Goal: Task Accomplishment & Management: Complete application form

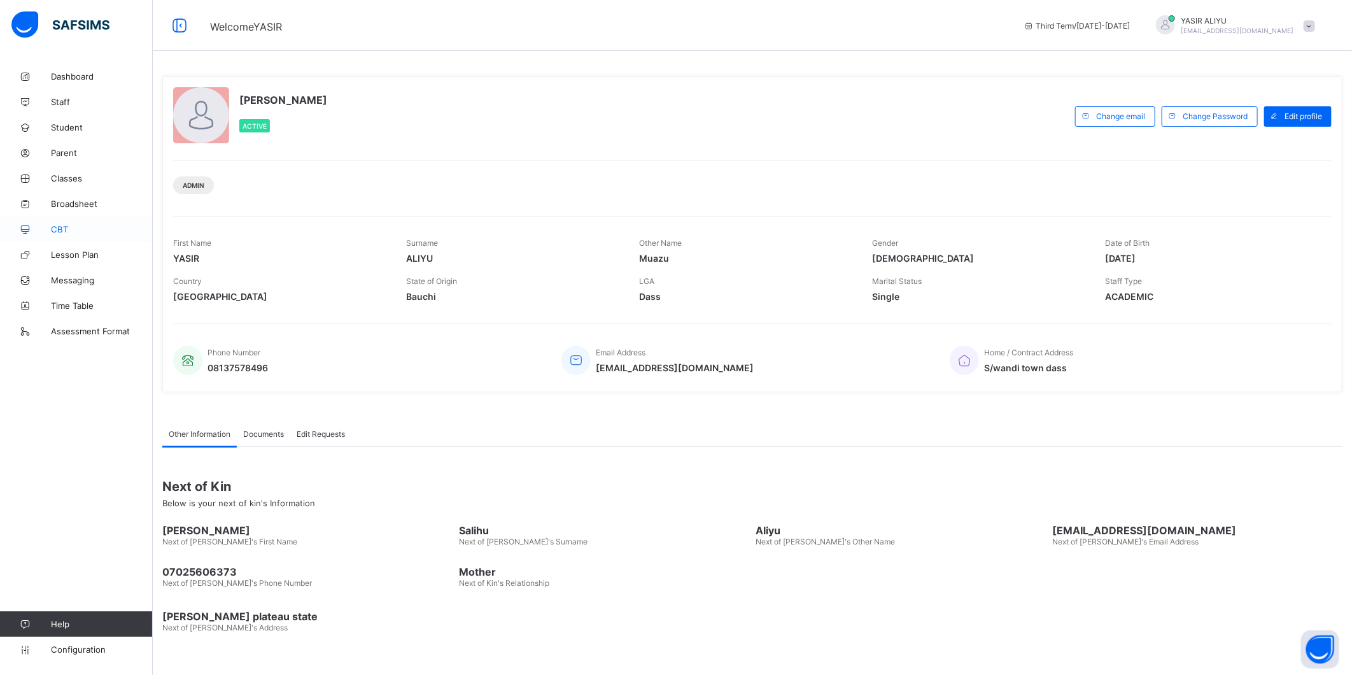
click at [62, 233] on span "CBT" at bounding box center [102, 229] width 102 height 10
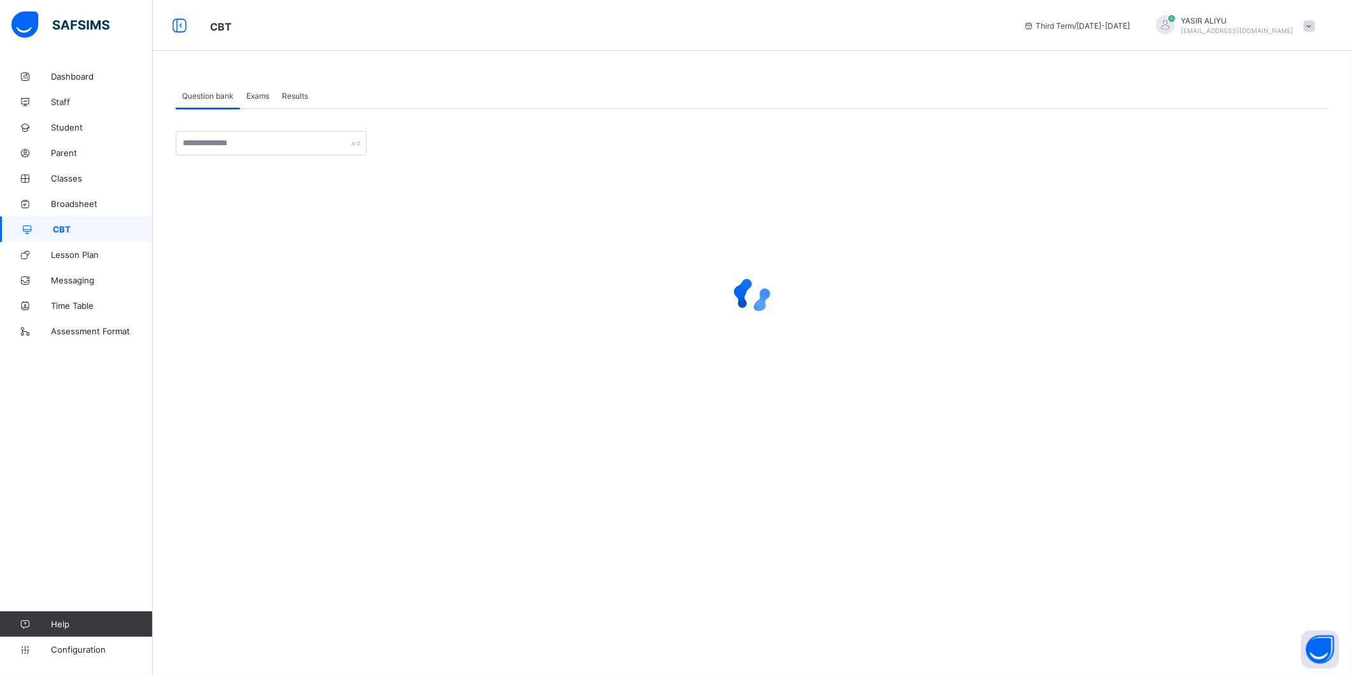
click at [265, 102] on div "Exams" at bounding box center [258, 95] width 36 height 25
click at [1299, 173] on span "Create exam" at bounding box center [1297, 172] width 45 height 10
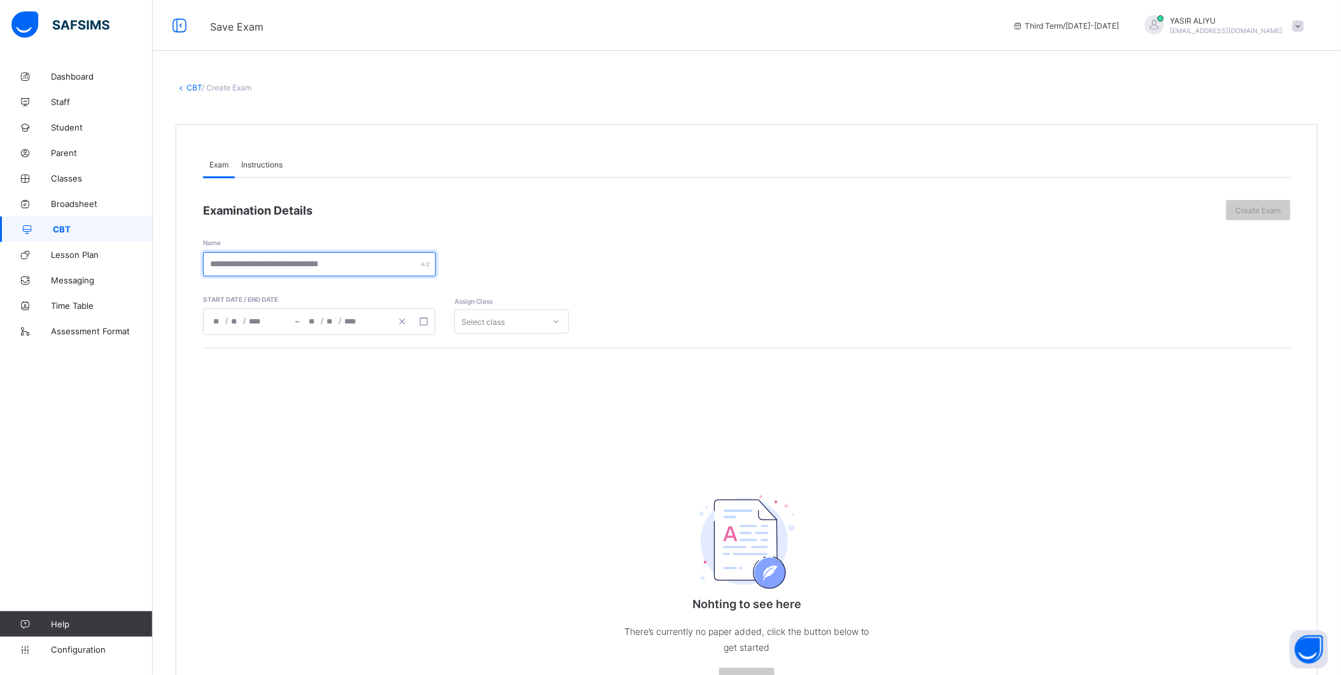
click at [339, 271] on input "text" at bounding box center [319, 264] width 233 height 24
type input "**********"
click at [428, 323] on button "button" at bounding box center [424, 321] width 22 height 14
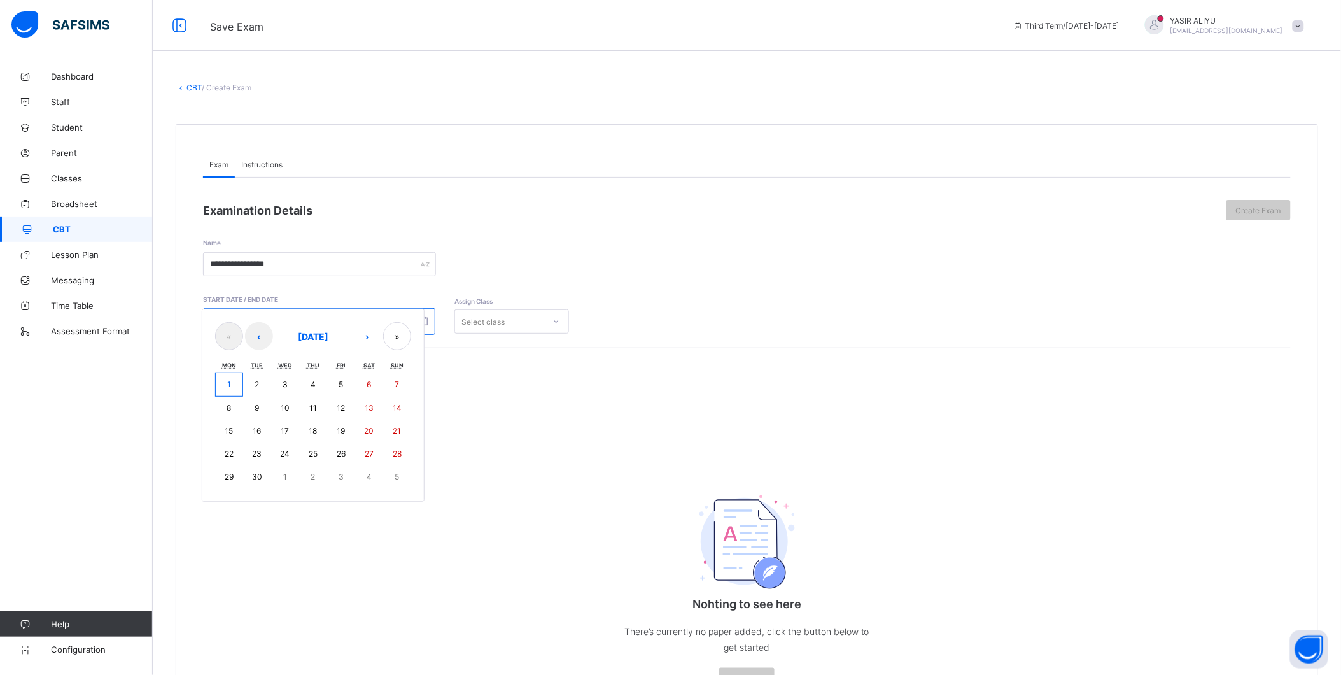
click at [233, 384] on button "1" at bounding box center [229, 384] width 28 height 24
click at [502, 322] on div "Select class" at bounding box center [483, 321] width 43 height 24
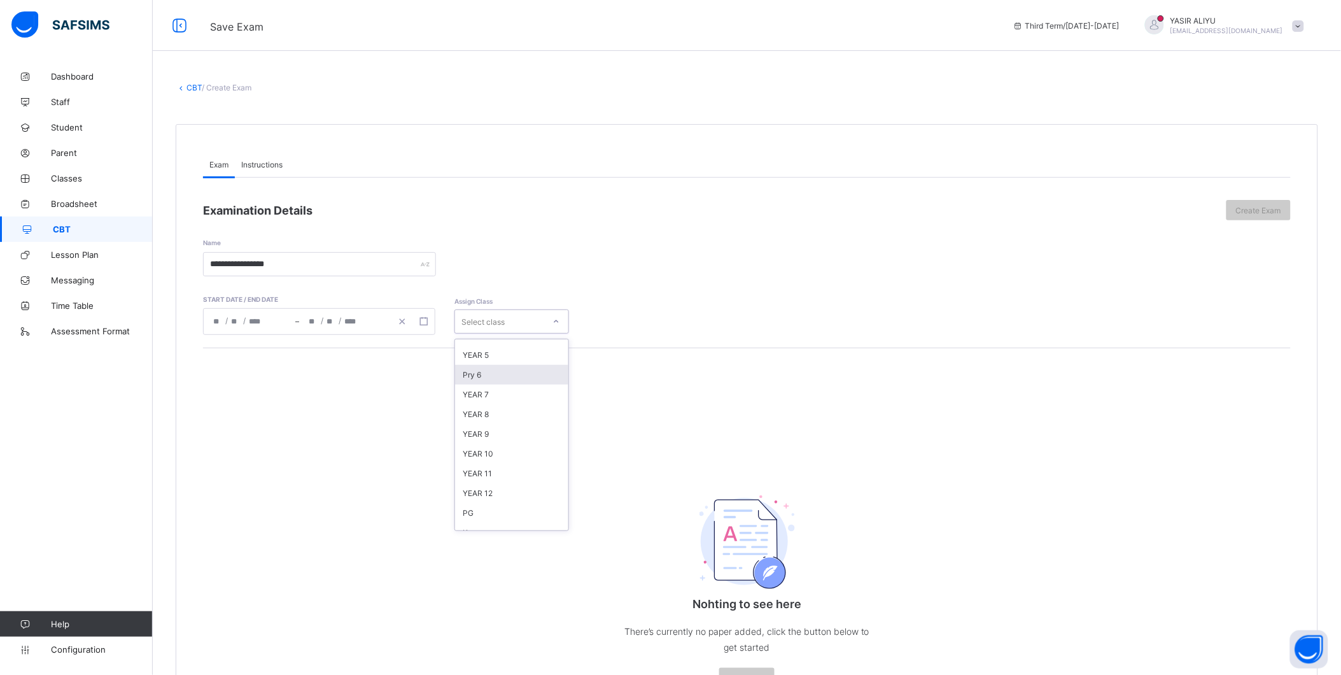
scroll to position [141, 0]
click at [485, 462] on div "YEAR 11" at bounding box center [511, 465] width 113 height 20
click at [425, 321] on icon "button" at bounding box center [424, 321] width 9 height 9
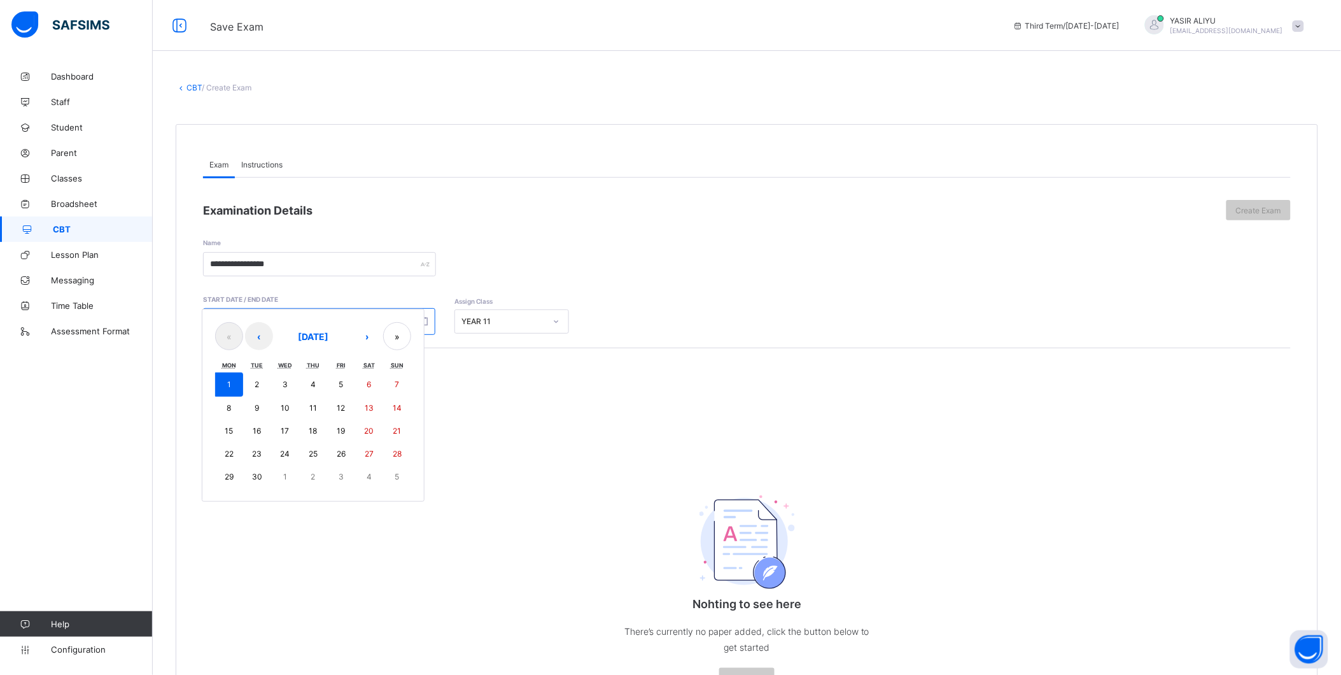
click at [232, 385] on button "1" at bounding box center [229, 384] width 28 height 24
type input "**********"
type input "*"
type input "****"
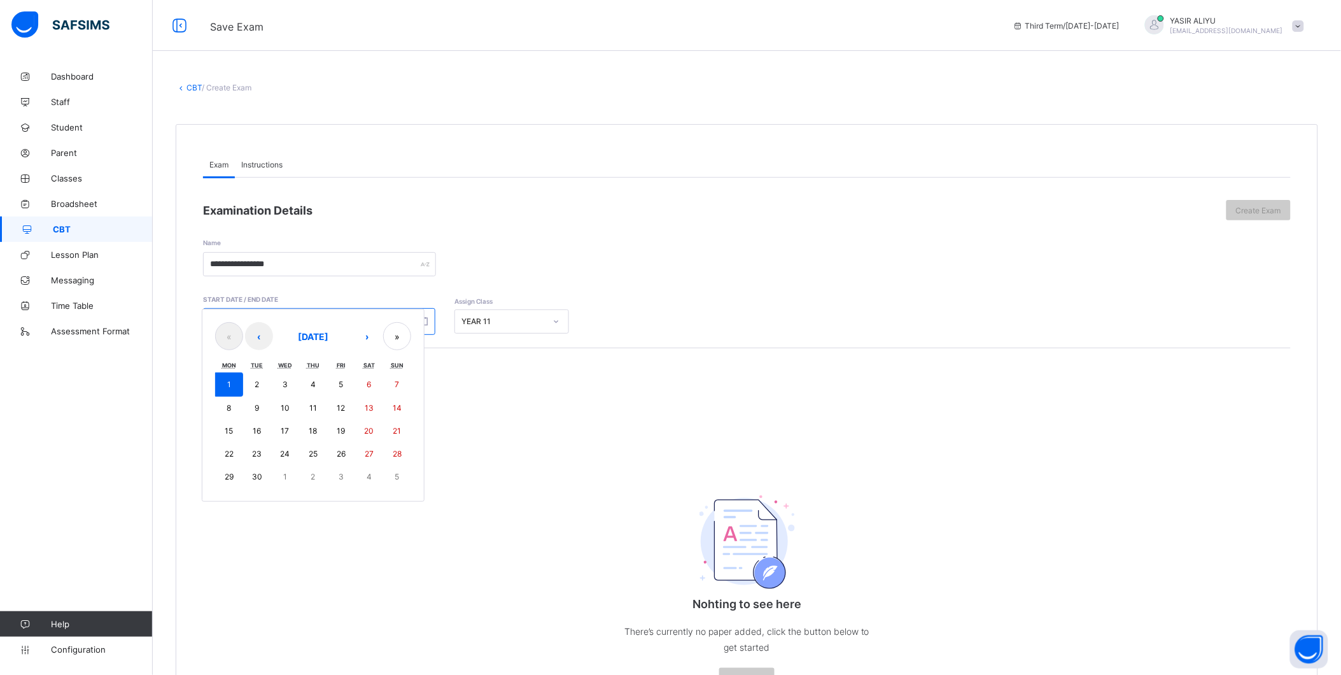
type input "**********"
type input "*"
type input "****"
click at [271, 170] on div "Instructions" at bounding box center [262, 164] width 54 height 25
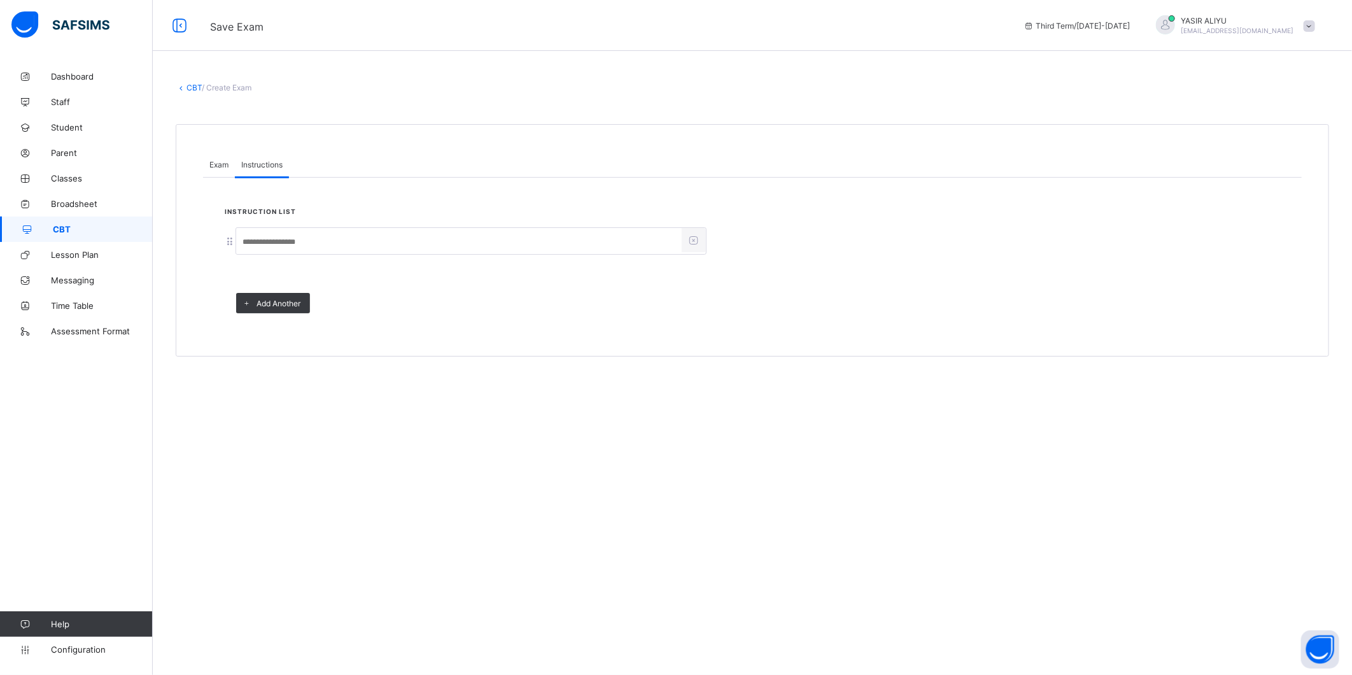
click at [266, 240] on input at bounding box center [459, 242] width 446 height 24
type input "*****"
click at [228, 167] on span "Exam" at bounding box center [218, 165] width 19 height 10
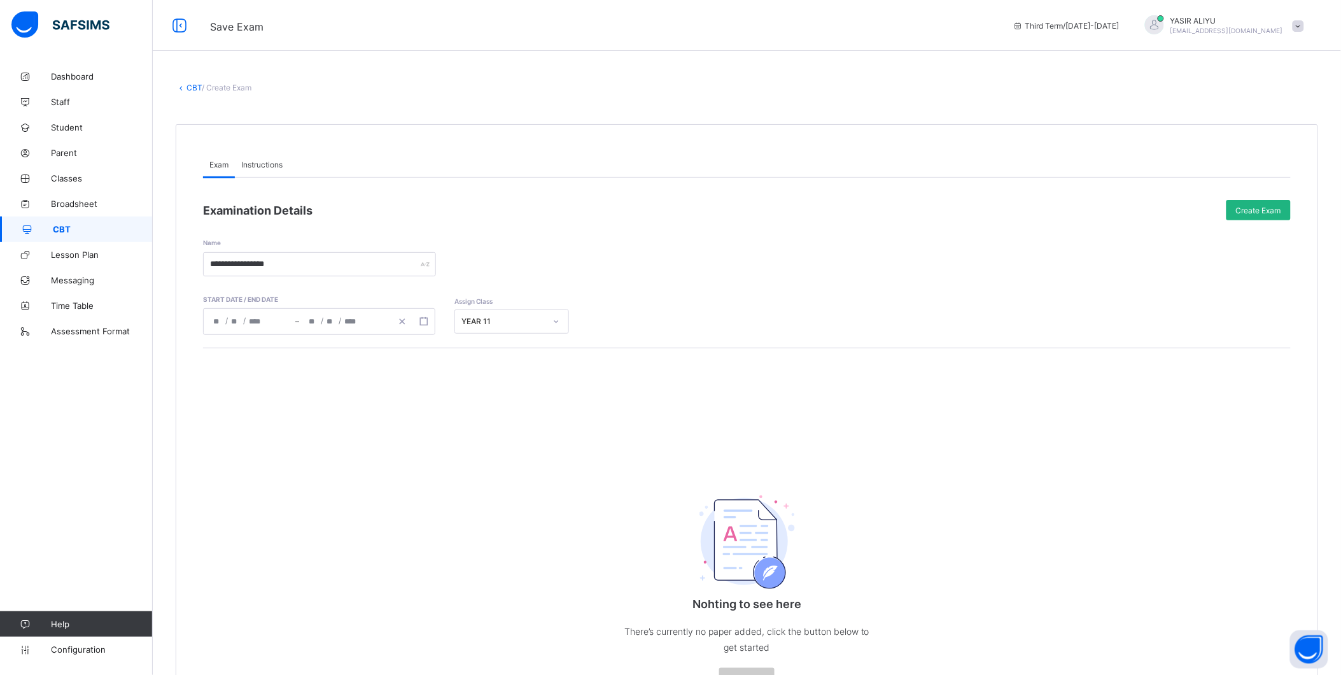
click at [1243, 210] on div "Create Exam" at bounding box center [1259, 210] width 64 height 20
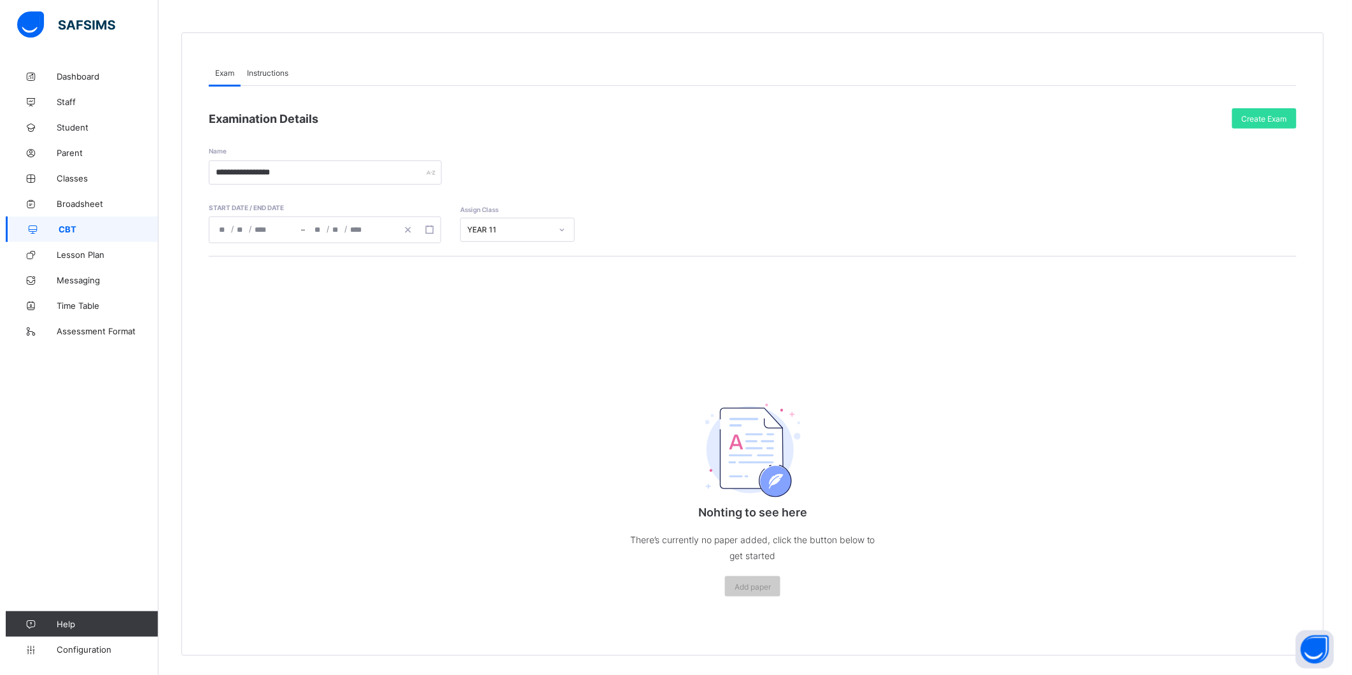
scroll to position [94, 0]
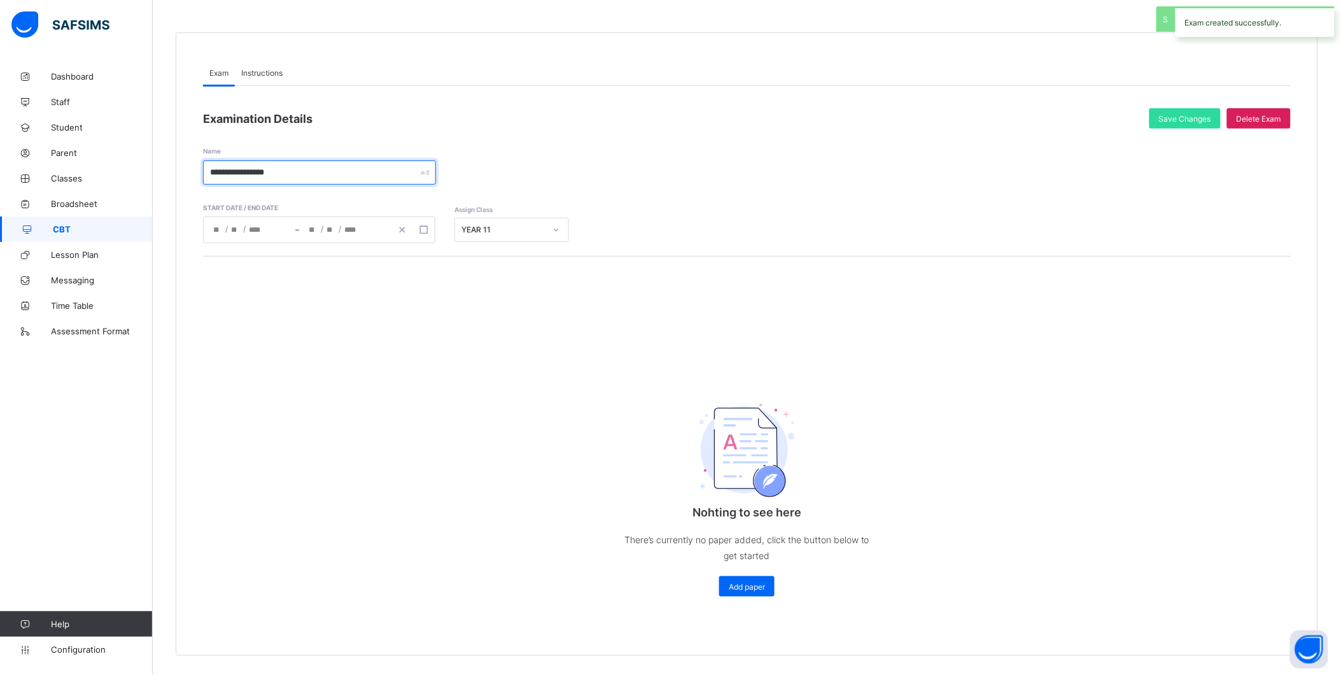
click at [298, 173] on input "**********" at bounding box center [319, 172] width 233 height 24
type input "**********"
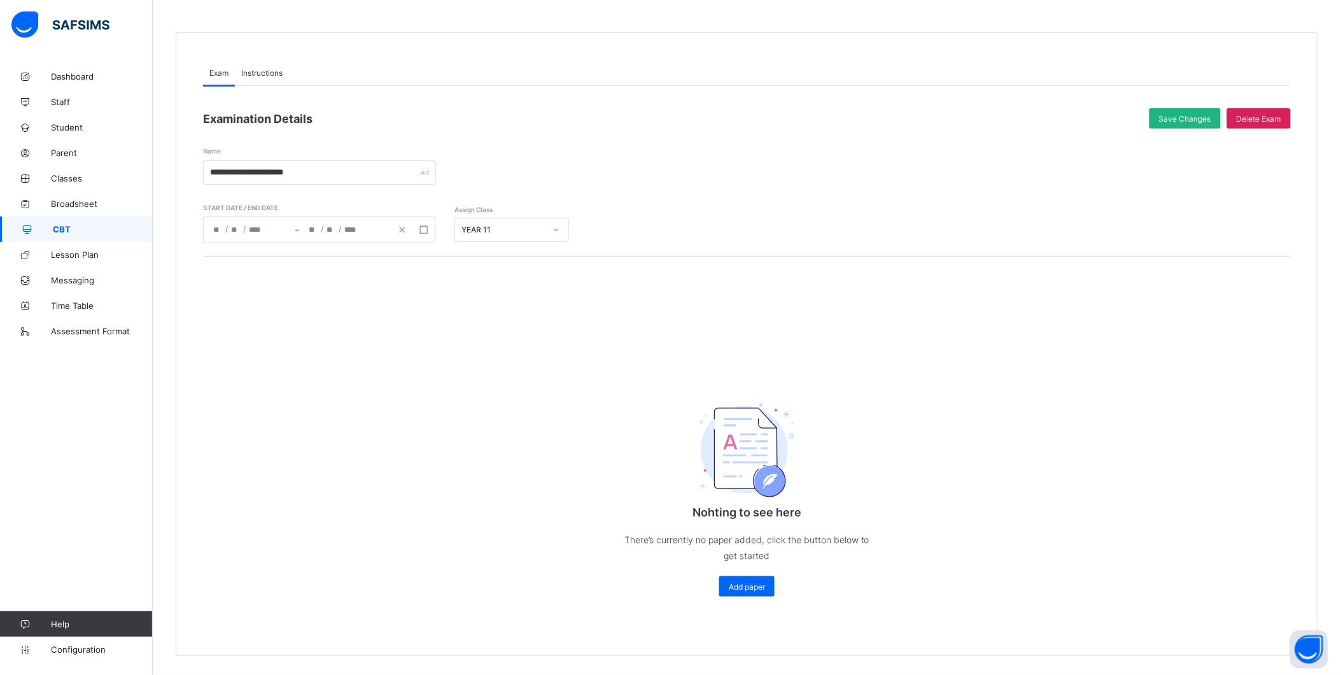
click at [1185, 116] on span "Save Changes" at bounding box center [1185, 119] width 52 height 10
click at [731, 590] on div "Add paper" at bounding box center [746, 586] width 55 height 20
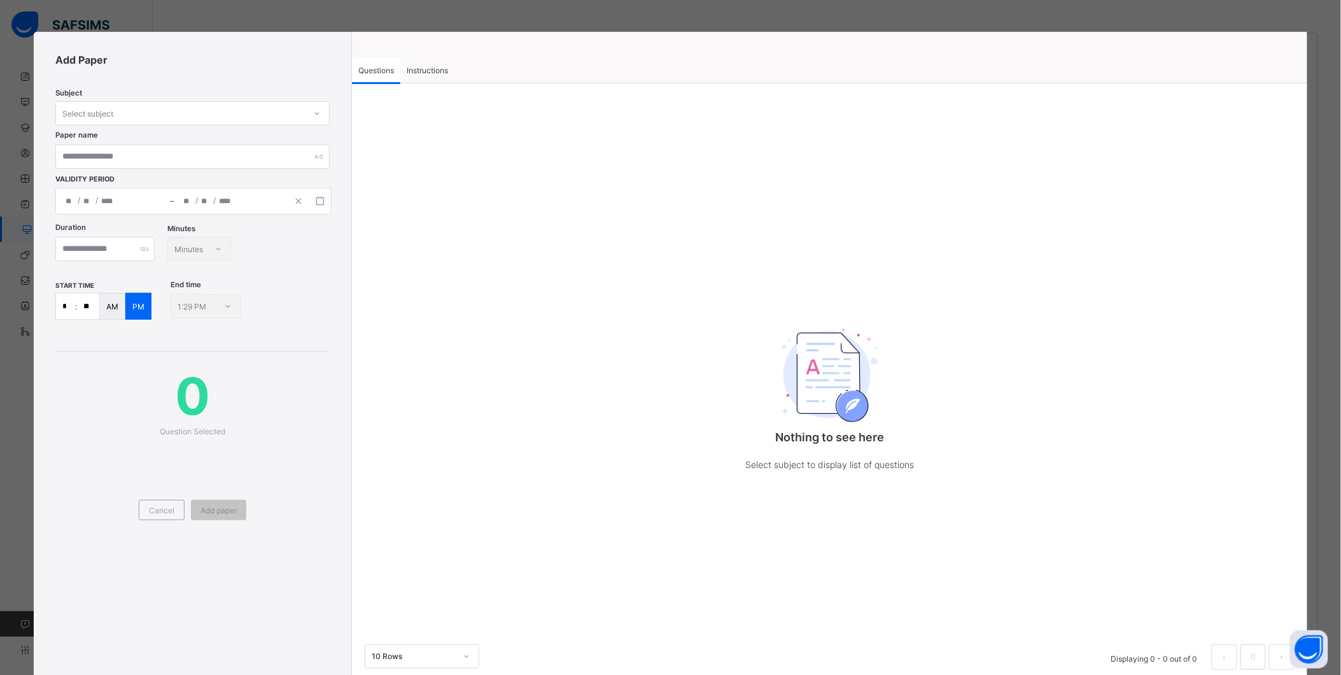
click at [423, 66] on span "Instructions" at bounding box center [427, 71] width 41 height 10
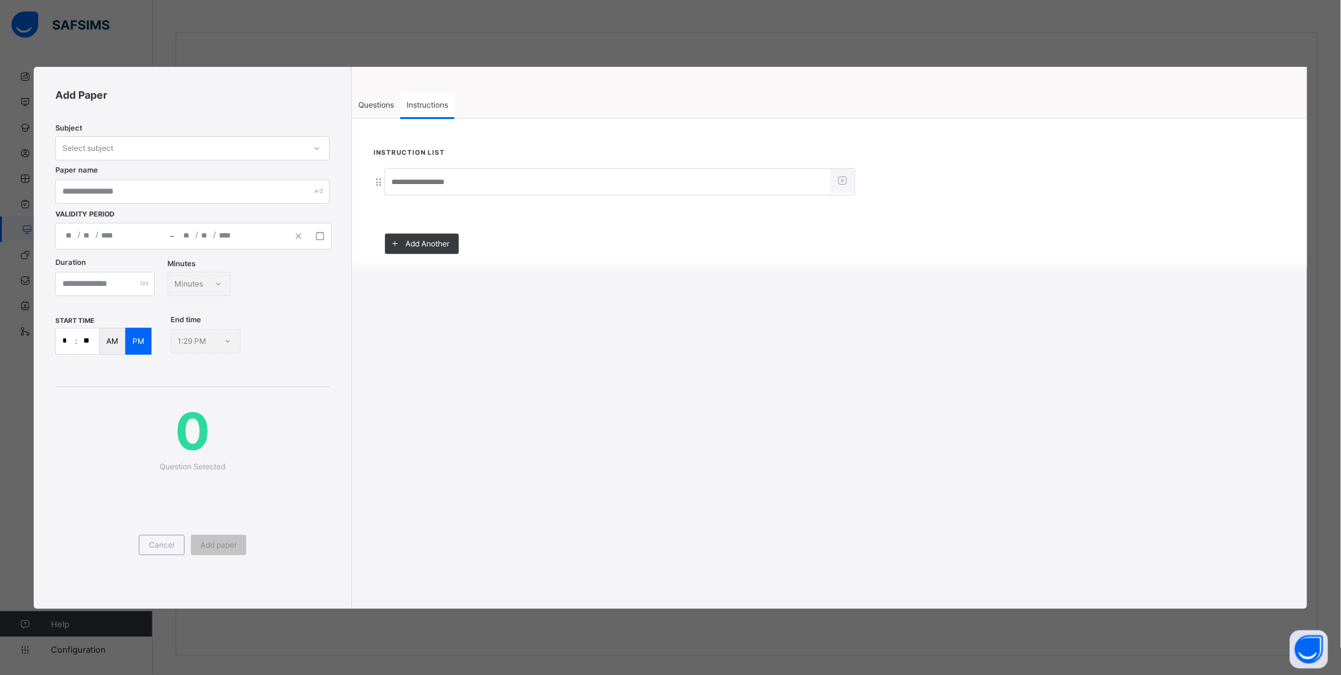
click at [413, 183] on input at bounding box center [608, 183] width 446 height 24
type input "*****"
click at [383, 110] on div "Questions" at bounding box center [376, 104] width 48 height 25
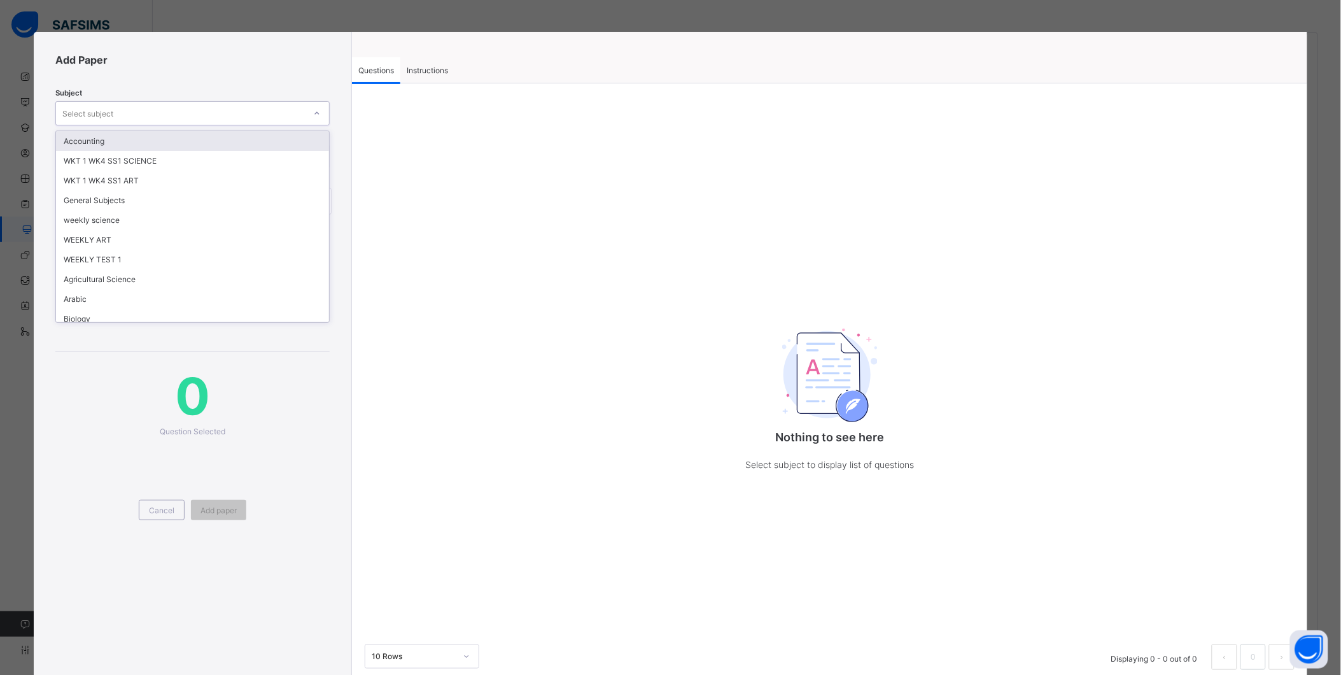
click at [223, 115] on div "Select subject" at bounding box center [180, 113] width 249 height 18
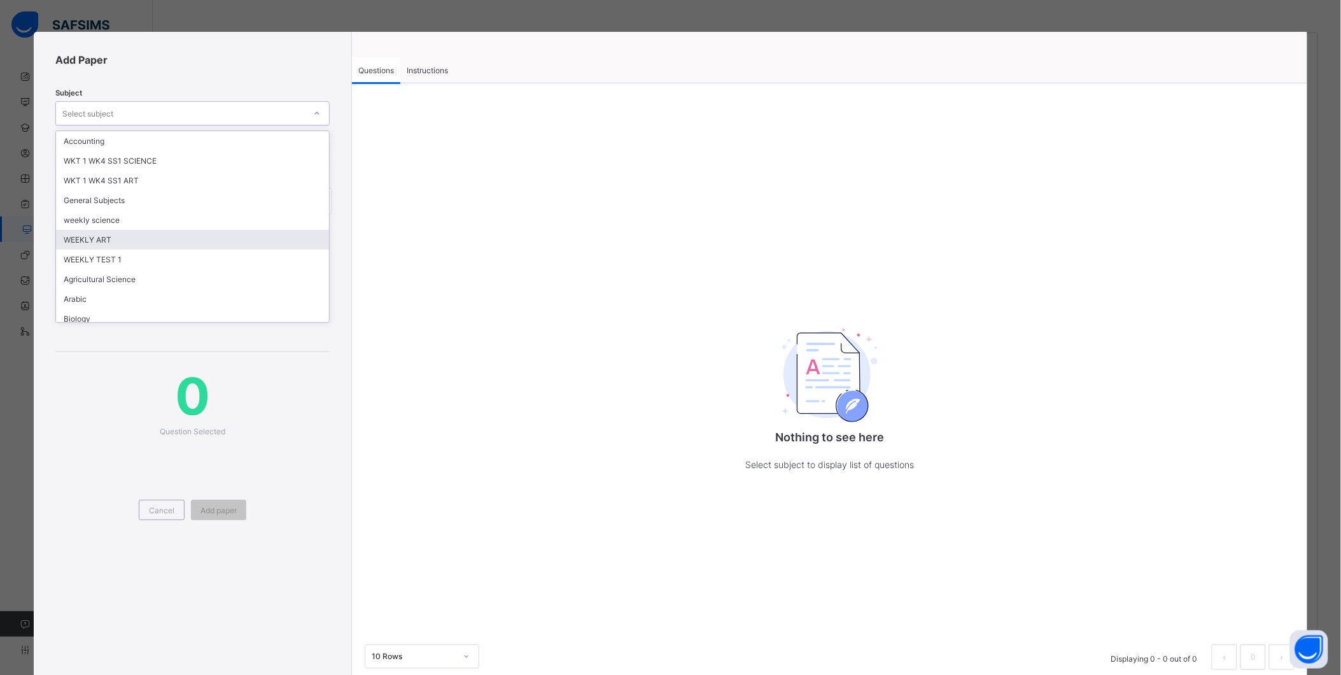
click at [204, 238] on div "WEEKLY ART" at bounding box center [192, 240] width 273 height 20
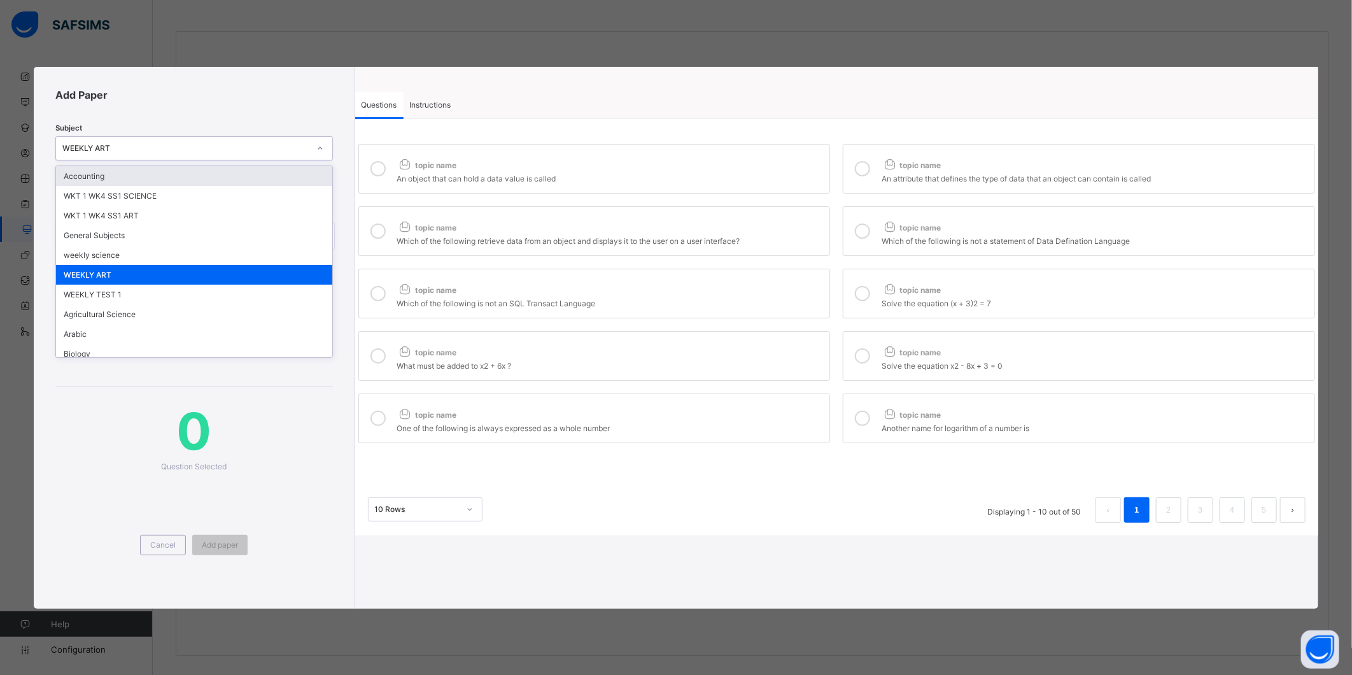
click at [310, 151] on div at bounding box center [320, 148] width 22 height 20
click at [220, 290] on div "WEEKLY TEST 1" at bounding box center [194, 295] width 276 height 20
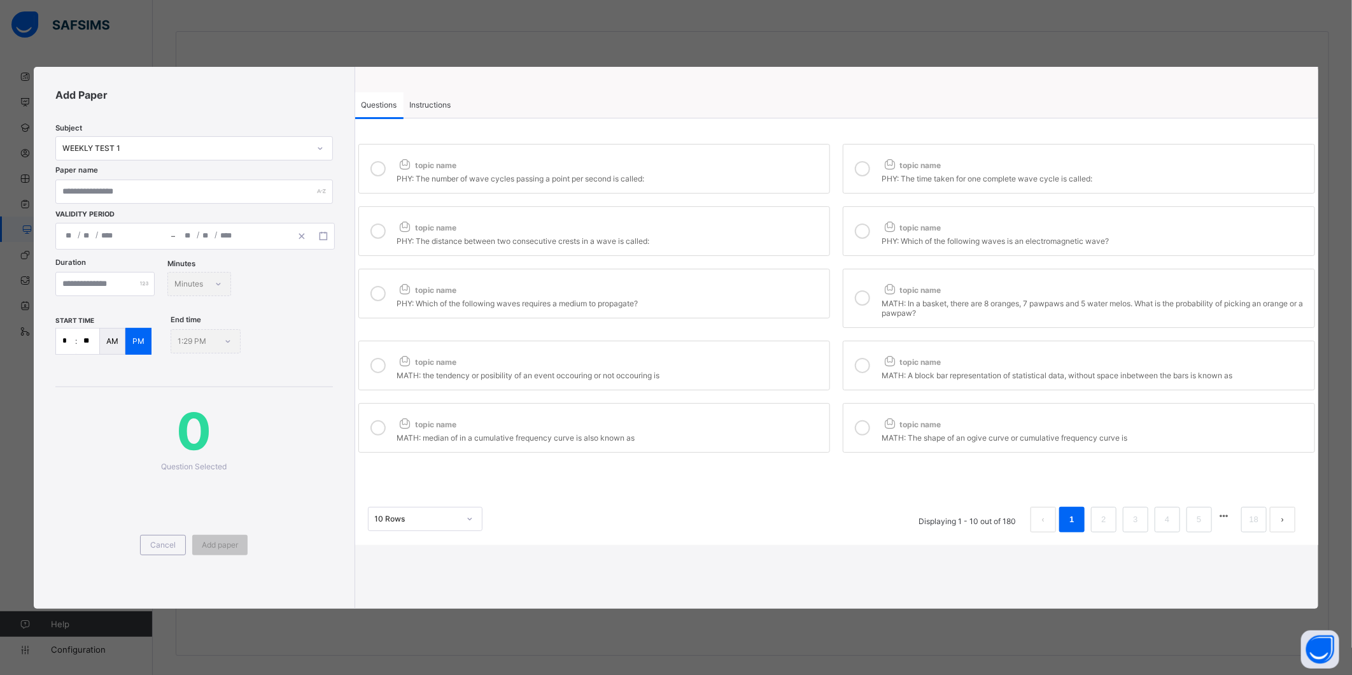
click at [1103, 526] on link "2" at bounding box center [1104, 519] width 12 height 17
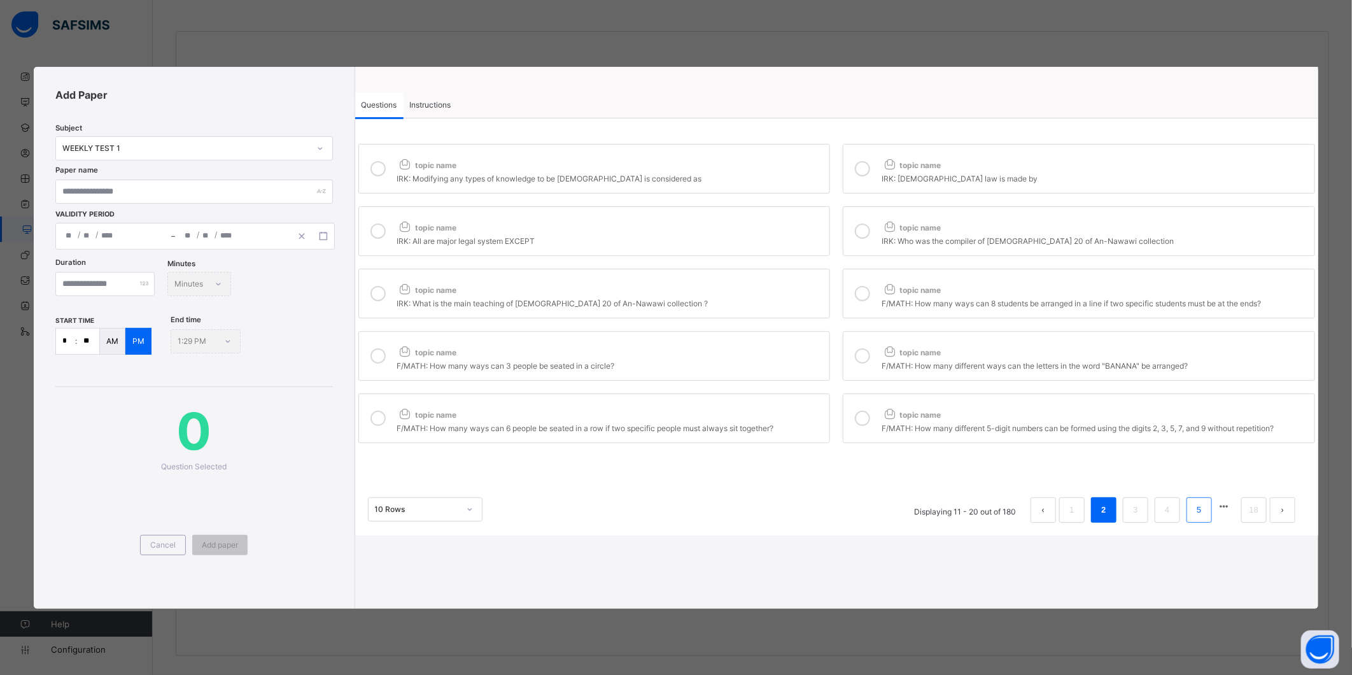
click at [1192, 517] on li "5" at bounding box center [1199, 509] width 25 height 25
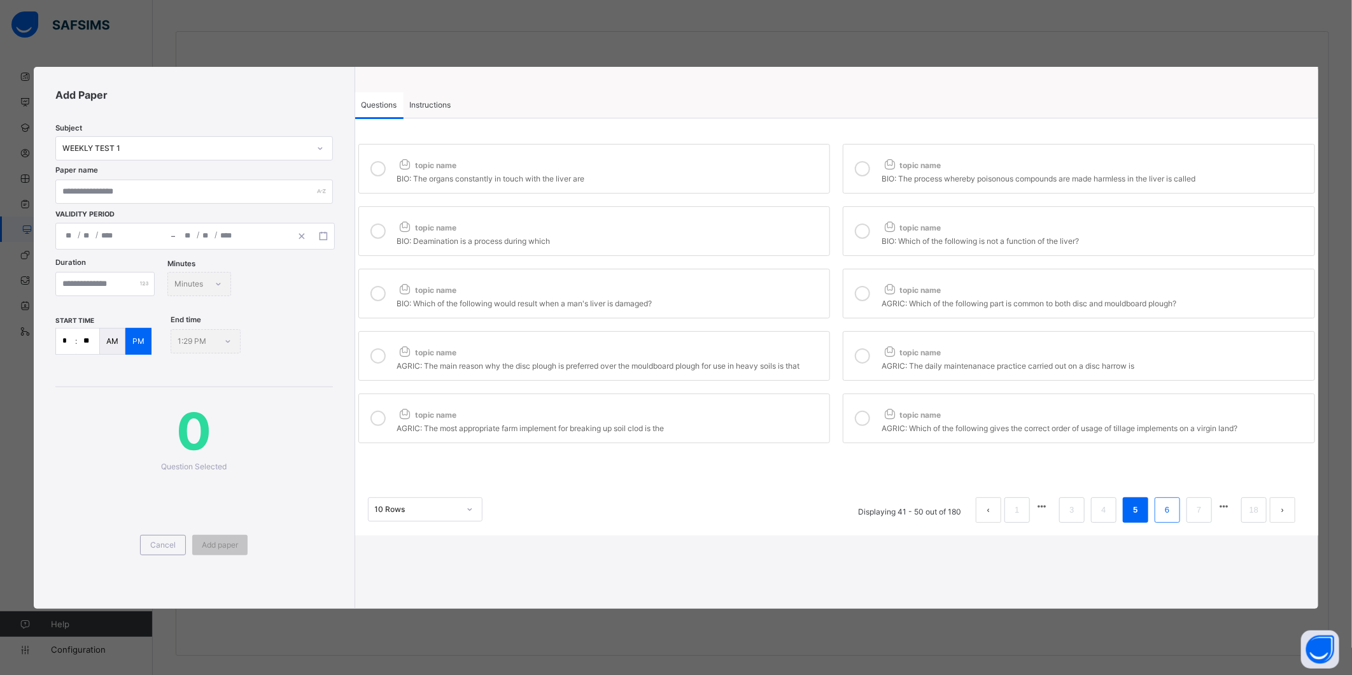
click at [1166, 518] on link "6" at bounding box center [1167, 510] width 12 height 17
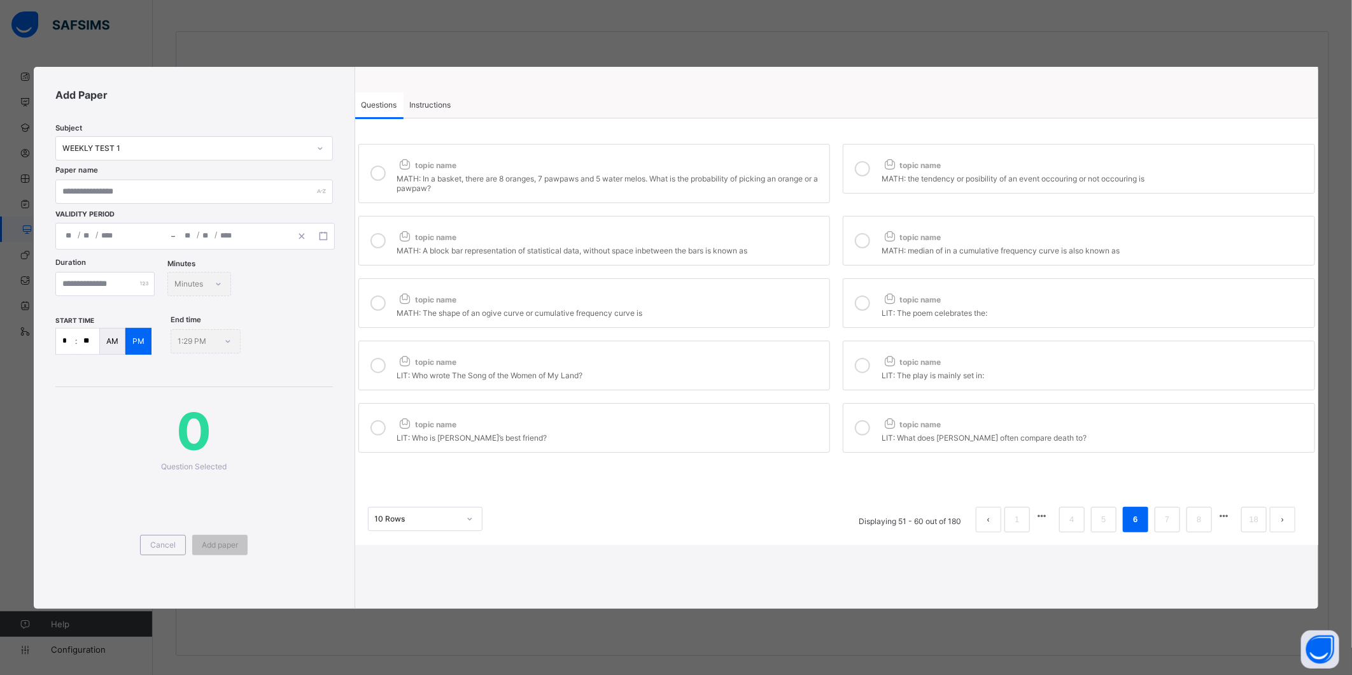
click at [771, 177] on div "MATH: In a basket, there are 8 oranges, 7 pawpaws and 5 water melos. What is th…" at bounding box center [610, 182] width 427 height 22
click at [885, 180] on div "MATH: the tendency or posibility of an event occouring or not occouring is" at bounding box center [1095, 177] width 427 height 13
click at [753, 232] on div "topic name" at bounding box center [610, 234] width 427 height 17
click at [859, 242] on icon at bounding box center [862, 240] width 15 height 15
click at [763, 300] on div "topic name" at bounding box center [610, 296] width 427 height 17
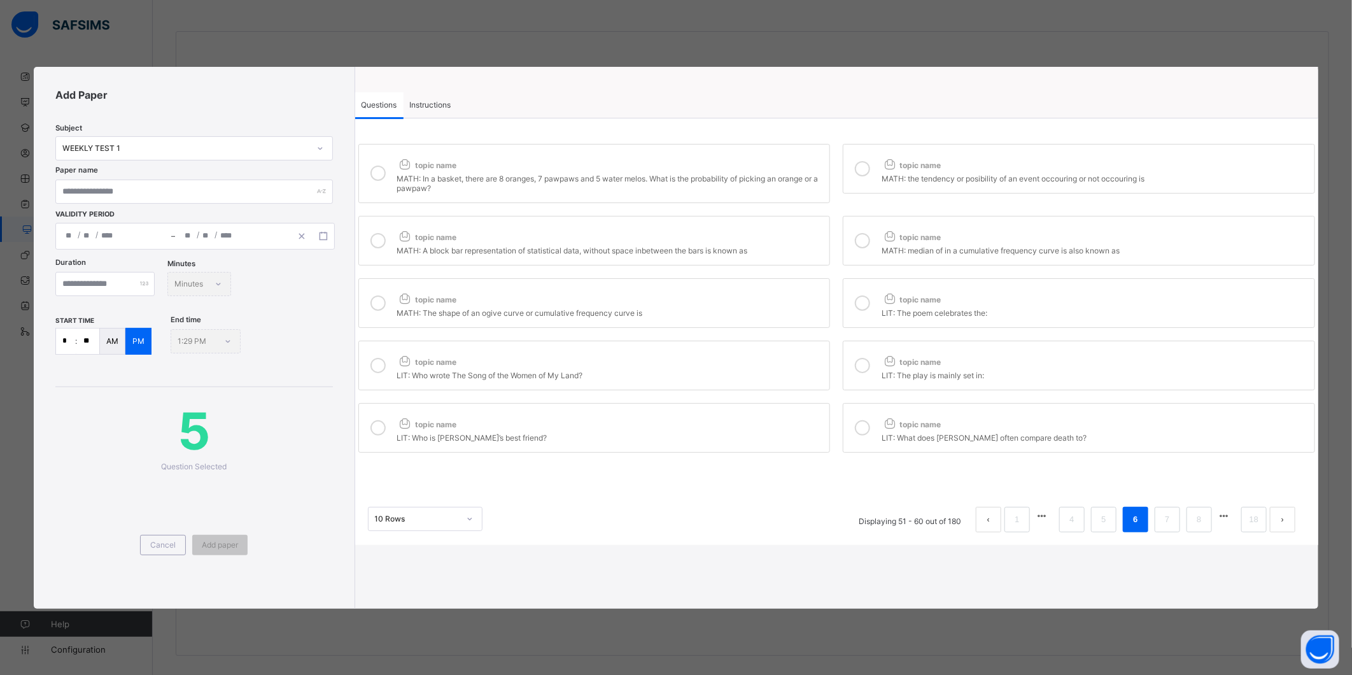
click at [869, 301] on icon at bounding box center [862, 302] width 15 height 15
click at [754, 370] on div "LIT: Who wrote The Song of the Women of My Land?" at bounding box center [610, 373] width 427 height 13
click at [858, 371] on icon at bounding box center [862, 365] width 15 height 15
click at [707, 434] on div "LIT: Who is [PERSON_NAME]’s best friend?" at bounding box center [610, 436] width 427 height 13
click at [872, 430] on div at bounding box center [862, 427] width 25 height 29
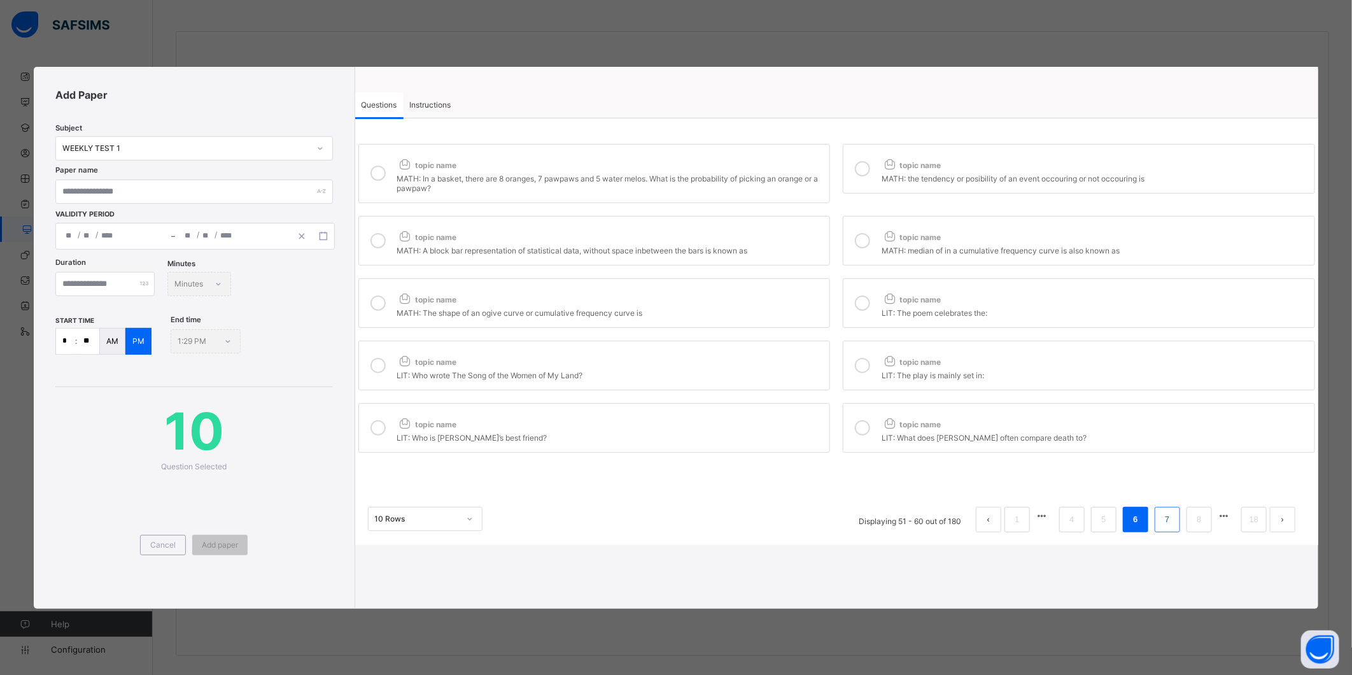
click at [1160, 525] on li "7" at bounding box center [1167, 519] width 25 height 25
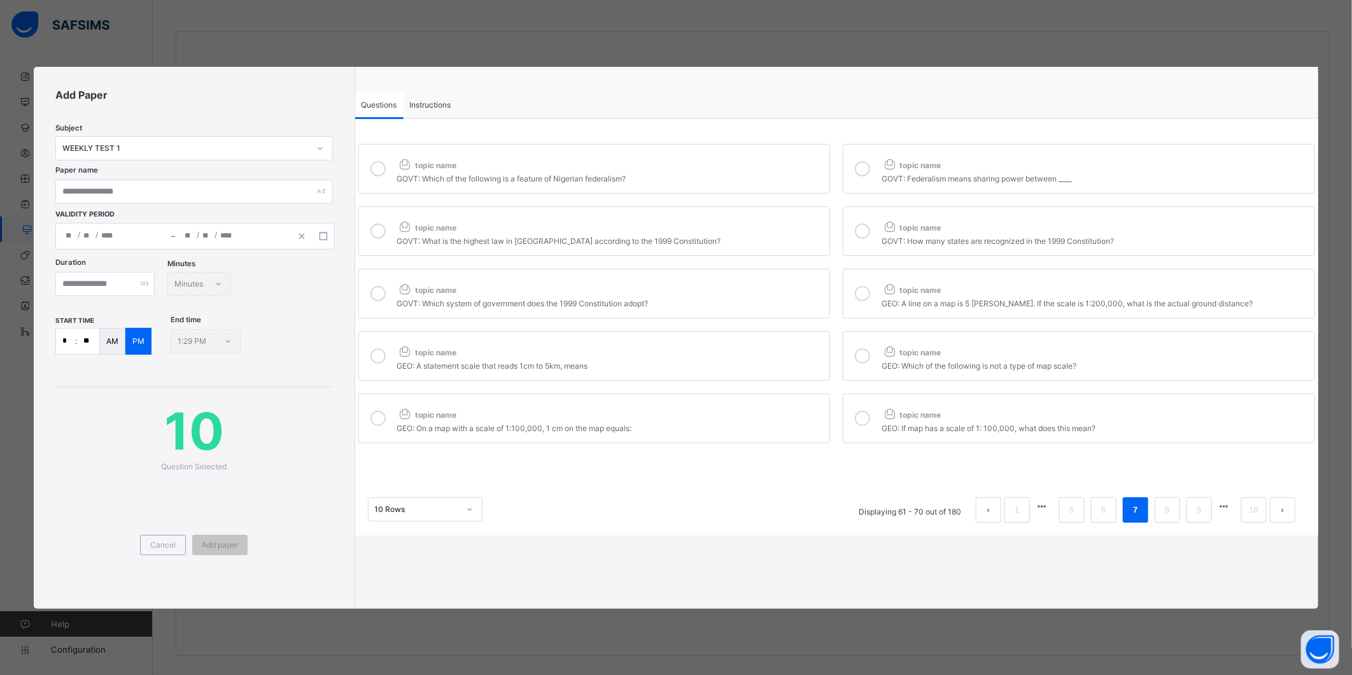
click at [735, 169] on div "topic name" at bounding box center [610, 162] width 427 height 17
drag, startPoint x: 877, startPoint y: 172, endPoint x: 834, endPoint y: 199, distance: 50.7
click at [876, 174] on label "topic name GOVT: Federalism means sharing power between ____" at bounding box center [1079, 169] width 472 height 50
drag, startPoint x: 753, startPoint y: 238, endPoint x: 788, endPoint y: 236, distance: 34.5
click at [754, 238] on div "GOVT: What is the highest law in [GEOGRAPHIC_DATA] according to the 1999 Consti…" at bounding box center [610, 239] width 427 height 13
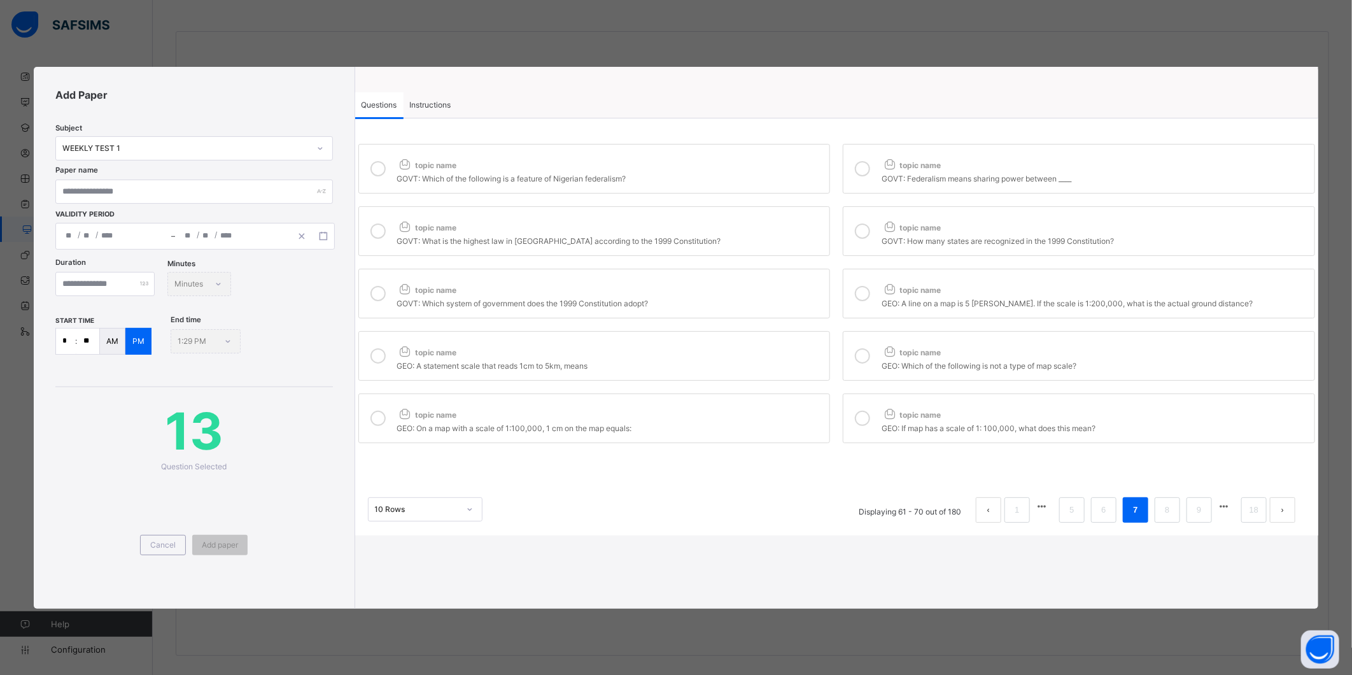
drag, startPoint x: 862, startPoint y: 228, endPoint x: 835, endPoint y: 247, distance: 32.9
click at [862, 229] on icon at bounding box center [862, 230] width 15 height 15
click at [754, 297] on div "GOVT: Which system of government does the 1999 Constitution adopt?" at bounding box center [610, 301] width 427 height 13
click at [860, 301] on icon at bounding box center [862, 293] width 15 height 15
click at [773, 363] on div "GEO: A statement scale that reads 1cm to 5km, means" at bounding box center [610, 364] width 427 height 13
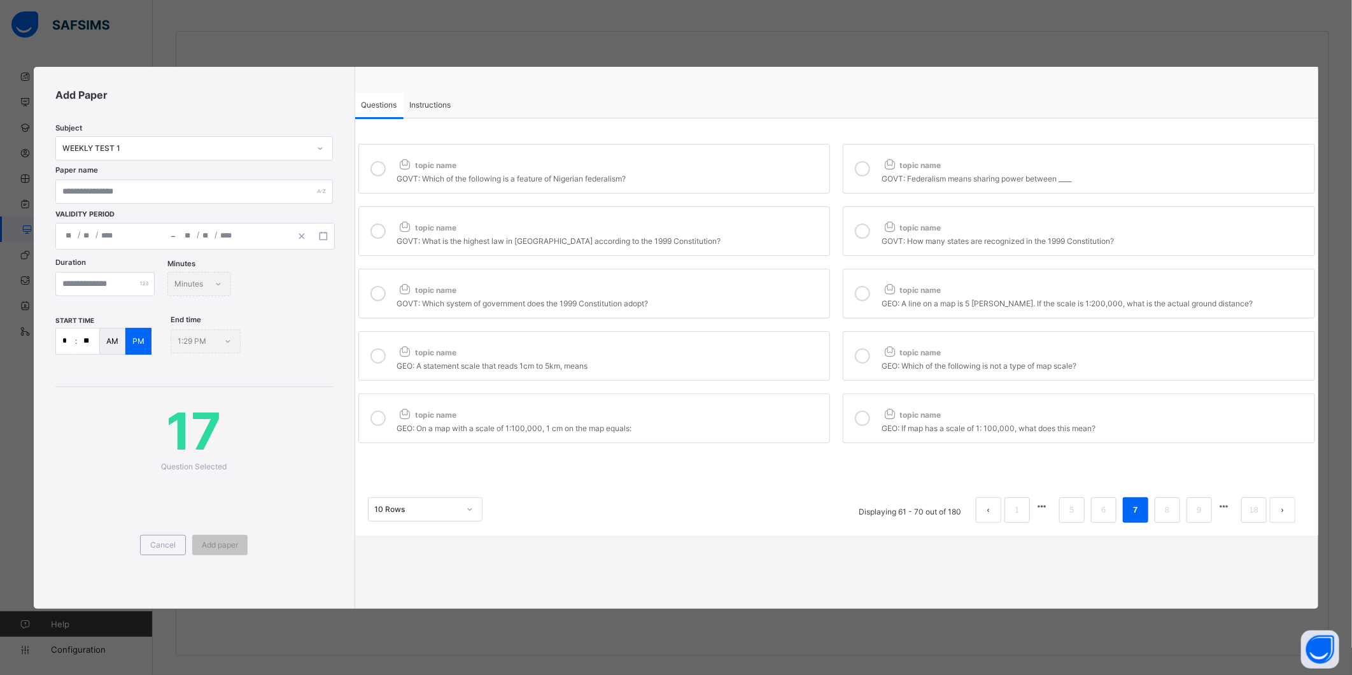
click at [866, 353] on icon at bounding box center [862, 355] width 15 height 15
click at [746, 410] on div "topic name" at bounding box center [610, 412] width 427 height 17
click at [871, 431] on div at bounding box center [862, 418] width 25 height 29
click at [1155, 514] on li "8" at bounding box center [1167, 509] width 25 height 25
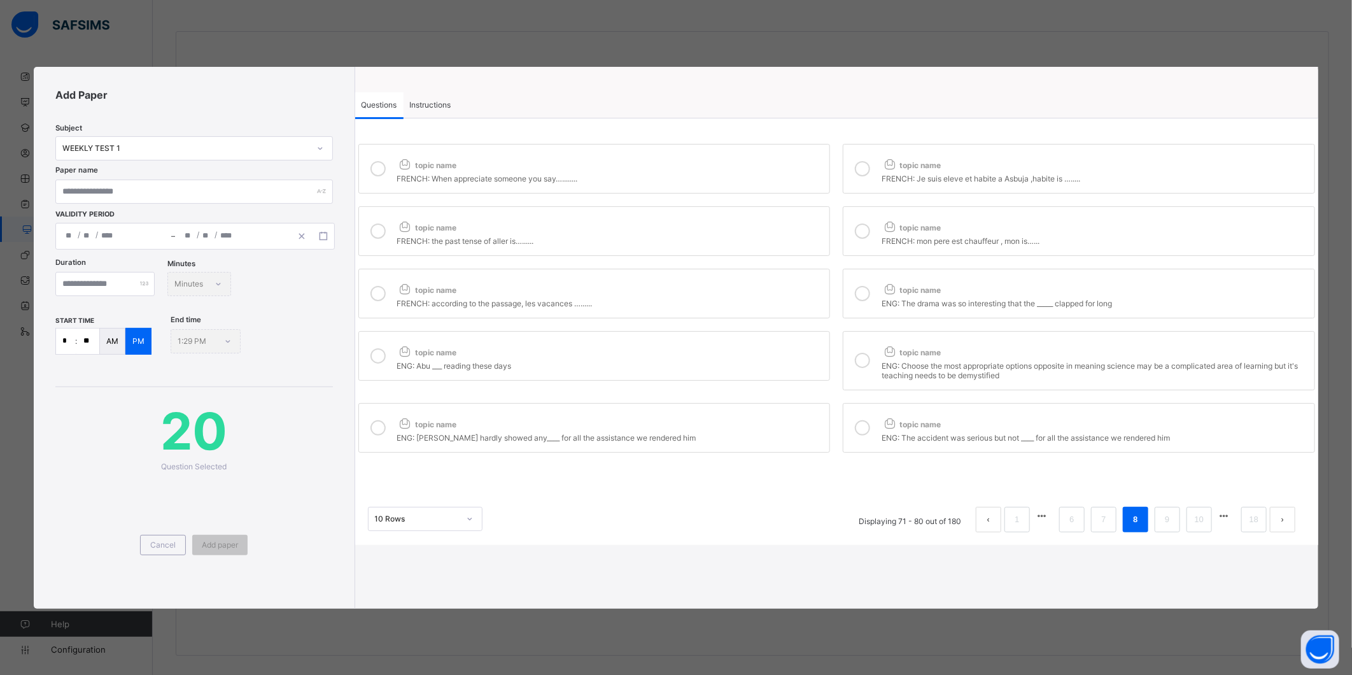
click at [746, 172] on div "FRENCH: When appreciate someone you say…........" at bounding box center [610, 177] width 427 height 13
click at [853, 176] on div at bounding box center [862, 168] width 25 height 29
drag, startPoint x: 782, startPoint y: 230, endPoint x: 835, endPoint y: 228, distance: 53.5
click at [785, 230] on div "topic name" at bounding box center [610, 224] width 427 height 17
drag, startPoint x: 855, startPoint y: 229, endPoint x: 834, endPoint y: 249, distance: 28.8
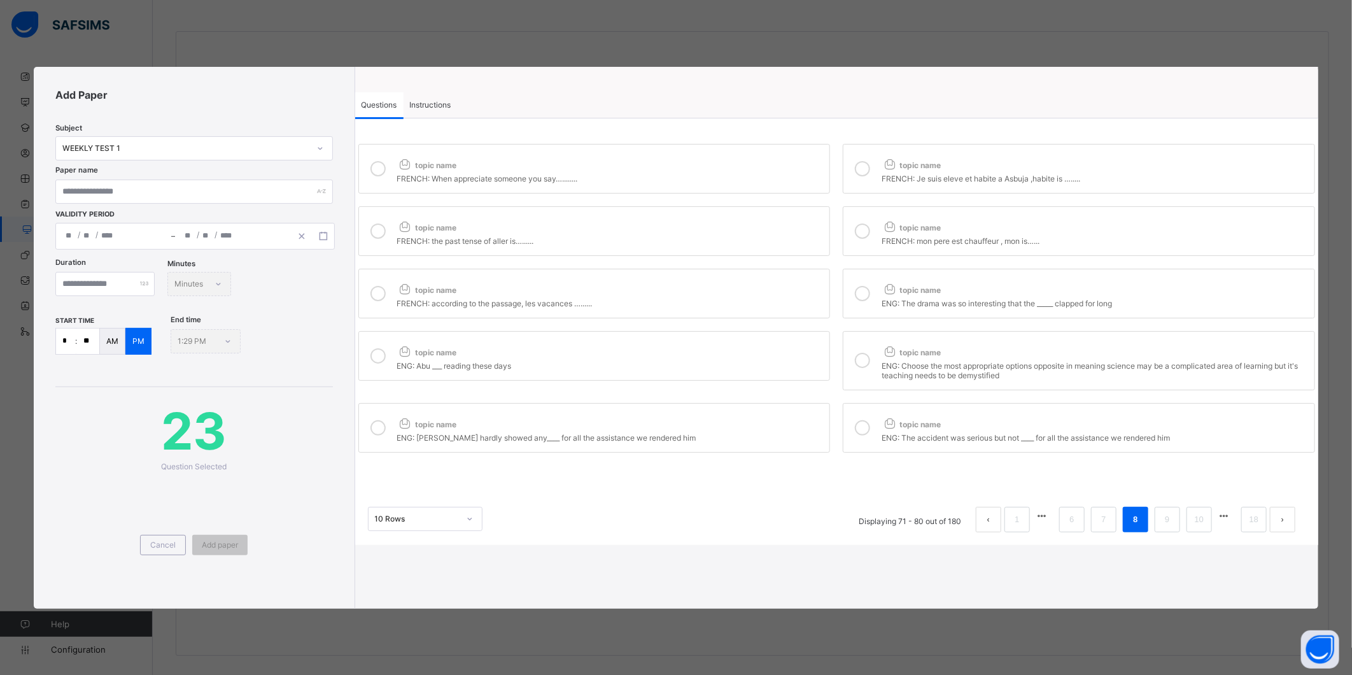
click at [855, 232] on div at bounding box center [862, 230] width 25 height 29
click at [743, 297] on div "FRENCH: according to the passage, les vacances …......" at bounding box center [610, 301] width 427 height 13
click at [877, 290] on label "topic name ENG: The drama was so interesting that the _____ clapped for long" at bounding box center [1079, 294] width 472 height 50
click at [754, 351] on div "topic name" at bounding box center [610, 349] width 427 height 17
click at [867, 355] on icon at bounding box center [862, 360] width 15 height 15
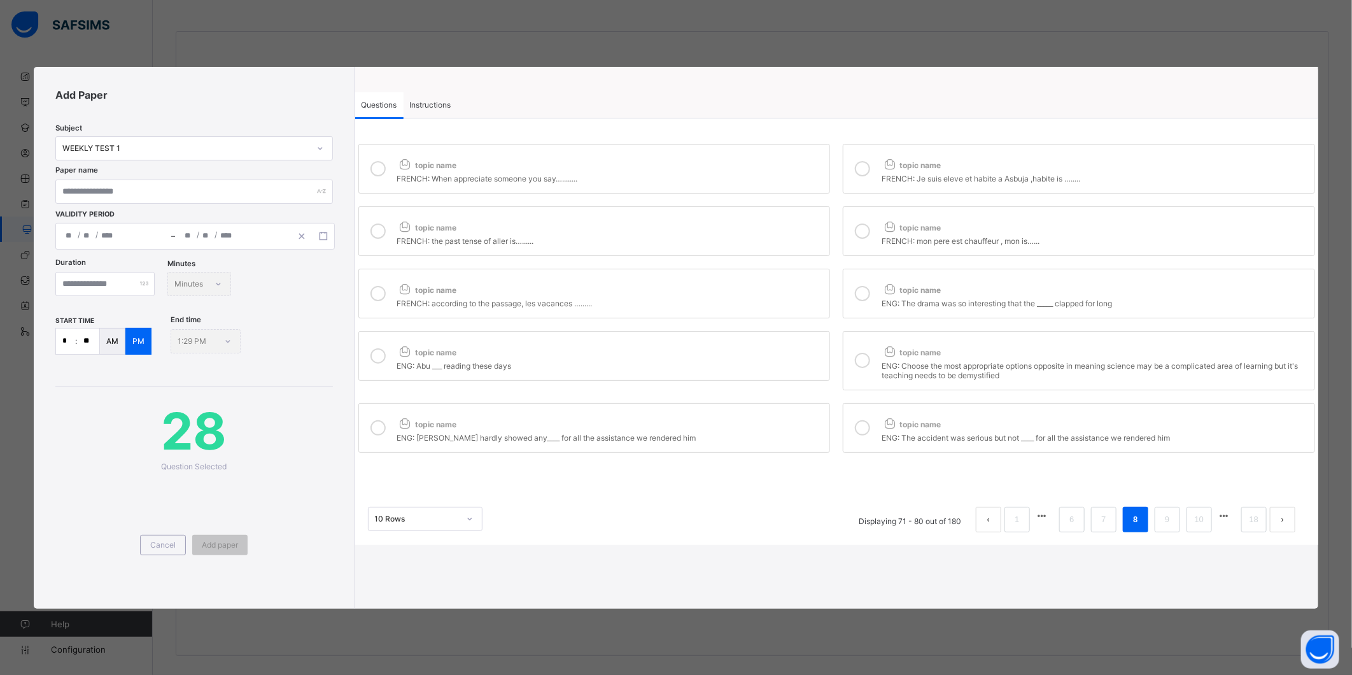
click at [756, 415] on div "topic name" at bounding box center [610, 421] width 427 height 17
click at [874, 428] on div at bounding box center [862, 427] width 25 height 29
click at [1168, 521] on link "9" at bounding box center [1167, 519] width 12 height 17
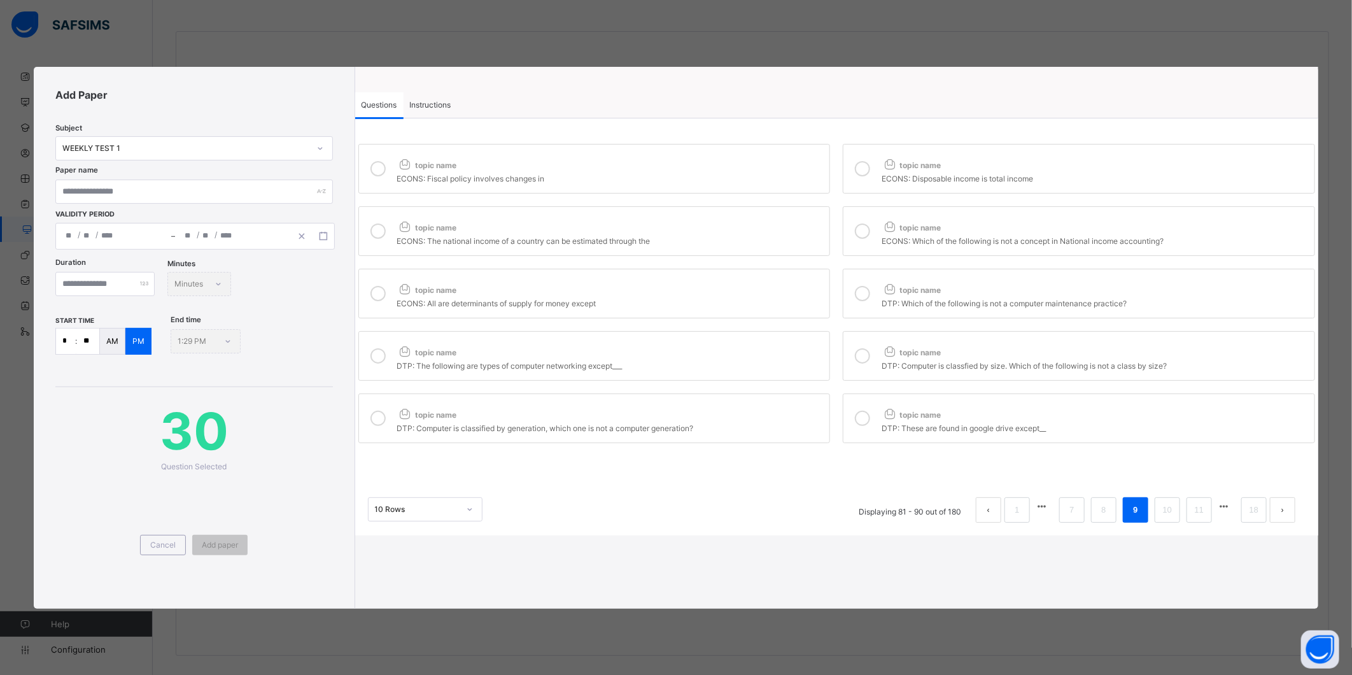
click at [651, 174] on div "topic name ECONS: Fiscal policy involves changes in" at bounding box center [610, 168] width 427 height 29
click at [775, 178] on div "ECONS: Fiscal policy involves changes in" at bounding box center [610, 177] width 427 height 13
click at [857, 170] on icon at bounding box center [862, 168] width 15 height 15
click at [773, 225] on div "topic name" at bounding box center [610, 224] width 427 height 17
click at [873, 230] on div at bounding box center [862, 230] width 25 height 29
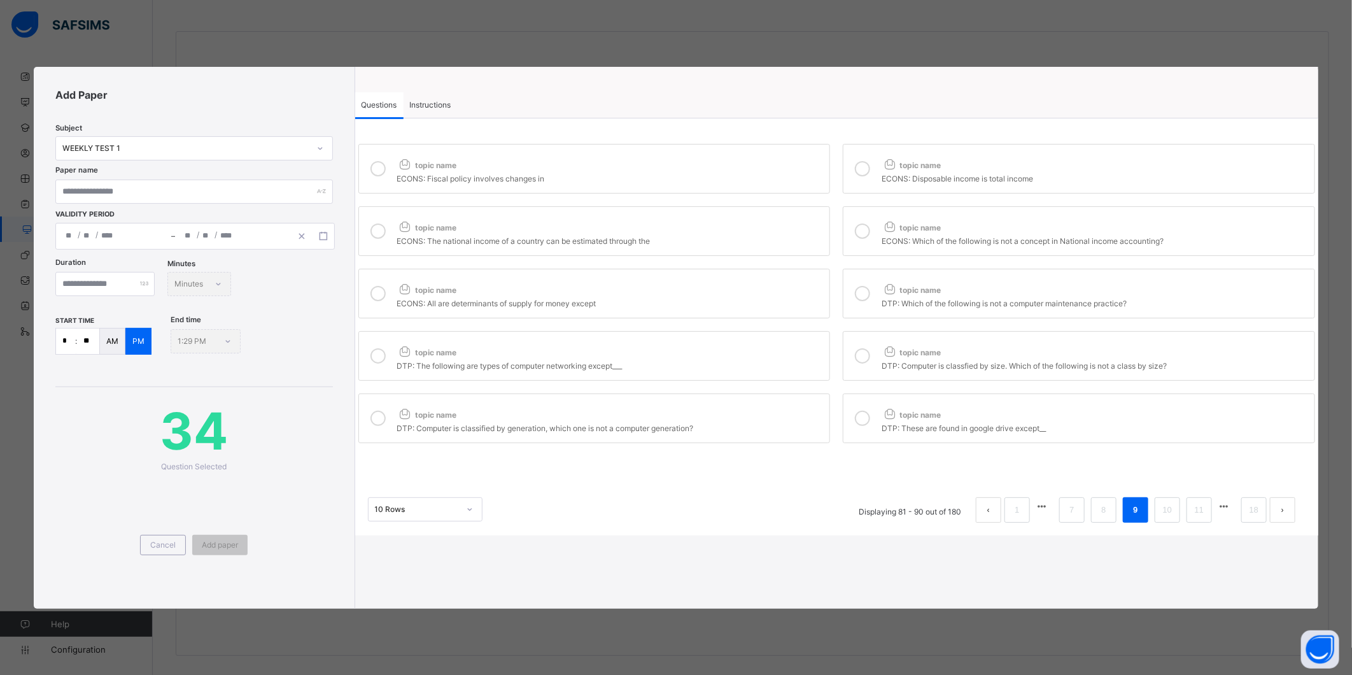
click at [790, 283] on div "topic name" at bounding box center [610, 287] width 427 height 17
click at [859, 297] on icon at bounding box center [862, 293] width 15 height 15
click at [785, 352] on div "topic name" at bounding box center [610, 349] width 427 height 17
click at [861, 359] on icon at bounding box center [862, 355] width 15 height 15
click at [799, 410] on div "topic name" at bounding box center [610, 412] width 427 height 17
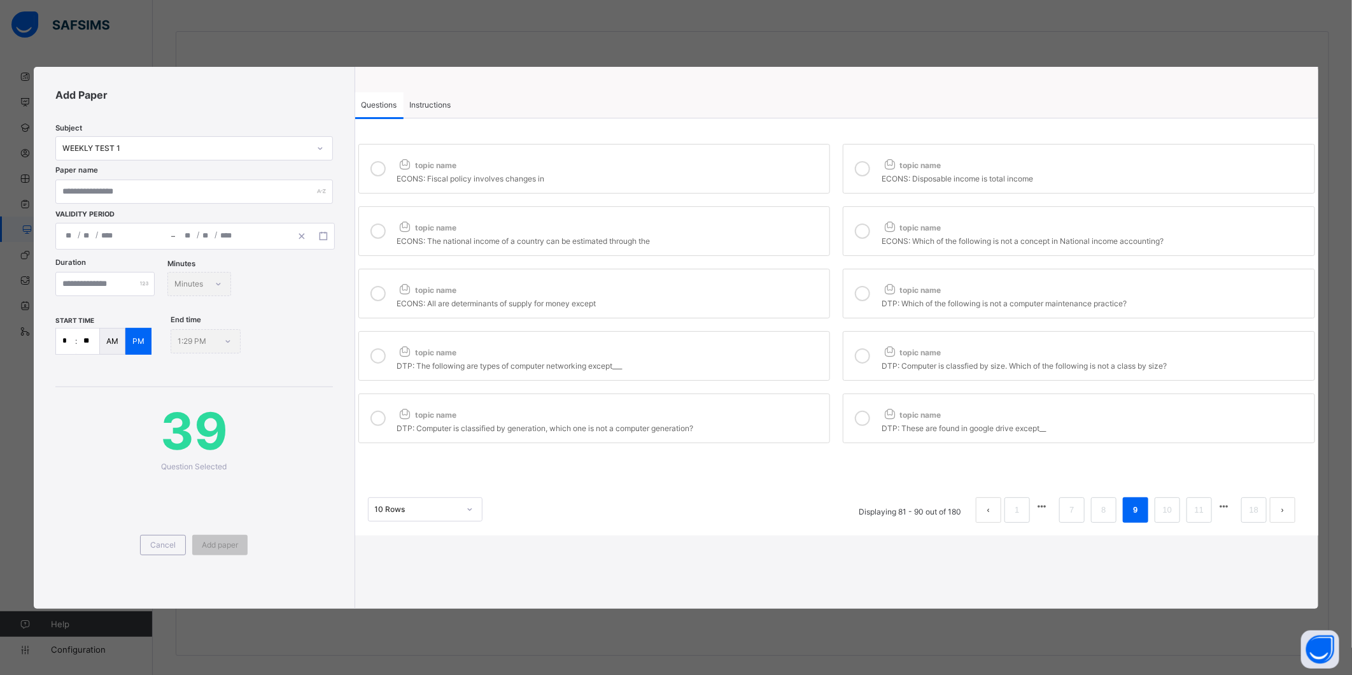
click at [866, 418] on icon at bounding box center [862, 418] width 15 height 15
click at [1173, 516] on link "10" at bounding box center [1167, 510] width 17 height 17
click at [781, 172] on div "CRS: discovery of the law book in the [DEMOGRAPHIC_DATA]" at bounding box center [610, 177] width 427 height 13
click at [858, 176] on icon at bounding box center [862, 168] width 15 height 15
click at [788, 234] on div "CRS: [PERSON_NAME] of all his own children" at bounding box center [610, 239] width 427 height 13
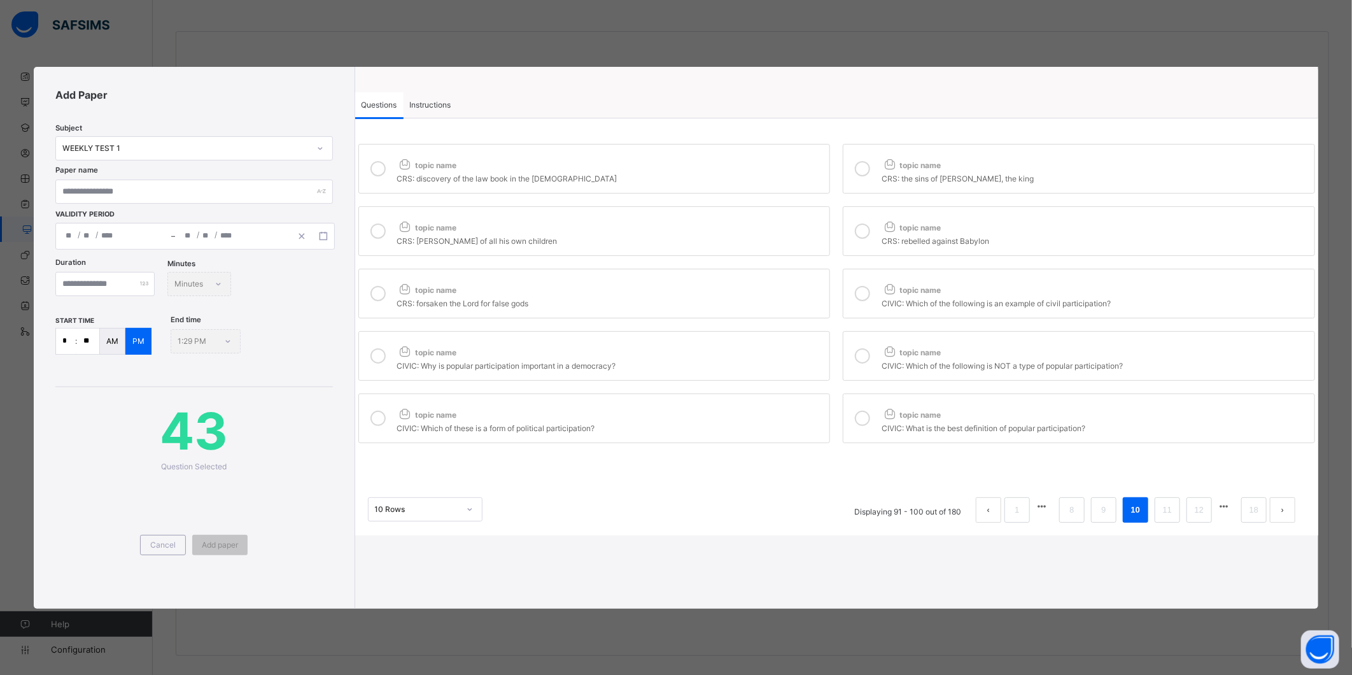
click at [862, 233] on icon at bounding box center [862, 230] width 15 height 15
click at [767, 300] on div "CRS: forsaken the Lord for false gods" at bounding box center [610, 301] width 427 height 13
click at [849, 295] on label "topic name CIVIC: Which of the following is an example of civil participation?" at bounding box center [1079, 294] width 472 height 50
click at [765, 353] on div "topic name" at bounding box center [610, 349] width 427 height 17
drag, startPoint x: 874, startPoint y: 354, endPoint x: 858, endPoint y: 363, distance: 18.8
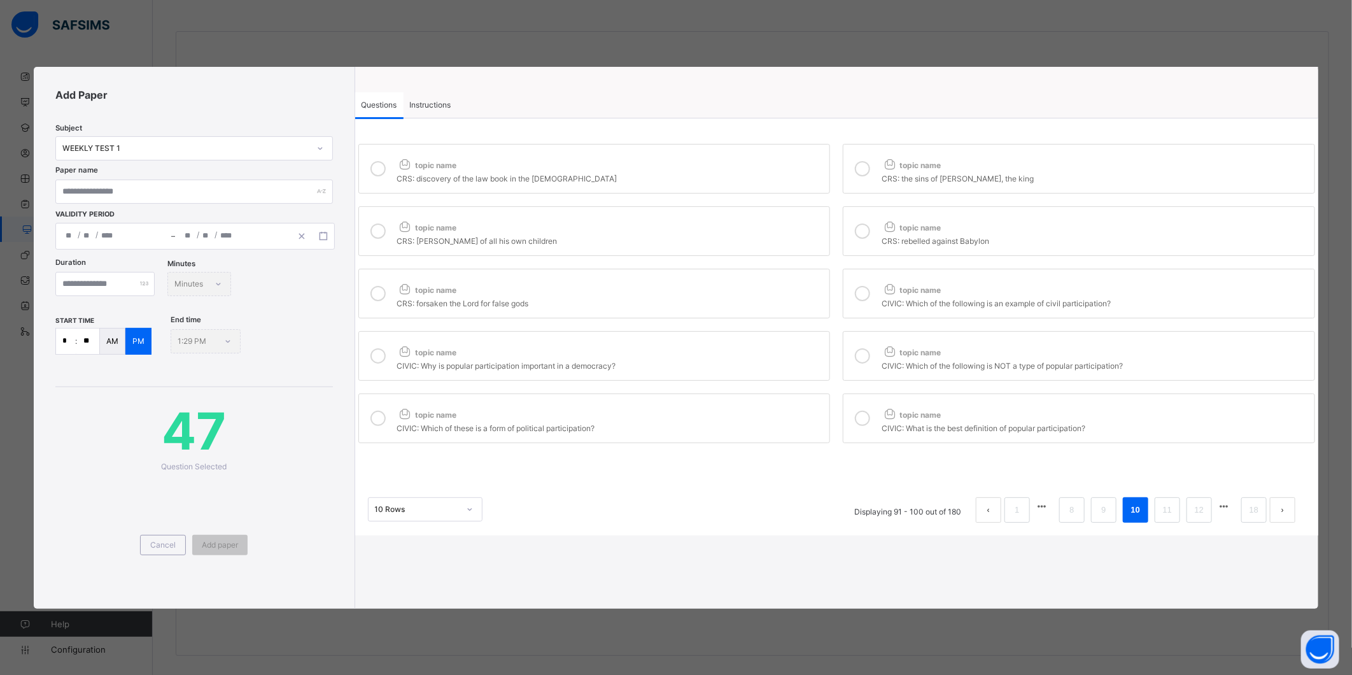
click at [873, 355] on div at bounding box center [862, 355] width 25 height 29
click at [791, 404] on label "topic name CIVIC: Which of these is a form of political participation?" at bounding box center [594, 418] width 472 height 50
click at [866, 417] on icon at bounding box center [862, 418] width 15 height 15
click at [100, 189] on input "text" at bounding box center [193, 192] width 277 height 24
type input "**********"
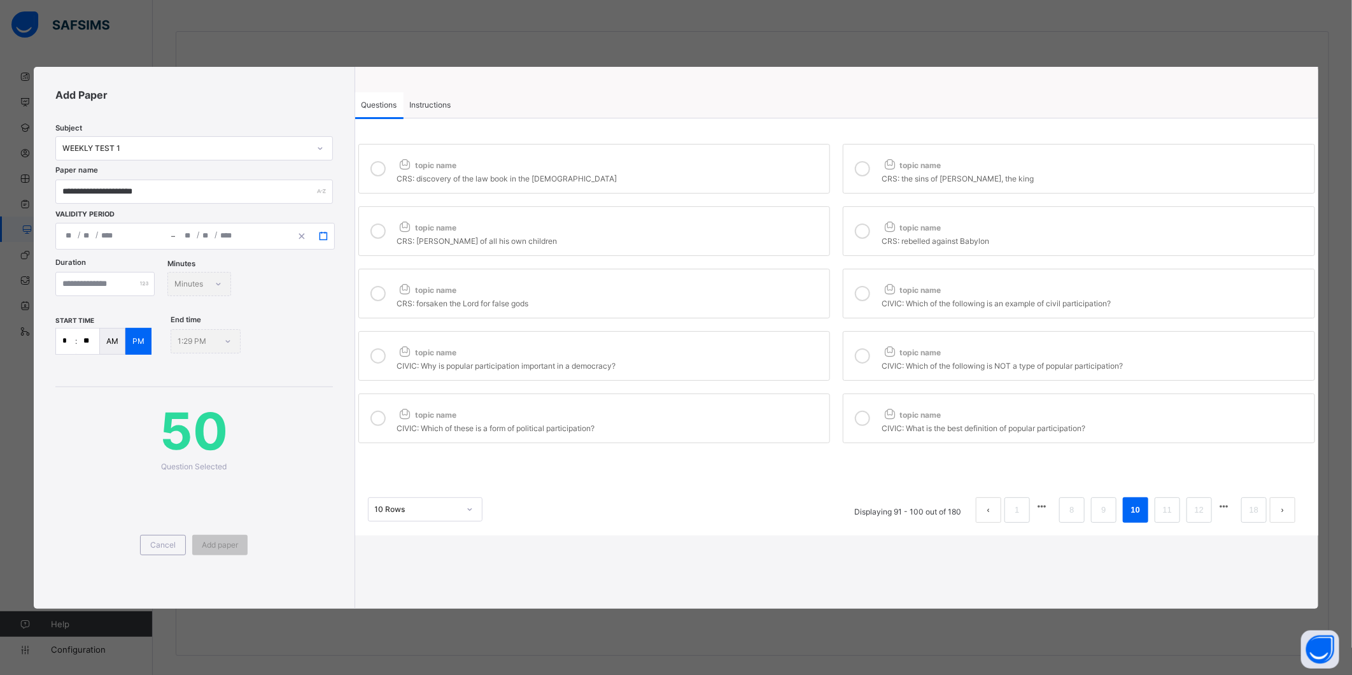
click at [323, 237] on icon "button" at bounding box center [323, 236] width 9 height 9
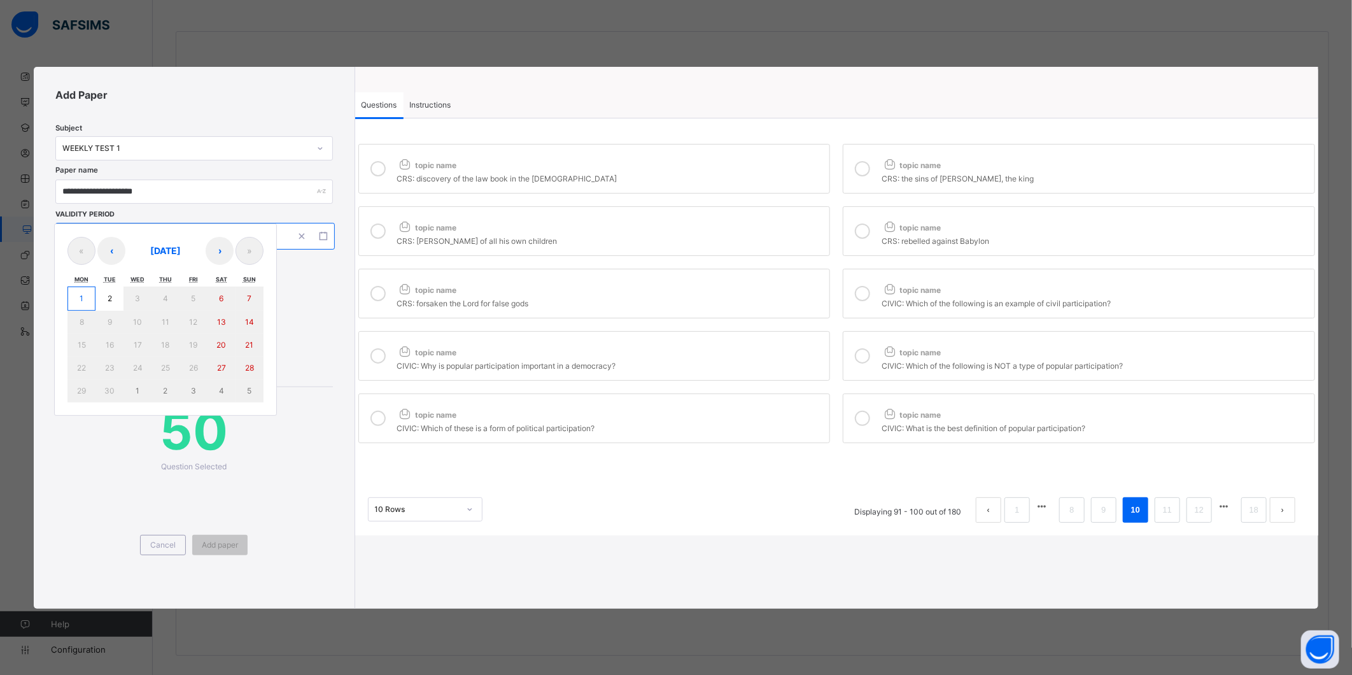
click at [85, 302] on button "1" at bounding box center [81, 298] width 28 height 24
type input "**********"
type input "*"
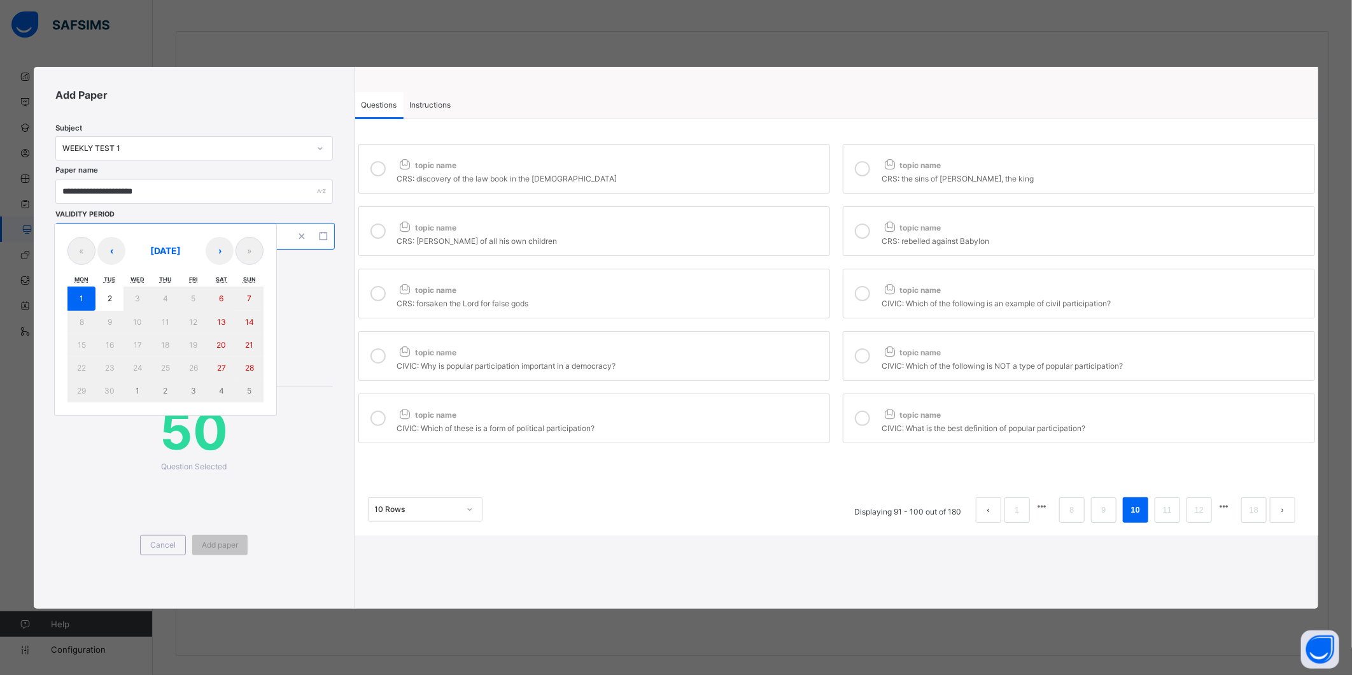
type input "****"
type input "**********"
type input "*"
type input "****"
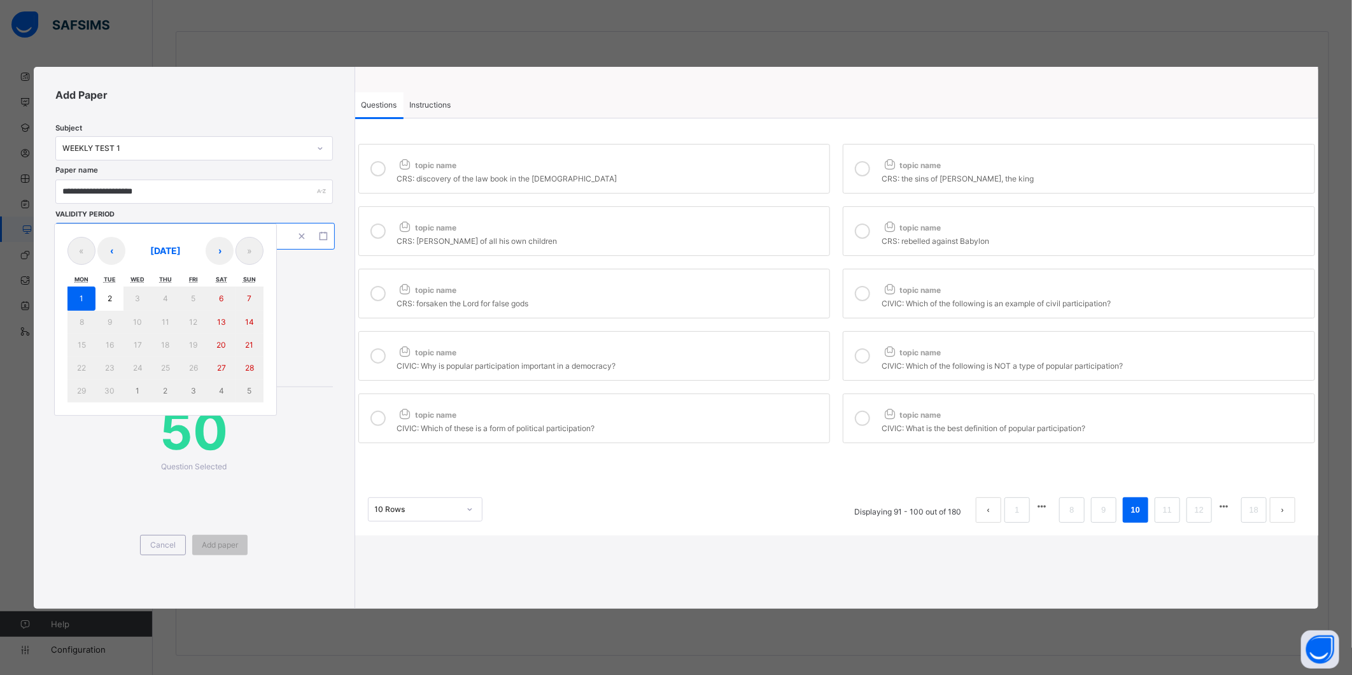
type input "**"
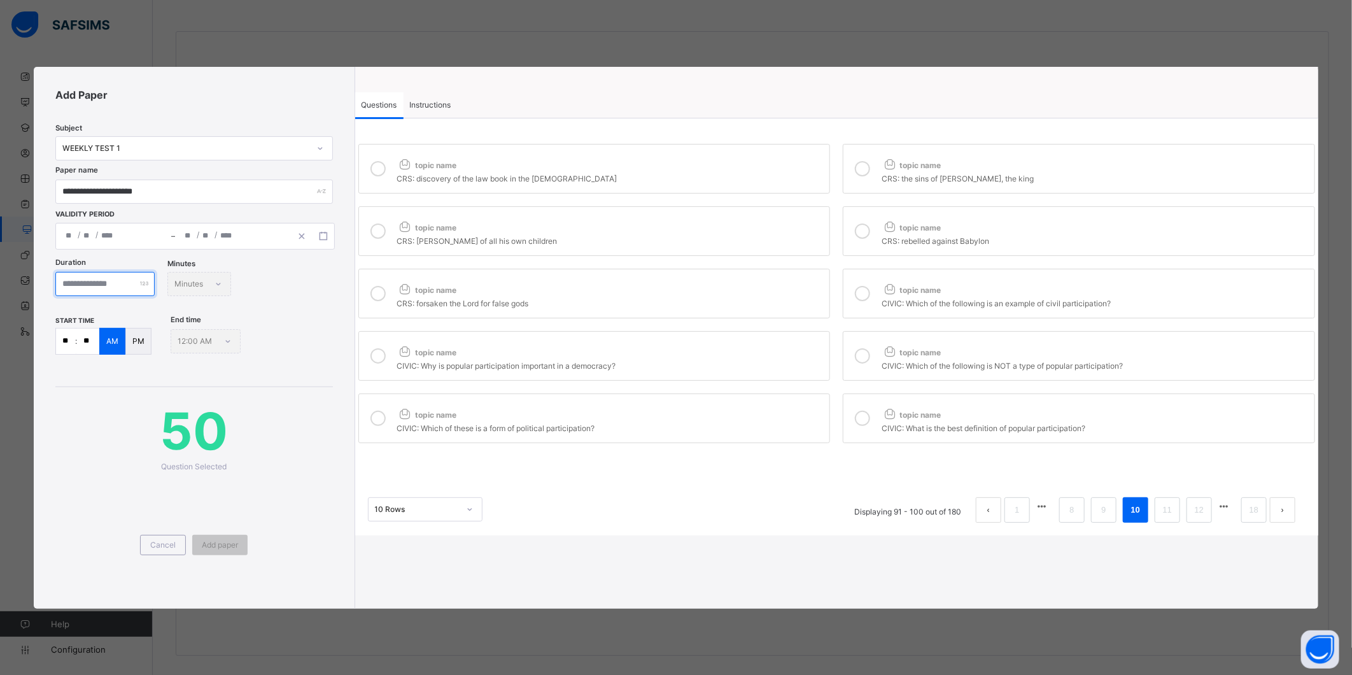
click at [115, 292] on input "number" at bounding box center [104, 284] width 99 height 24
type input "**"
click at [435, 102] on span "Instructions" at bounding box center [430, 105] width 41 height 10
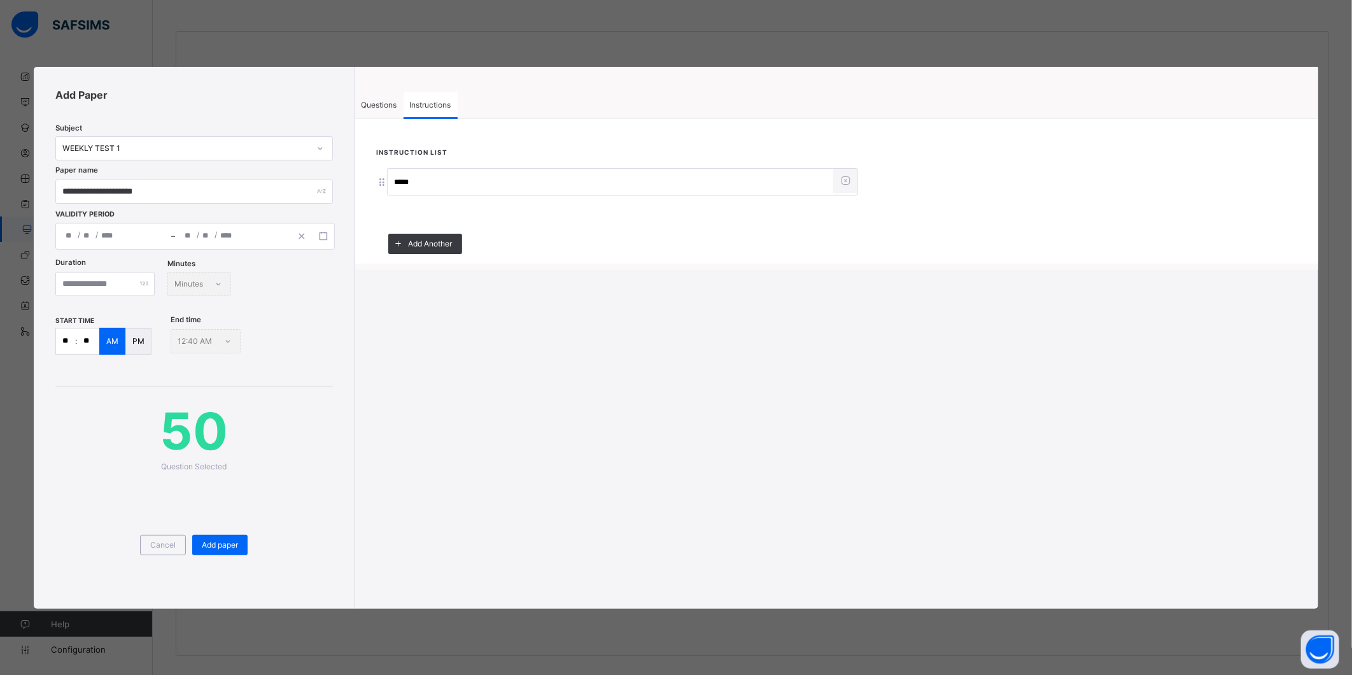
click at [64, 336] on input "**" at bounding box center [65, 341] width 19 height 25
type input "*"
click at [219, 548] on span "Add paper" at bounding box center [220, 545] width 36 height 10
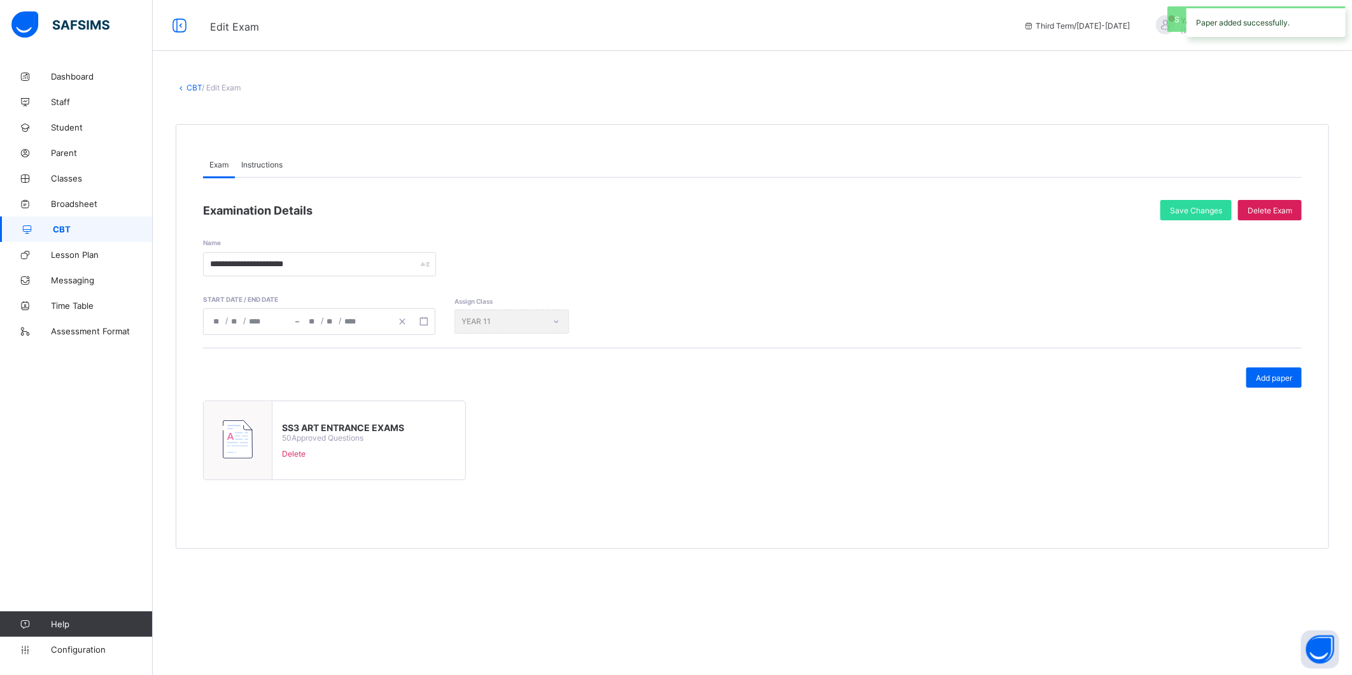
scroll to position [0, 0]
click at [332, 262] on input "**********" at bounding box center [319, 264] width 233 height 24
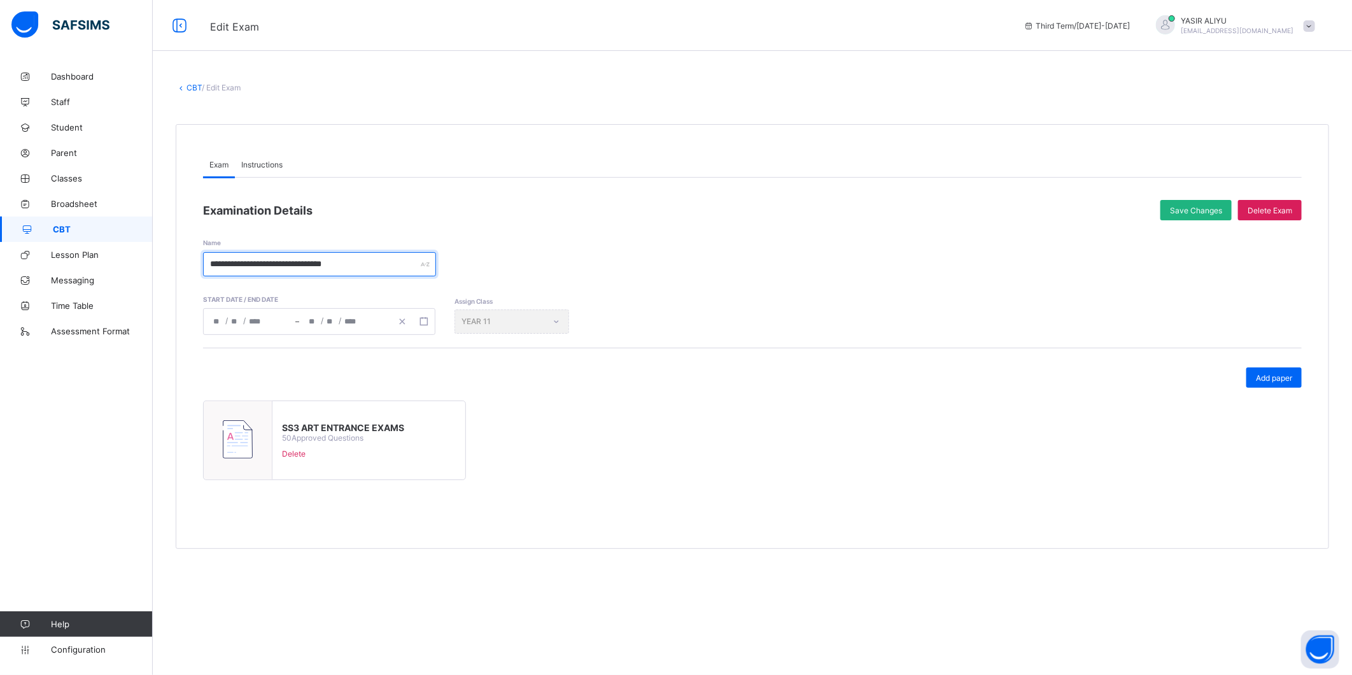
type input "**********"
click at [1192, 206] on span "Save Changes" at bounding box center [1196, 211] width 52 height 10
click at [1280, 378] on span "Add paper" at bounding box center [1274, 378] width 36 height 10
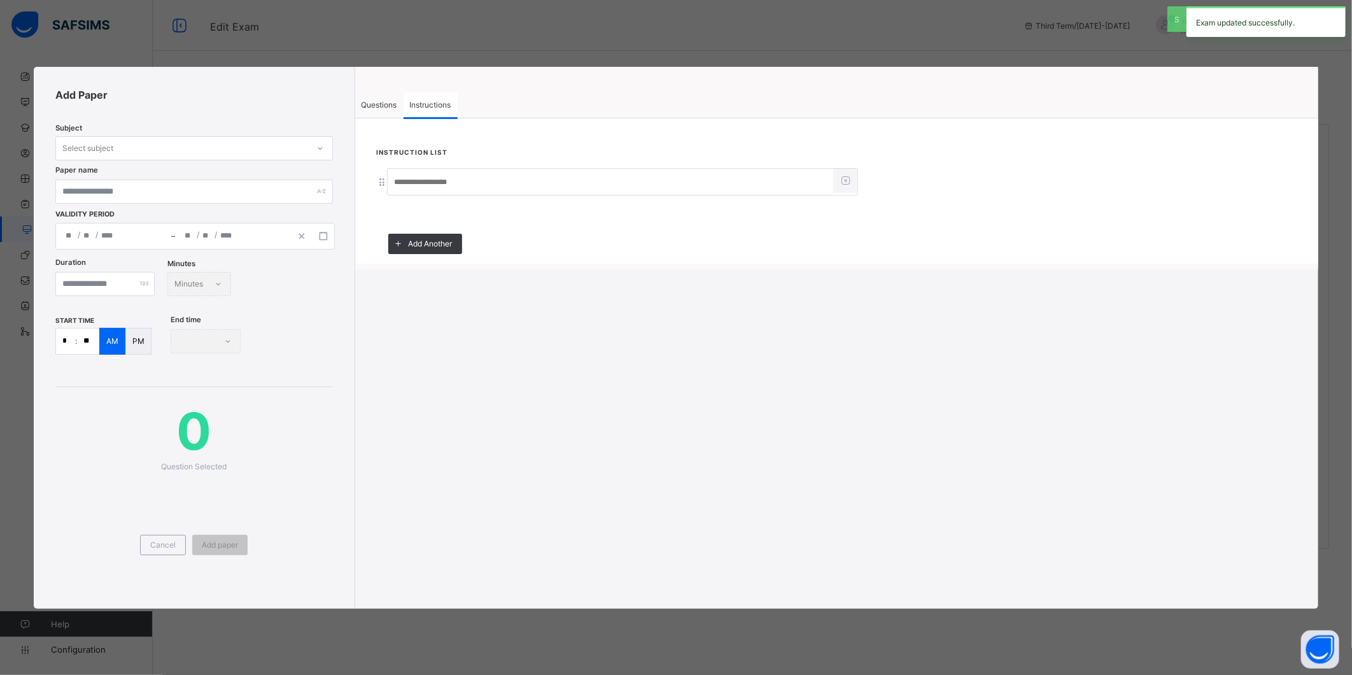
click at [420, 183] on input at bounding box center [611, 183] width 446 height 24
type input "*****"
click at [366, 103] on span "Questions" at bounding box center [380, 105] width 36 height 10
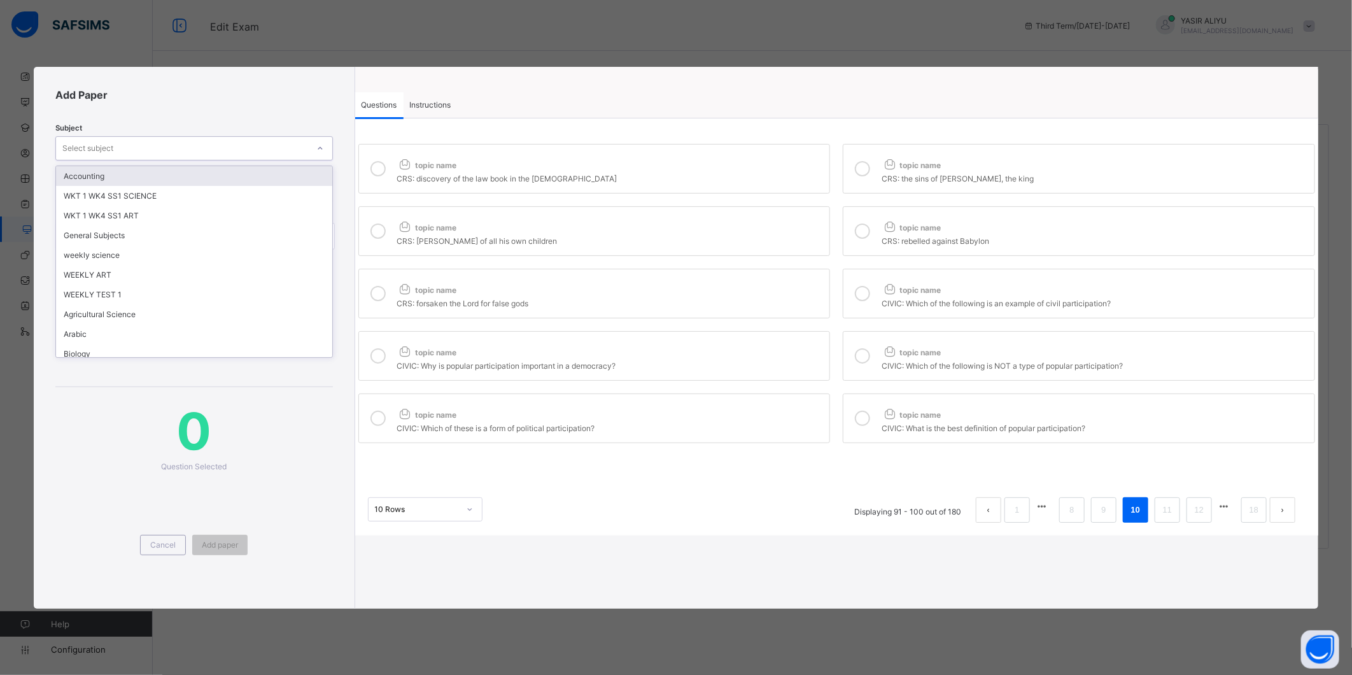
click at [274, 152] on div "Select subject" at bounding box center [181, 148] width 251 height 18
click at [153, 290] on div "WEEKLY TEST 1" at bounding box center [194, 295] width 276 height 20
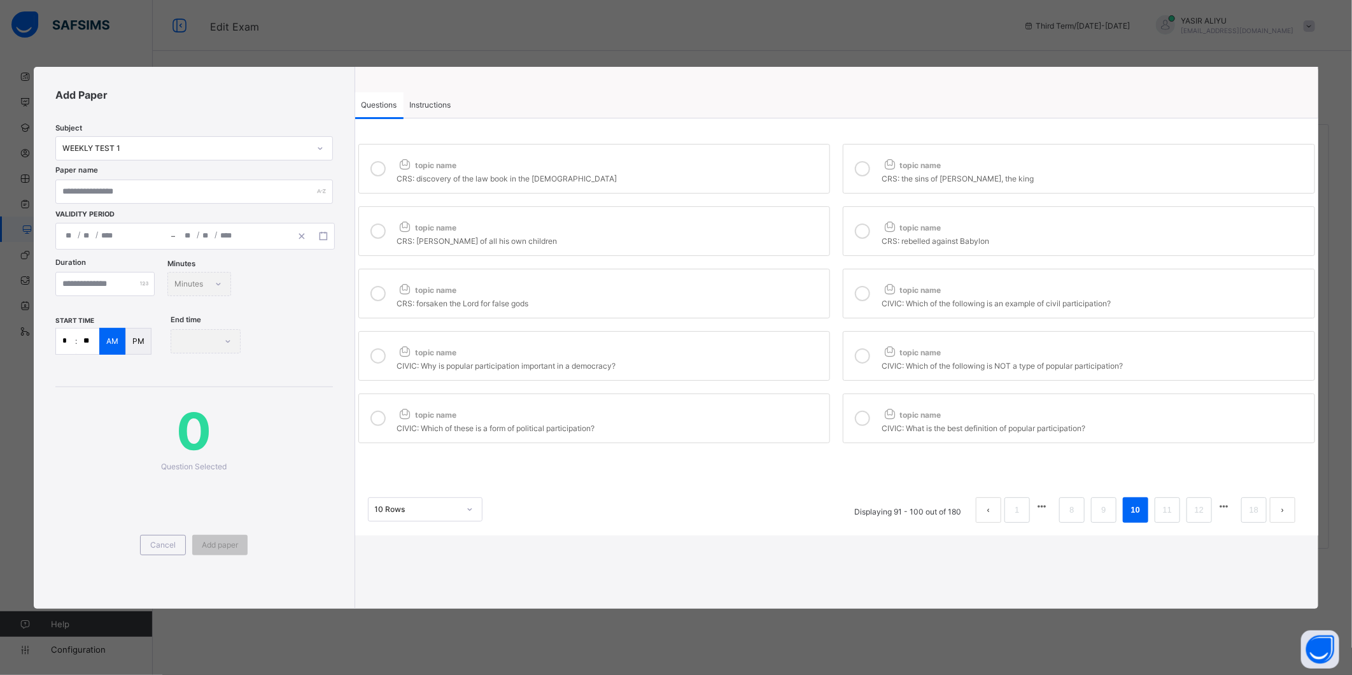
click at [1016, 527] on div "10 Rows Displaying 91 - 100 out of 180 1 8 9 10 11 12 18" at bounding box center [836, 504] width 963 height 64
click at [1019, 516] on link "1" at bounding box center [1017, 510] width 12 height 17
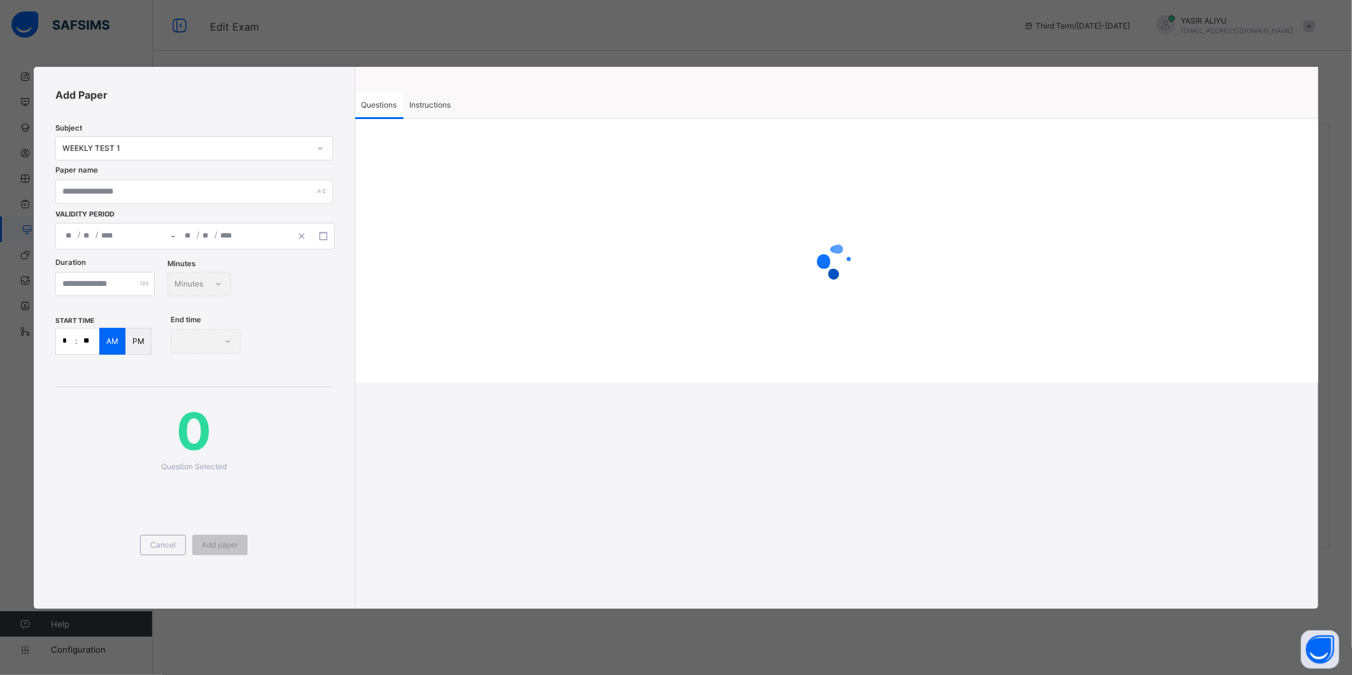
click at [606, 438] on div "Add Paper Subject WEEKLY TEST 1 Paper name Validity Period / / – / / « ‹ [DATE]…" at bounding box center [676, 338] width 1285 height 542
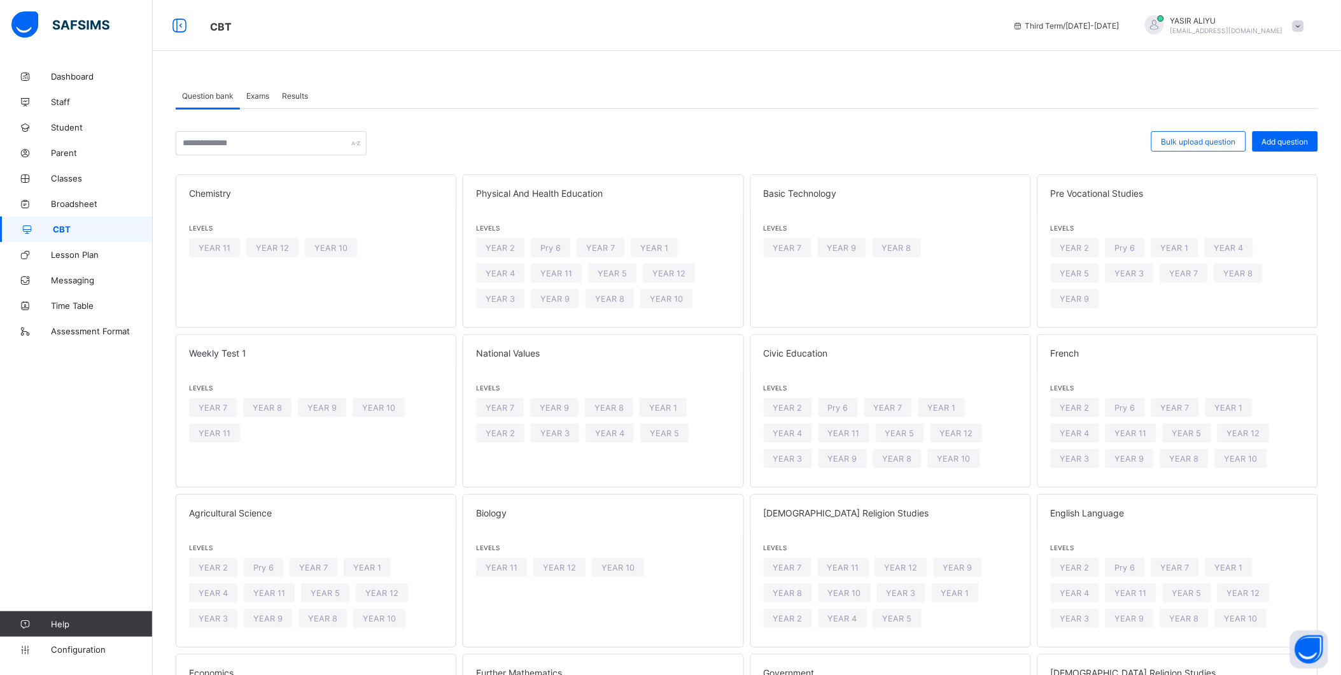
click at [263, 92] on div "Exams" at bounding box center [258, 95] width 36 height 25
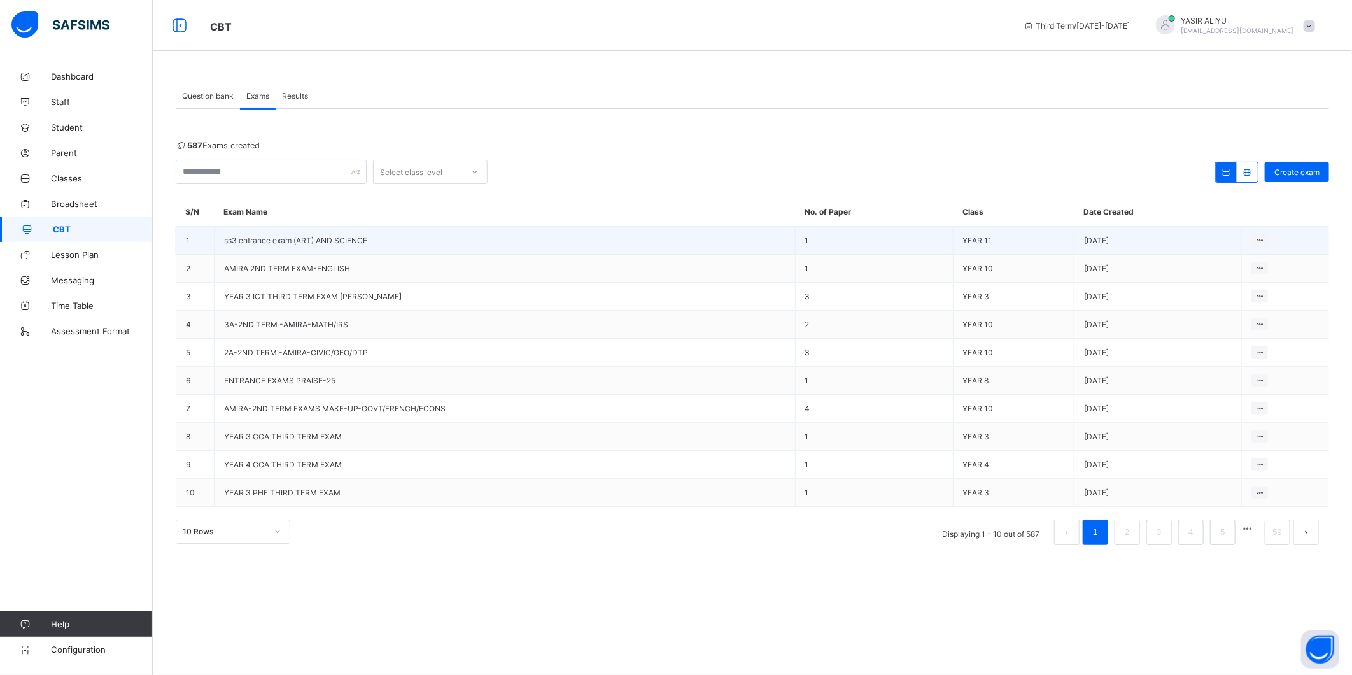
click at [416, 236] on td "ss3 entrance exam (ART) AND SCIENCE" at bounding box center [505, 241] width 581 height 28
click at [308, 234] on td "ss3 entrance exam (ART) AND SCIENCE" at bounding box center [505, 241] width 581 height 28
click at [322, 239] on span "ss3 entrance exam (ART) AND SCIENCE" at bounding box center [295, 241] width 143 height 10
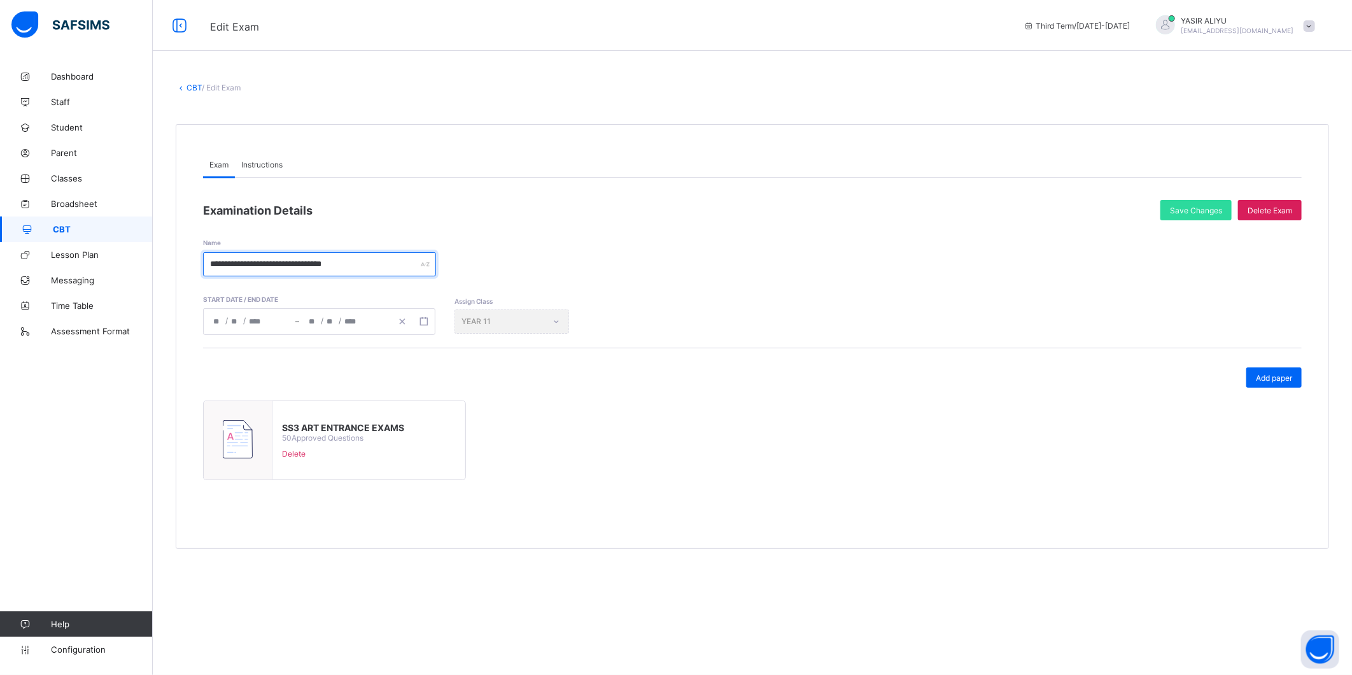
drag, startPoint x: 208, startPoint y: 263, endPoint x: 223, endPoint y: 266, distance: 15.6
click at [223, 266] on input "**********" at bounding box center [319, 264] width 233 height 24
drag, startPoint x: 230, startPoint y: 265, endPoint x: 284, endPoint y: 267, distance: 54.2
click at [284, 267] on input "**********" at bounding box center [319, 264] width 233 height 24
type input "**********"
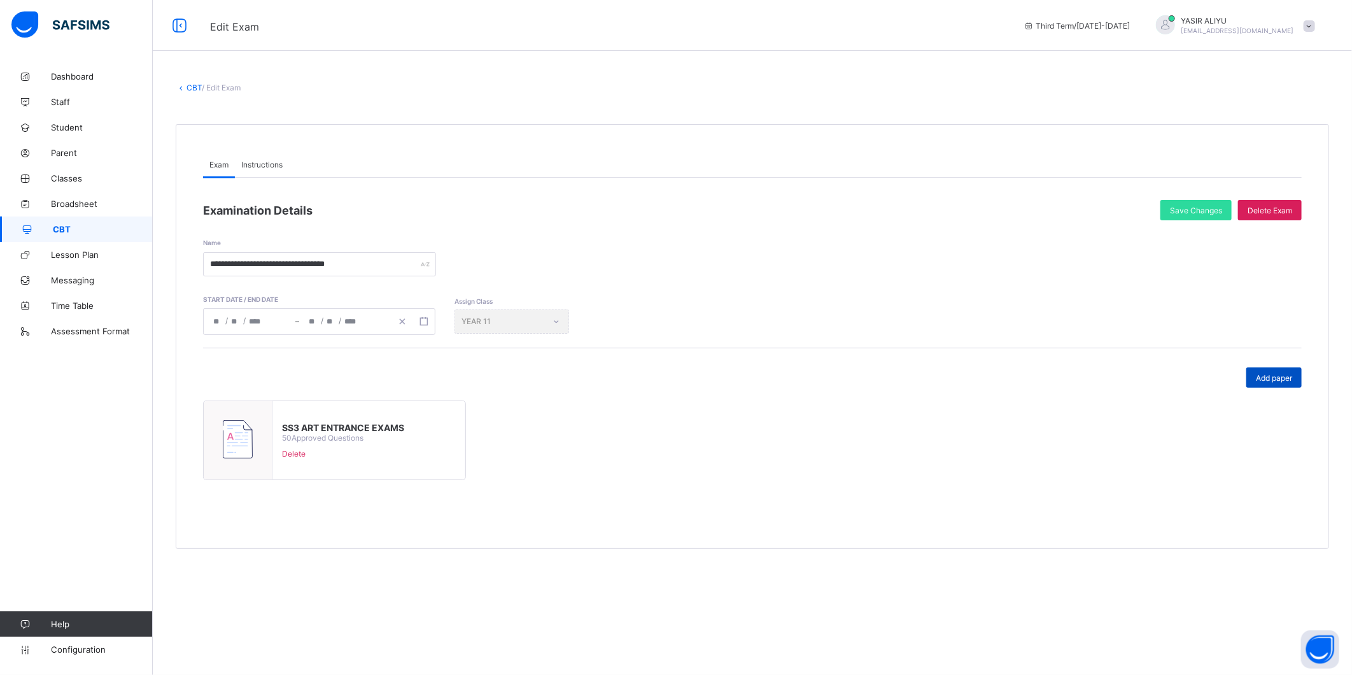
click at [1290, 380] on span "Add paper" at bounding box center [1274, 378] width 36 height 10
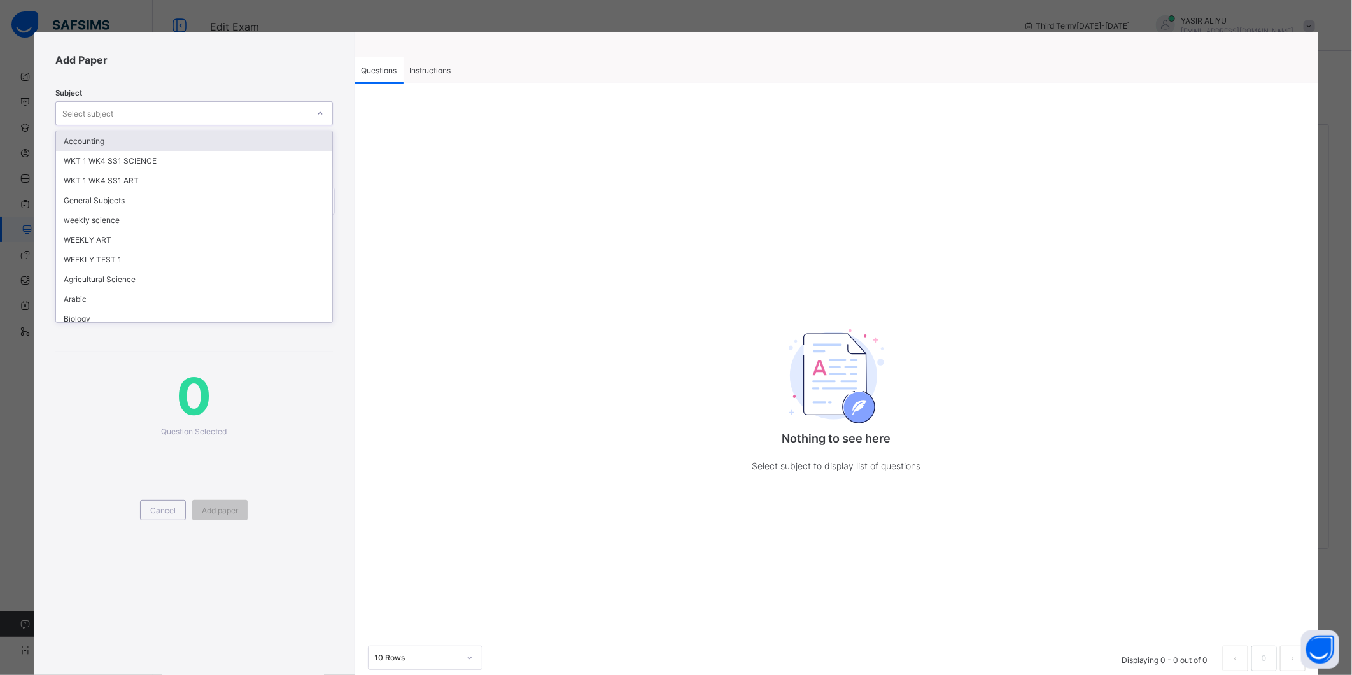
click at [229, 117] on div "Select subject" at bounding box center [181, 113] width 251 height 18
click at [132, 250] on div "WEEKLY TEST 1" at bounding box center [194, 260] width 276 height 20
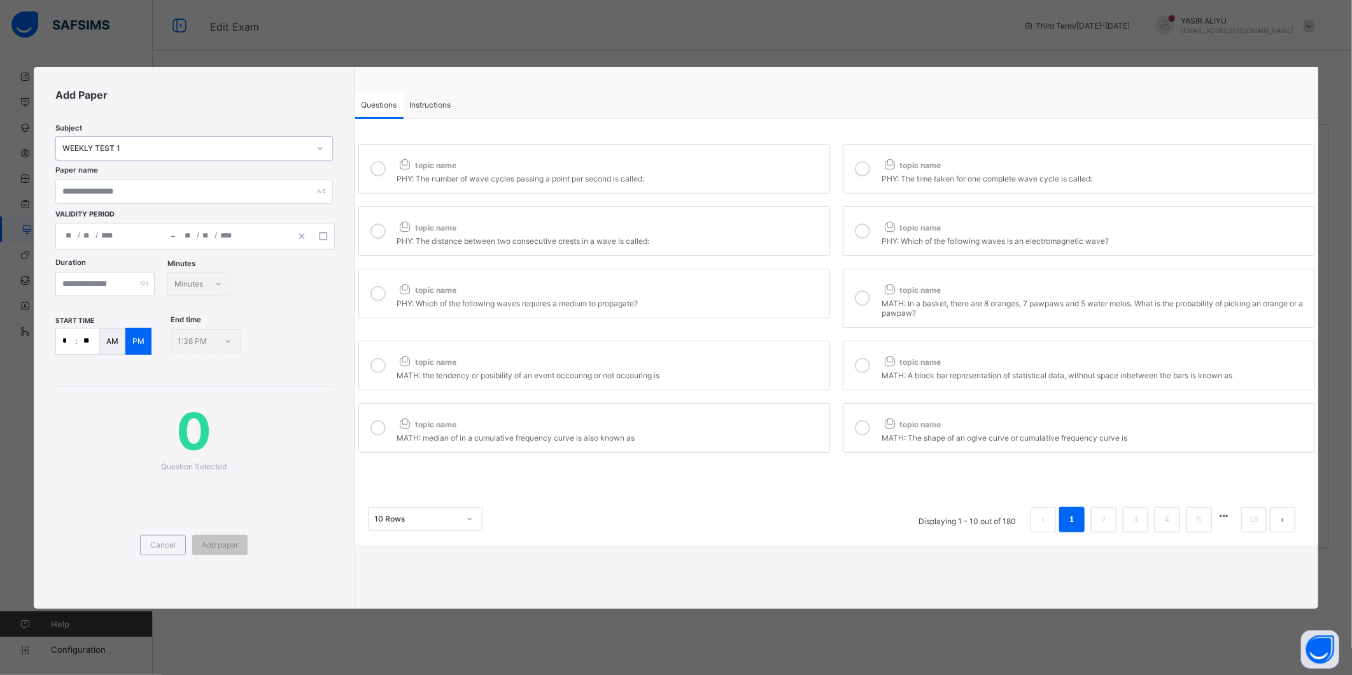
click at [390, 170] on div at bounding box center [377, 168] width 25 height 29
click at [871, 167] on div at bounding box center [862, 168] width 25 height 29
click at [763, 233] on div "topic name" at bounding box center [610, 224] width 427 height 17
click at [856, 230] on icon at bounding box center [862, 230] width 15 height 15
click at [795, 290] on div "topic name" at bounding box center [610, 287] width 427 height 17
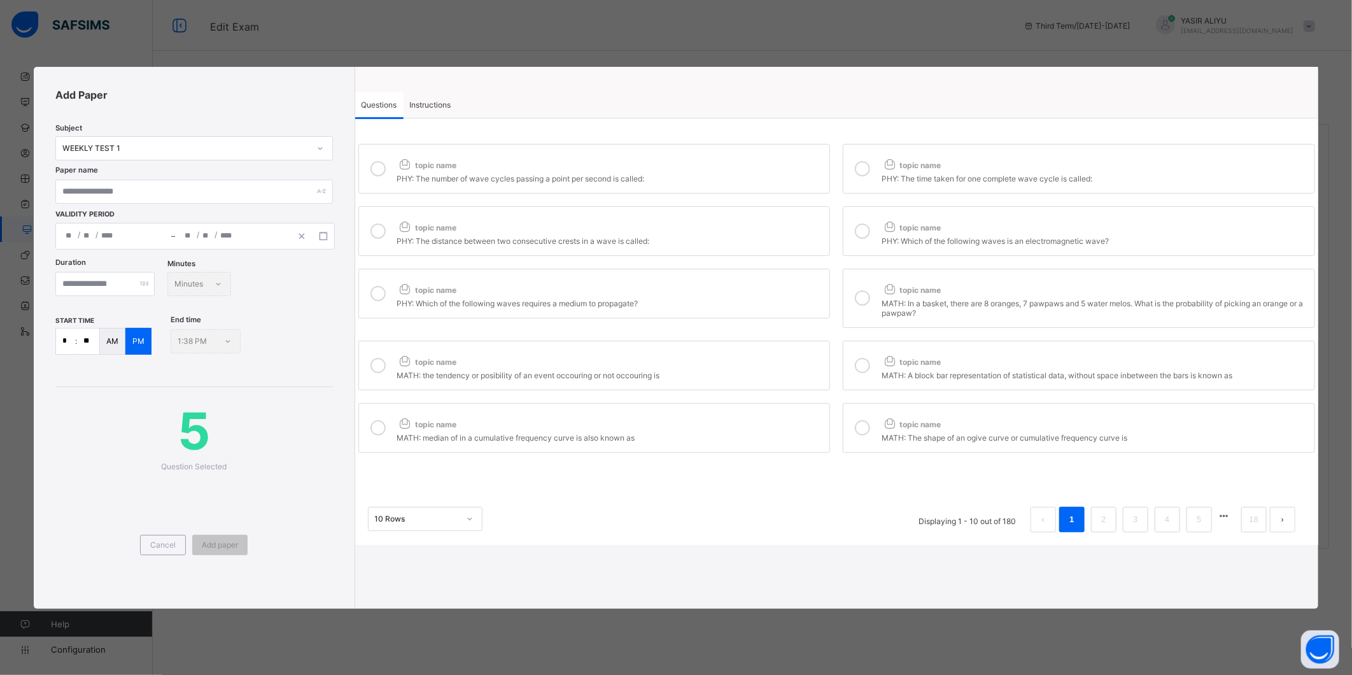
drag, startPoint x: 866, startPoint y: 297, endPoint x: 824, endPoint y: 332, distance: 55.1
click at [866, 297] on icon at bounding box center [862, 297] width 15 height 15
click at [782, 365] on div "topic name" at bounding box center [610, 359] width 427 height 17
click at [868, 367] on icon at bounding box center [862, 365] width 15 height 15
click at [763, 416] on div "topic name" at bounding box center [610, 421] width 427 height 17
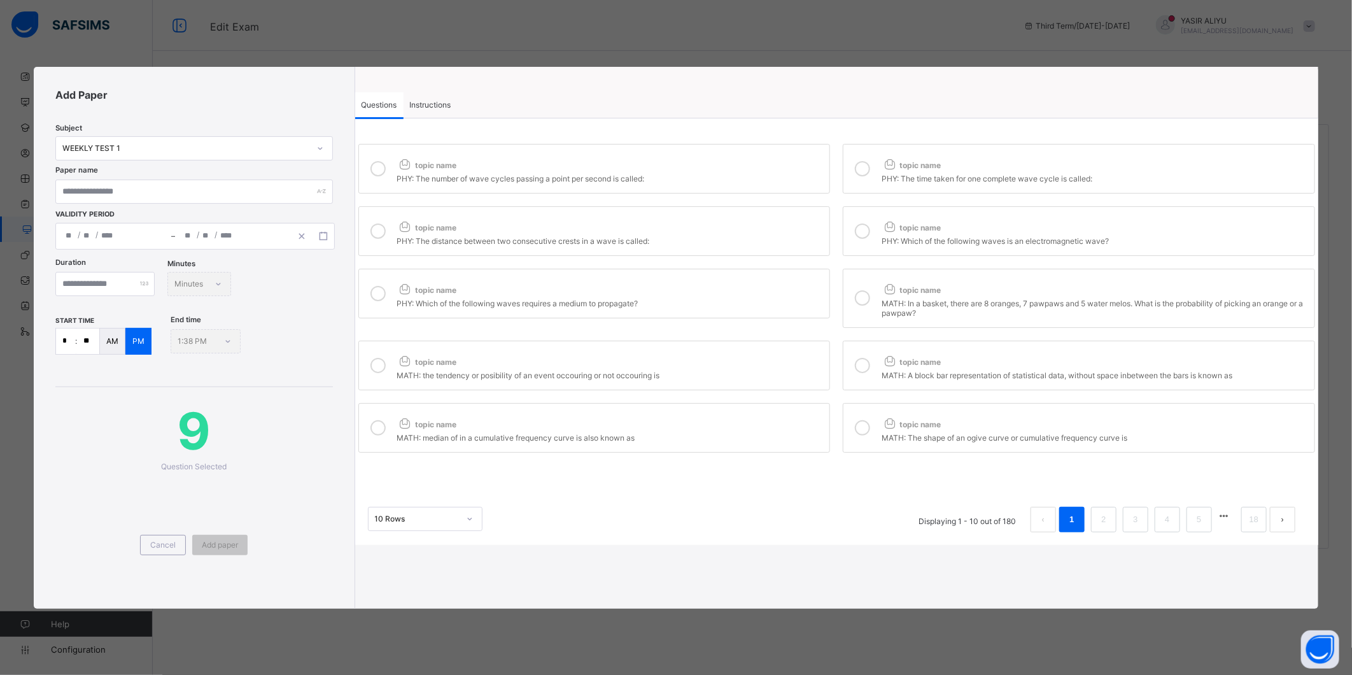
drag, startPoint x: 860, startPoint y: 419, endPoint x: 896, endPoint y: 448, distance: 46.6
click at [862, 425] on div at bounding box center [862, 427] width 25 height 29
click at [1110, 516] on link "2" at bounding box center [1104, 519] width 12 height 17
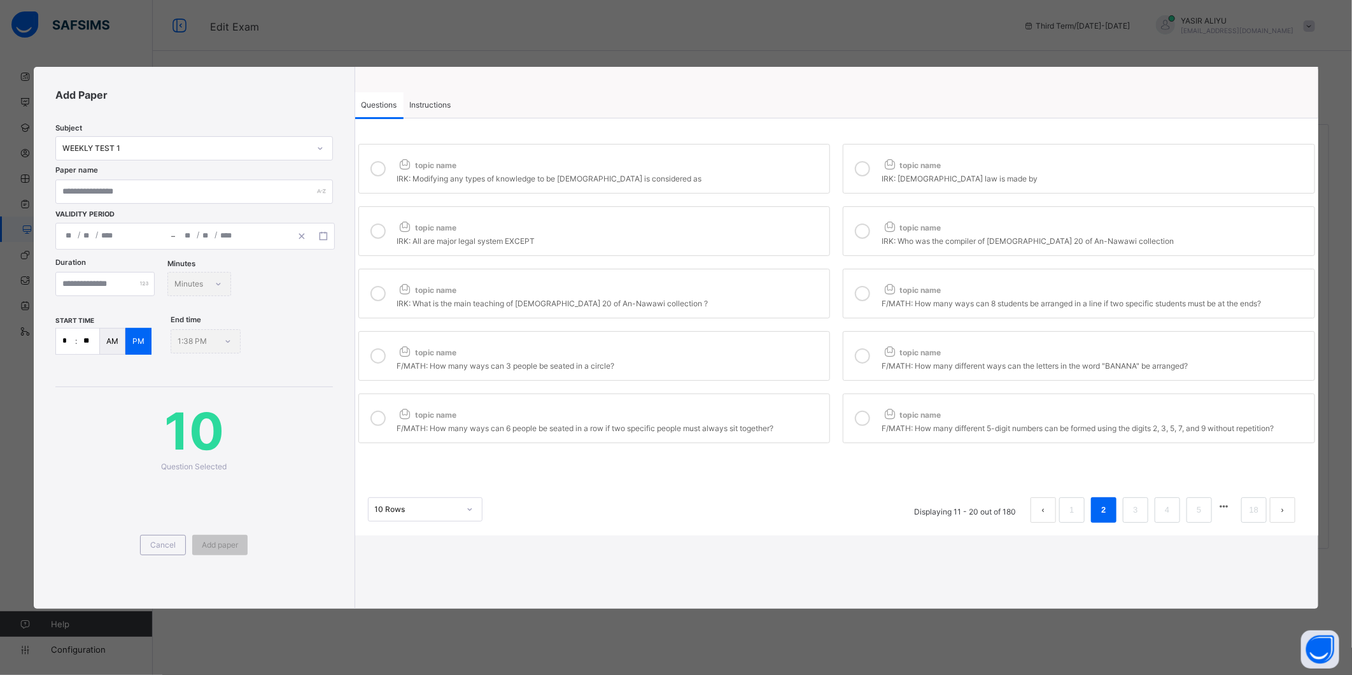
drag, startPoint x: 605, startPoint y: 171, endPoint x: 646, endPoint y: 172, distance: 40.8
click at [612, 171] on div "topic name" at bounding box center [610, 162] width 427 height 17
drag, startPoint x: 996, startPoint y: 156, endPoint x: 966, endPoint y: 192, distance: 47.4
click at [996, 160] on div "topic name" at bounding box center [1095, 162] width 427 height 17
click at [775, 218] on div "topic name" at bounding box center [610, 224] width 427 height 17
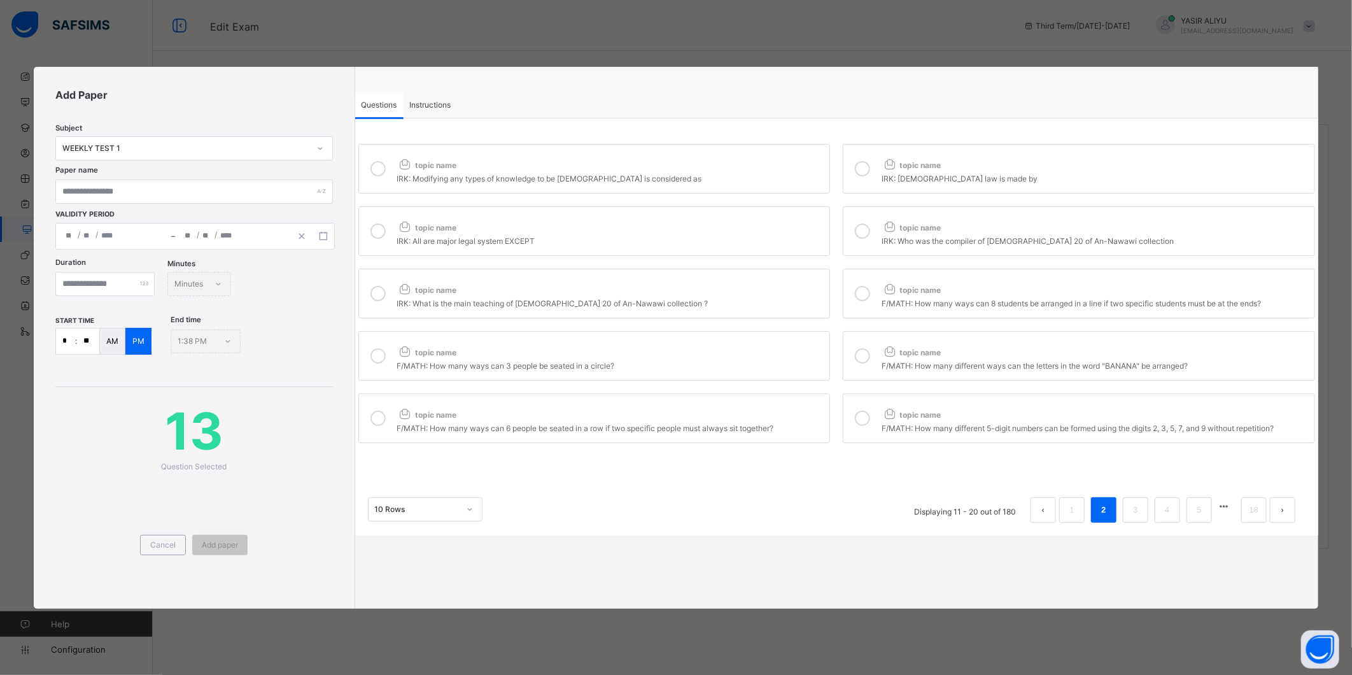
click at [866, 239] on icon at bounding box center [862, 230] width 15 height 15
click at [863, 173] on icon at bounding box center [862, 168] width 15 height 15
click at [856, 227] on icon at bounding box center [862, 230] width 15 height 15
click at [767, 228] on div "topic name" at bounding box center [610, 224] width 427 height 17
click at [718, 181] on div "IRK: Modifying any types of knowledge to be [DEMOGRAPHIC_DATA] is considered as" at bounding box center [610, 177] width 427 height 13
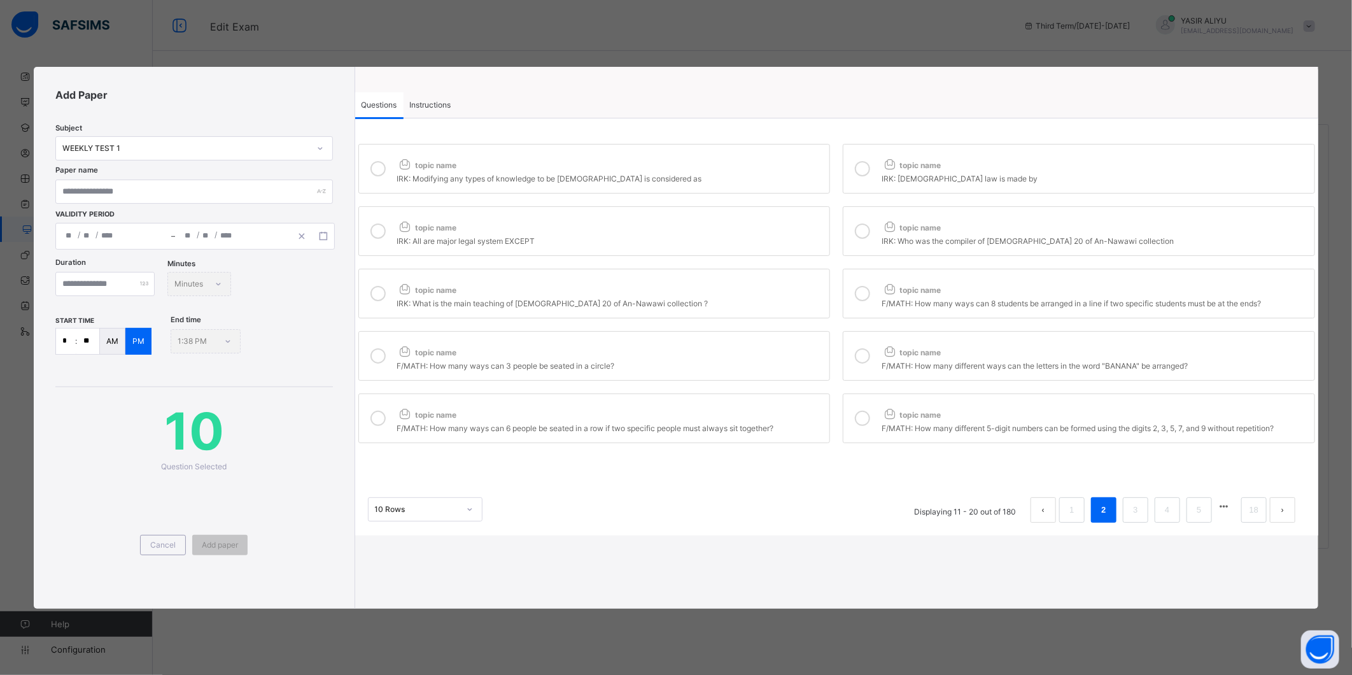
click at [861, 293] on icon at bounding box center [862, 293] width 15 height 15
click at [812, 344] on div "topic name" at bounding box center [610, 349] width 427 height 17
click at [858, 351] on icon at bounding box center [862, 355] width 15 height 15
click at [816, 414] on div "topic name" at bounding box center [610, 412] width 427 height 17
click at [856, 412] on div at bounding box center [862, 418] width 25 height 29
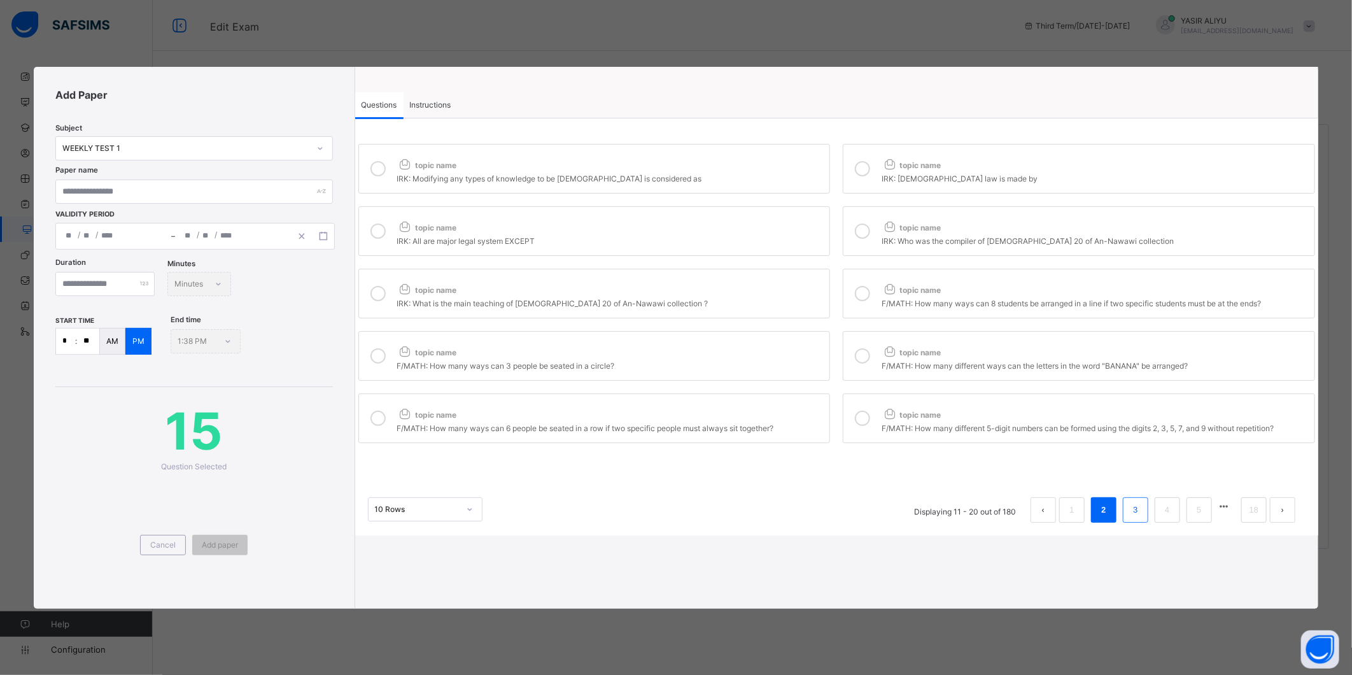
click at [1142, 514] on li "3" at bounding box center [1135, 509] width 25 height 25
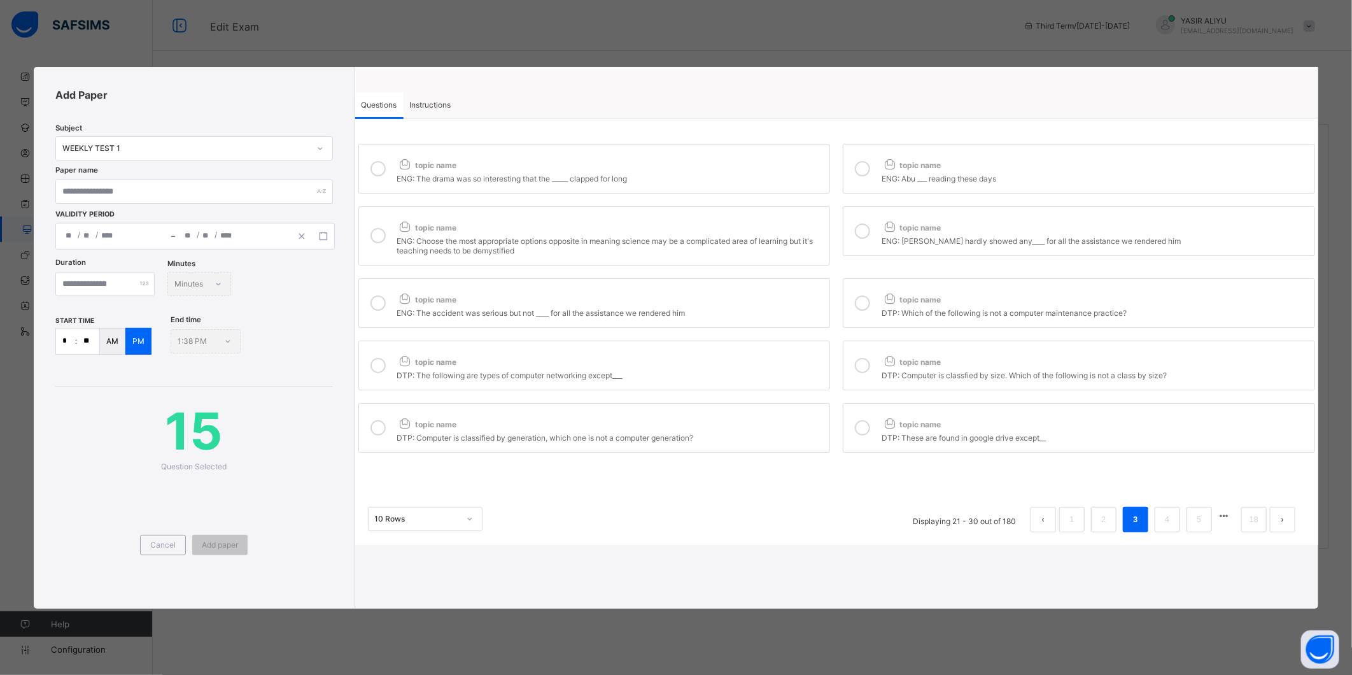
drag, startPoint x: 683, startPoint y: 172, endPoint x: 744, endPoint y: 162, distance: 61.3
click at [685, 170] on div "topic name ENG: The drama was so interesting that the _____ clapped for long" at bounding box center [610, 168] width 427 height 29
click at [814, 169] on div "topic name" at bounding box center [610, 162] width 427 height 17
click at [866, 176] on div at bounding box center [862, 168] width 25 height 29
click at [800, 208] on label "topic name ENG: Choose the most appropriate options opposite in meaning science…" at bounding box center [594, 235] width 472 height 59
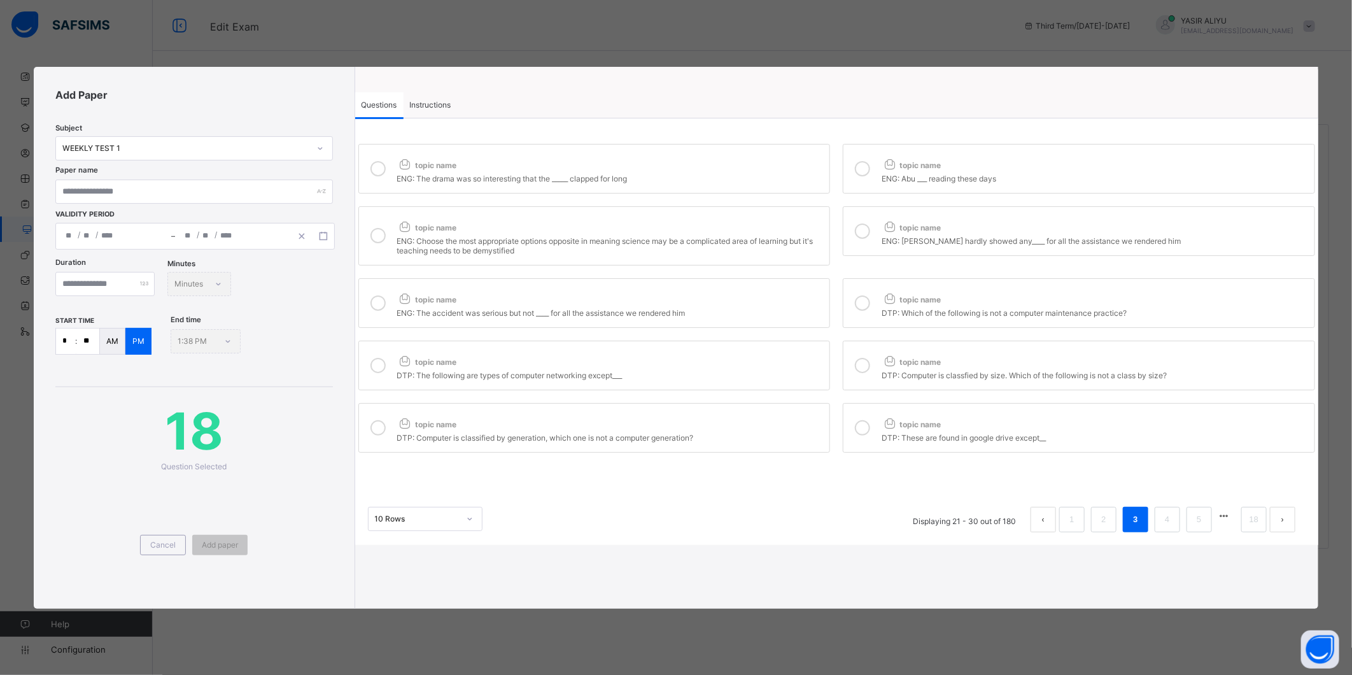
click at [873, 232] on div at bounding box center [862, 230] width 25 height 29
click at [809, 290] on div "topic name" at bounding box center [610, 296] width 427 height 17
click at [869, 303] on icon at bounding box center [862, 302] width 15 height 15
click at [806, 360] on div "topic name" at bounding box center [610, 359] width 427 height 17
click at [856, 365] on icon at bounding box center [862, 365] width 15 height 15
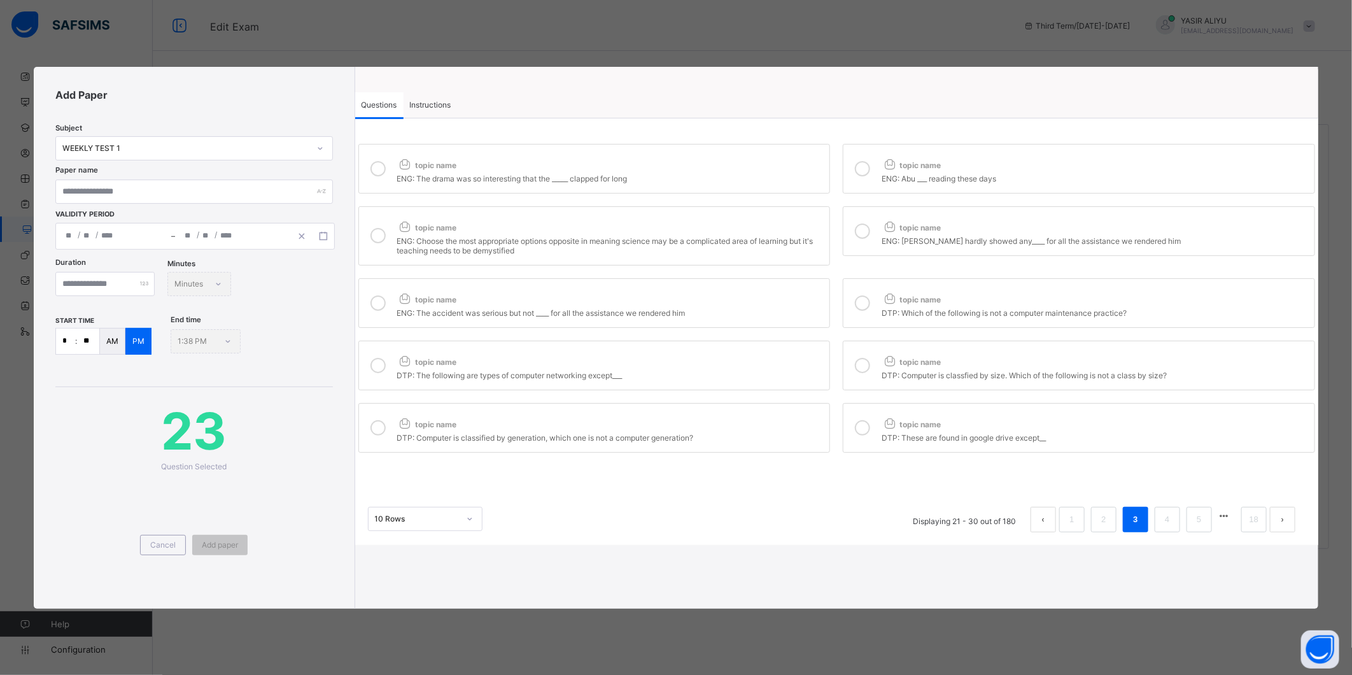
click at [793, 428] on div "topic name" at bounding box center [610, 421] width 427 height 17
click at [854, 424] on div at bounding box center [862, 427] width 25 height 29
click at [1161, 523] on link "4" at bounding box center [1167, 519] width 12 height 17
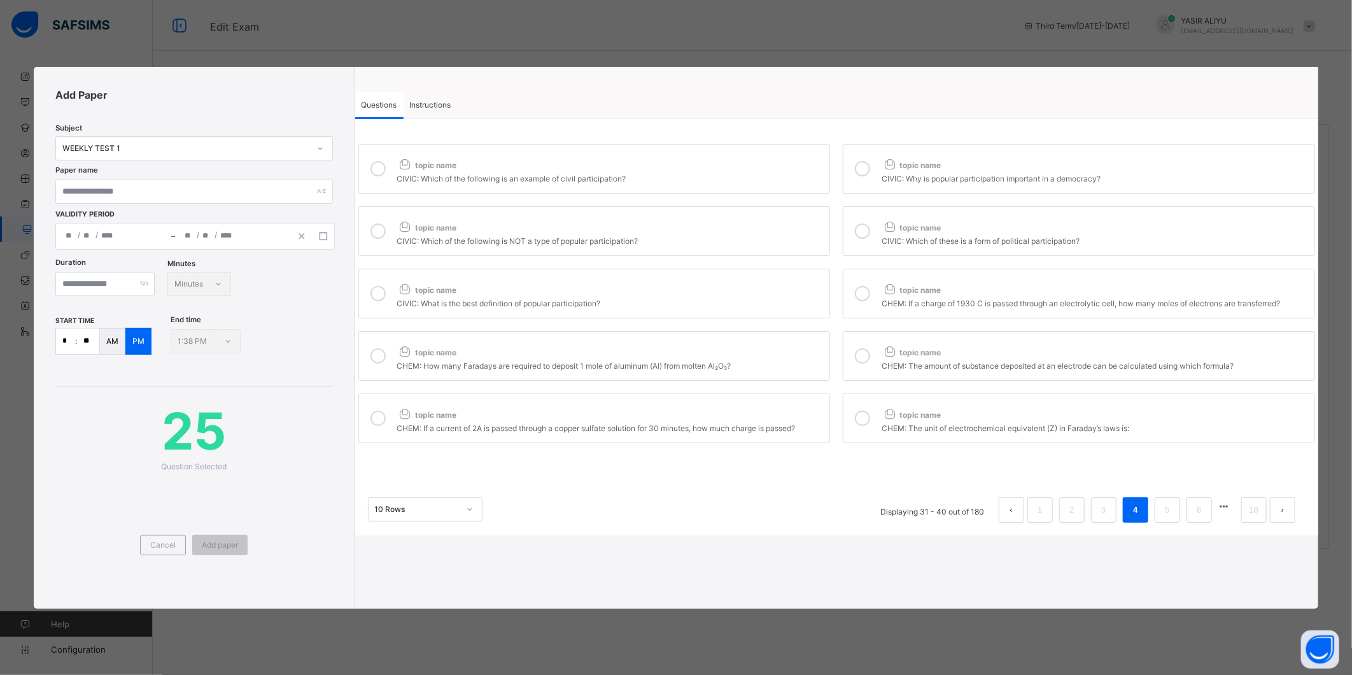
click at [751, 168] on div "topic name" at bounding box center [610, 162] width 427 height 17
drag, startPoint x: 858, startPoint y: 174, endPoint x: 856, endPoint y: 185, distance: 11.6
click at [858, 175] on icon at bounding box center [862, 168] width 15 height 15
drag, startPoint x: 783, startPoint y: 229, endPoint x: 913, endPoint y: 230, distance: 129.9
click at [795, 230] on div "topic name" at bounding box center [610, 224] width 427 height 17
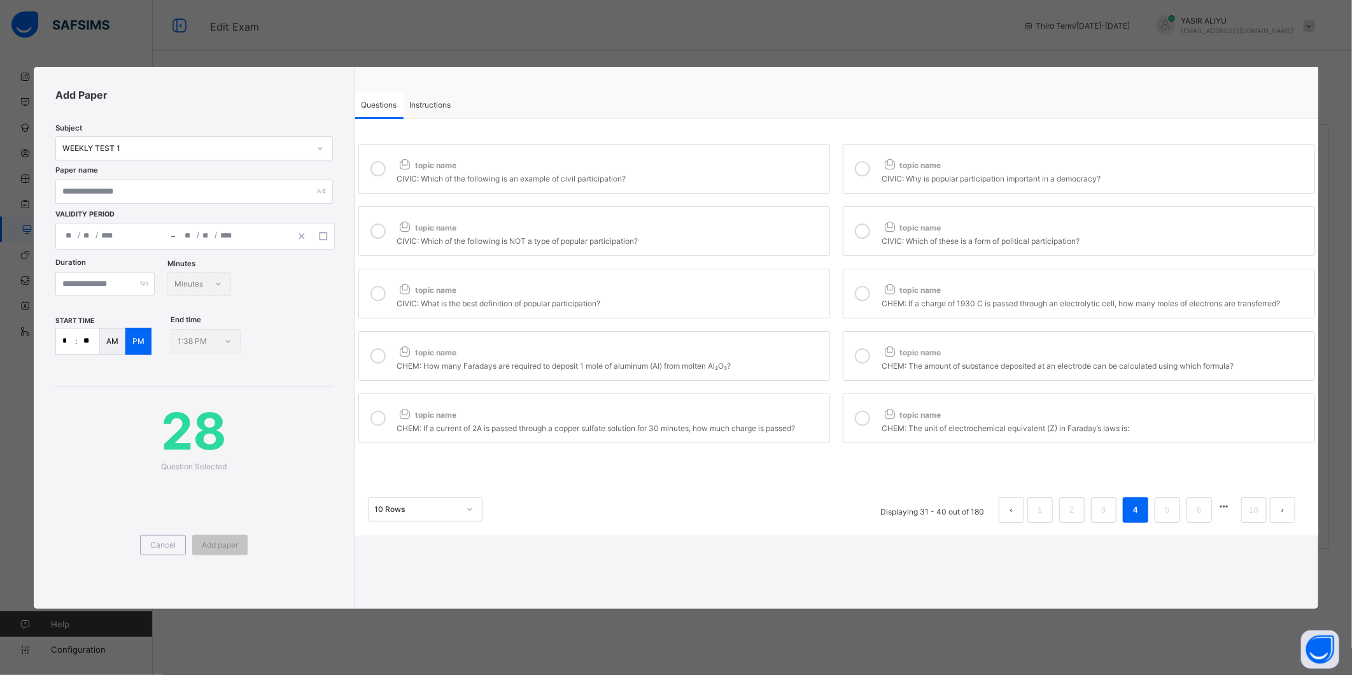
click at [874, 222] on div at bounding box center [862, 230] width 25 height 29
click at [800, 290] on div "topic name" at bounding box center [610, 287] width 427 height 17
click at [870, 292] on div at bounding box center [862, 293] width 25 height 29
click at [820, 349] on div "topic name" at bounding box center [610, 349] width 427 height 17
click at [866, 352] on icon at bounding box center [862, 355] width 15 height 15
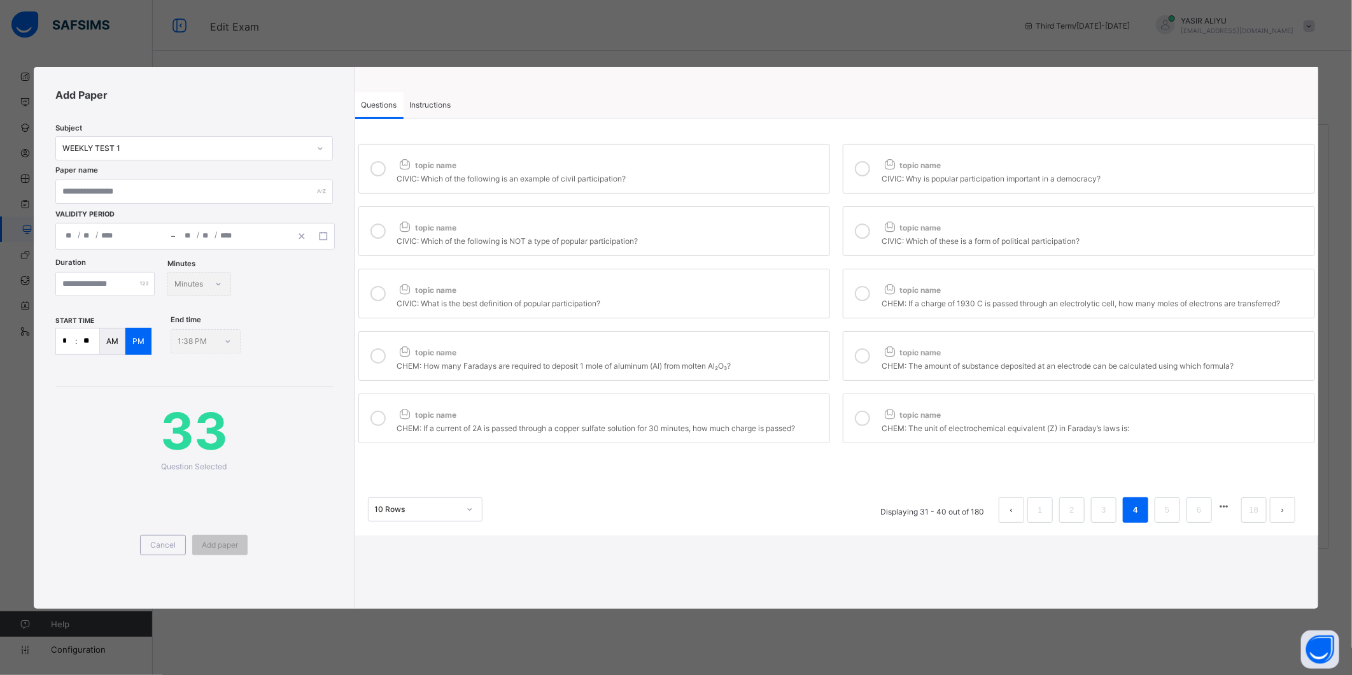
click at [798, 409] on div "topic name" at bounding box center [610, 412] width 427 height 17
click at [850, 414] on label "topic name CHEM: The unit of electrochemical equivalent (Z) in Faraday’s laws i…" at bounding box center [1079, 418] width 472 height 50
click at [1168, 518] on link "5" at bounding box center [1167, 510] width 12 height 17
click at [739, 151] on label "topic name BIO: The organs constantly in touch with the liver are" at bounding box center [594, 169] width 472 height 50
drag, startPoint x: 859, startPoint y: 153, endPoint x: 860, endPoint y: 161, distance: 7.7
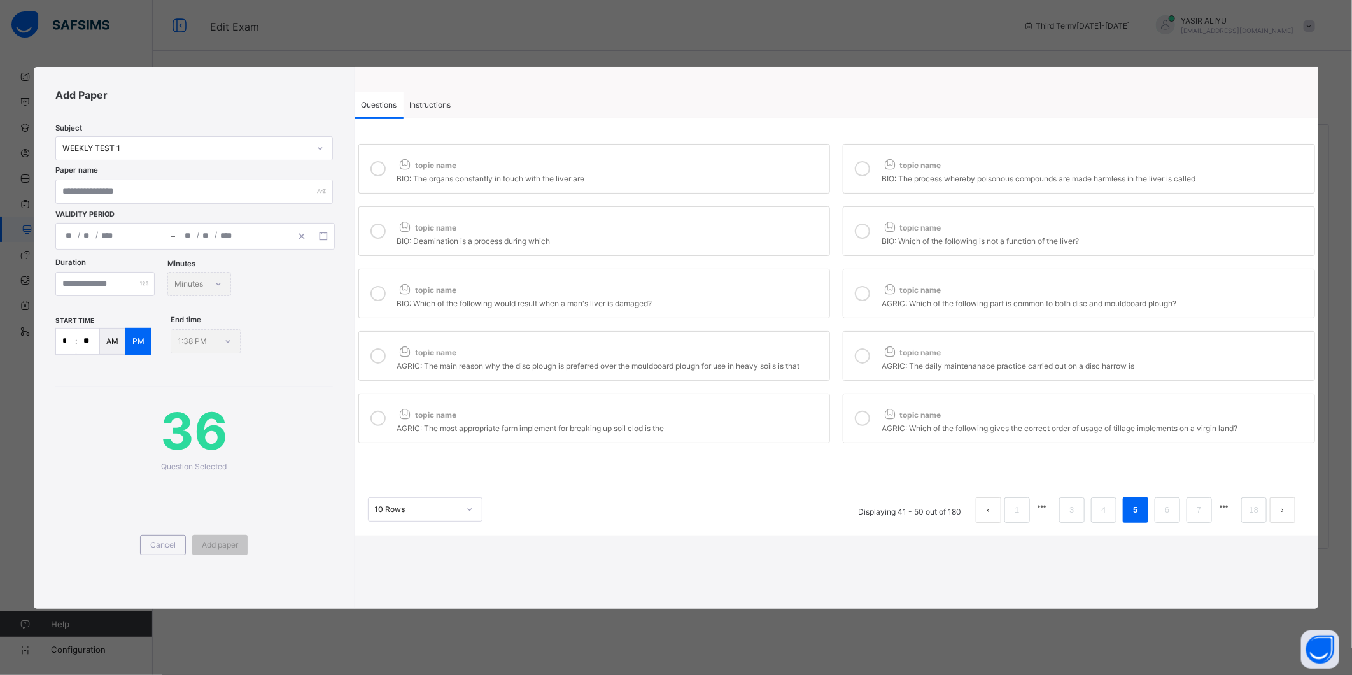
click at [860, 156] on label "topic name BIO: The process whereby poisonous compounds are made harmless in th…" at bounding box center [1079, 169] width 472 height 50
click at [802, 232] on div "topic name" at bounding box center [610, 224] width 427 height 17
click at [877, 222] on label "topic name BIO: Which of the following is not a function of the liver?" at bounding box center [1079, 231] width 472 height 50
click at [797, 285] on div "topic name" at bounding box center [610, 287] width 427 height 17
click at [865, 295] on icon at bounding box center [862, 293] width 15 height 15
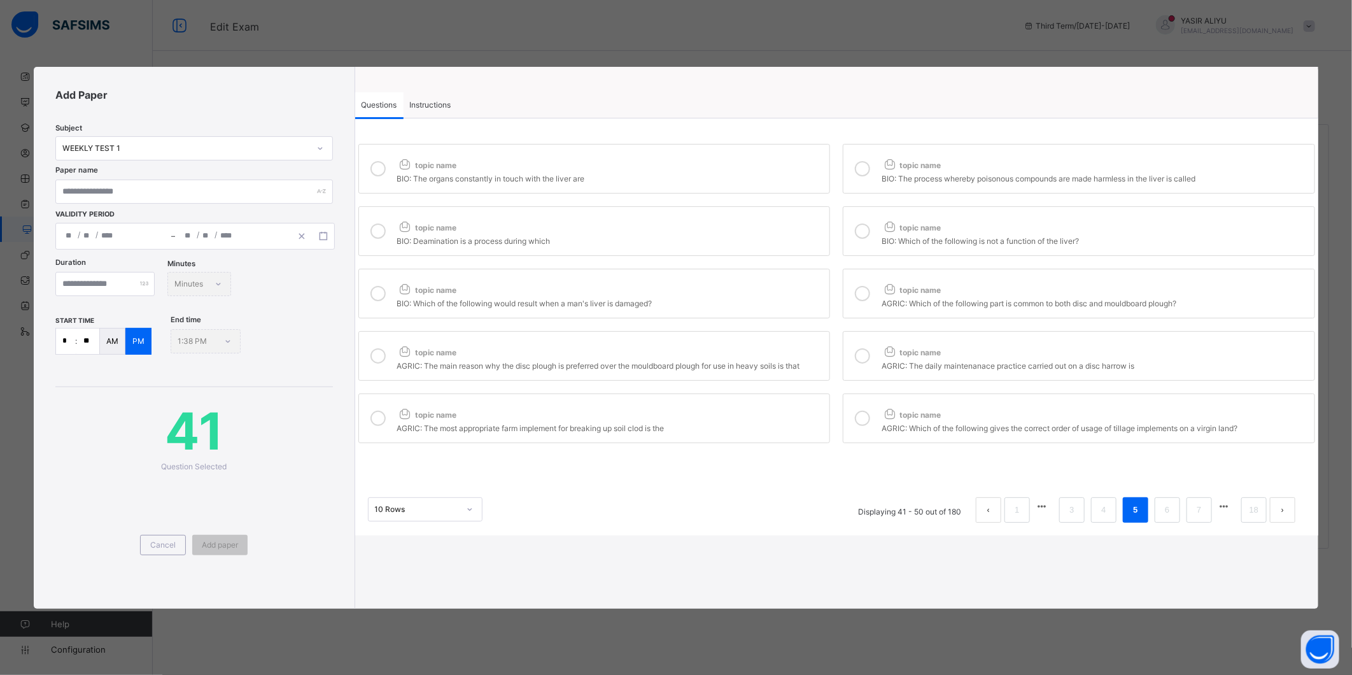
click at [780, 350] on div "topic name" at bounding box center [610, 349] width 427 height 17
click at [864, 357] on icon at bounding box center [862, 355] width 15 height 15
click at [795, 397] on label "topic name AGRIC: The most appropriate farm implement for breaking up soil clod…" at bounding box center [594, 418] width 472 height 50
click at [851, 413] on div at bounding box center [862, 418] width 25 height 29
click at [314, 450] on span "45" at bounding box center [193, 431] width 277 height 62
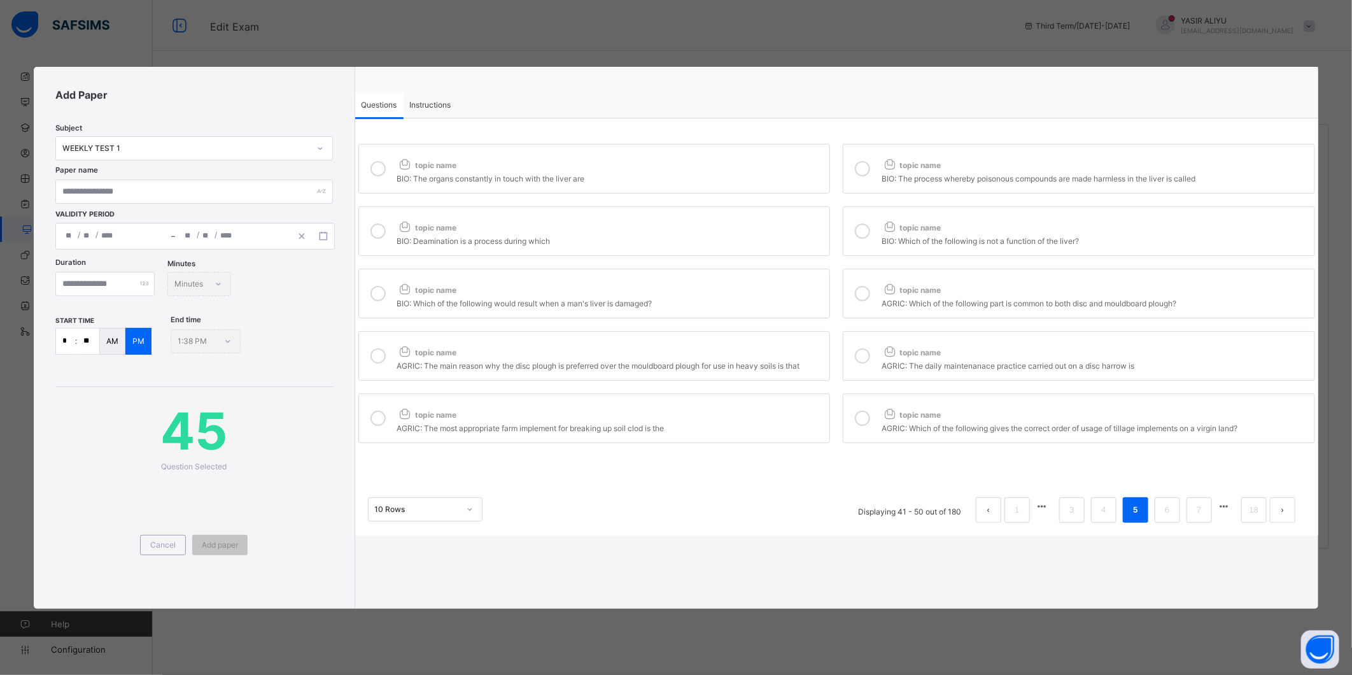
click at [201, 113] on div "Subject WEEKLY TEST 1 Paper name Validity Period / / – / /" at bounding box center [193, 180] width 277 height 139
click at [94, 183] on input "text" at bounding box center [193, 192] width 277 height 24
type input "**********"
click at [322, 234] on icon "button" at bounding box center [323, 236] width 9 height 9
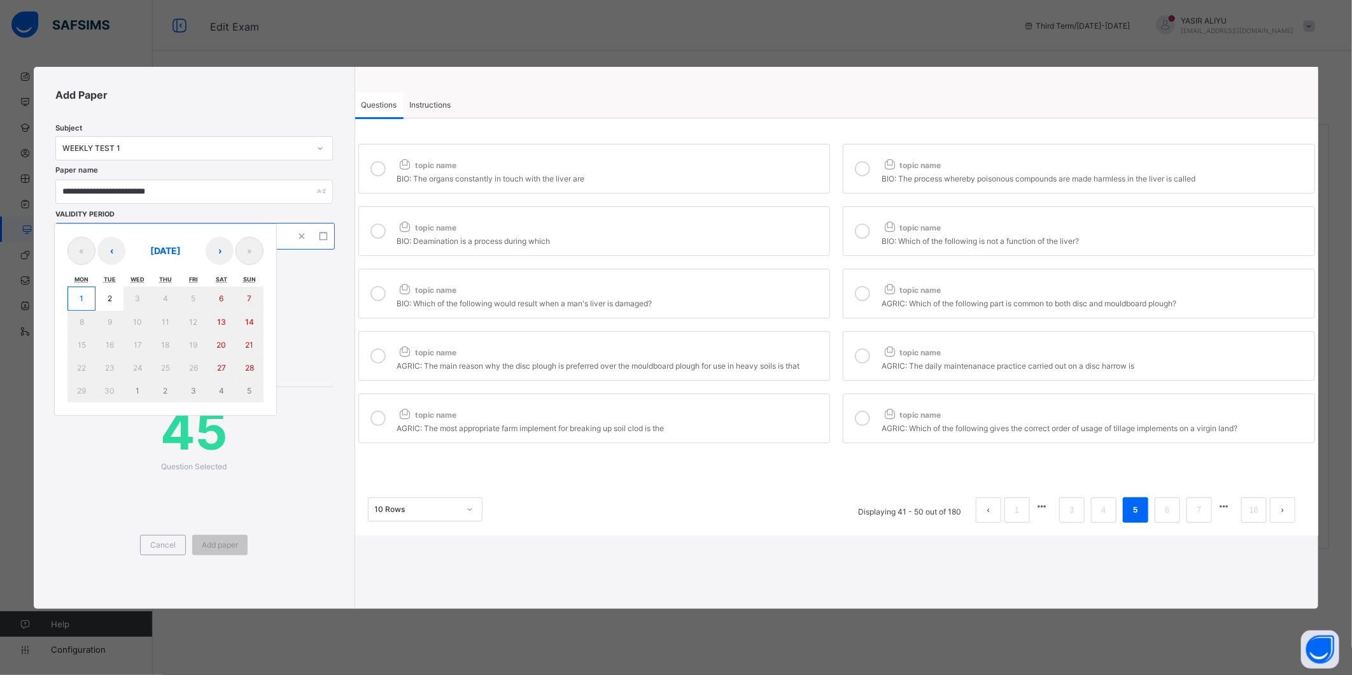
click at [86, 290] on button "1" at bounding box center [81, 298] width 28 height 24
type input "**********"
type input "*"
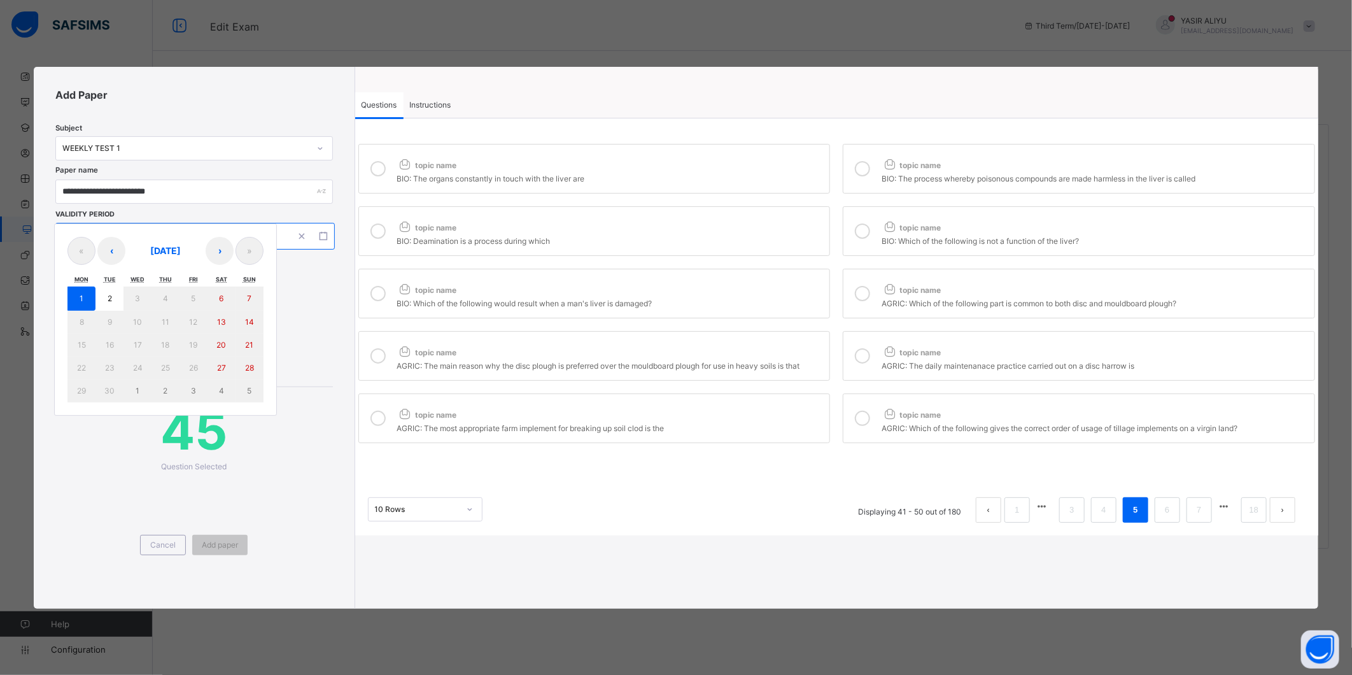
type input "****"
type input "**********"
type input "*"
type input "****"
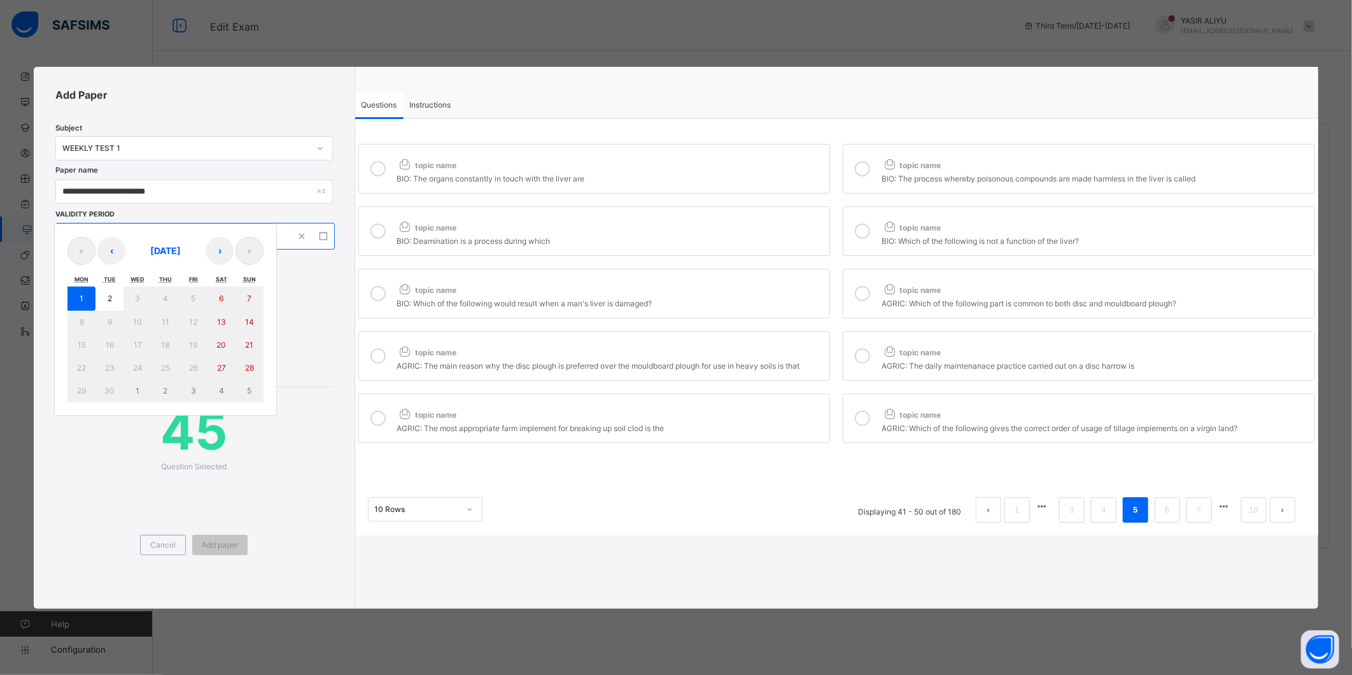
type input "**"
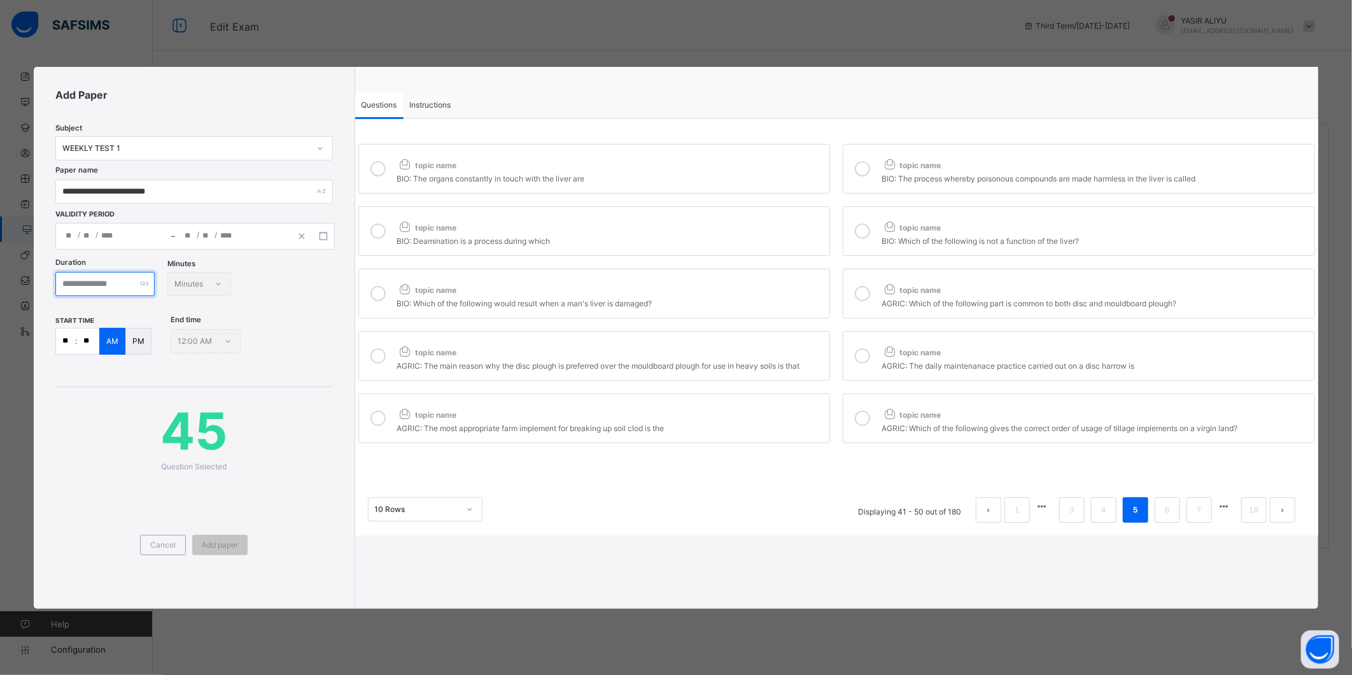
click at [101, 286] on input "number" at bounding box center [104, 284] width 99 height 24
type input "**"
click at [69, 339] on input "**" at bounding box center [65, 341] width 19 height 25
click at [69, 336] on input "**" at bounding box center [65, 341] width 19 height 25
type input "*"
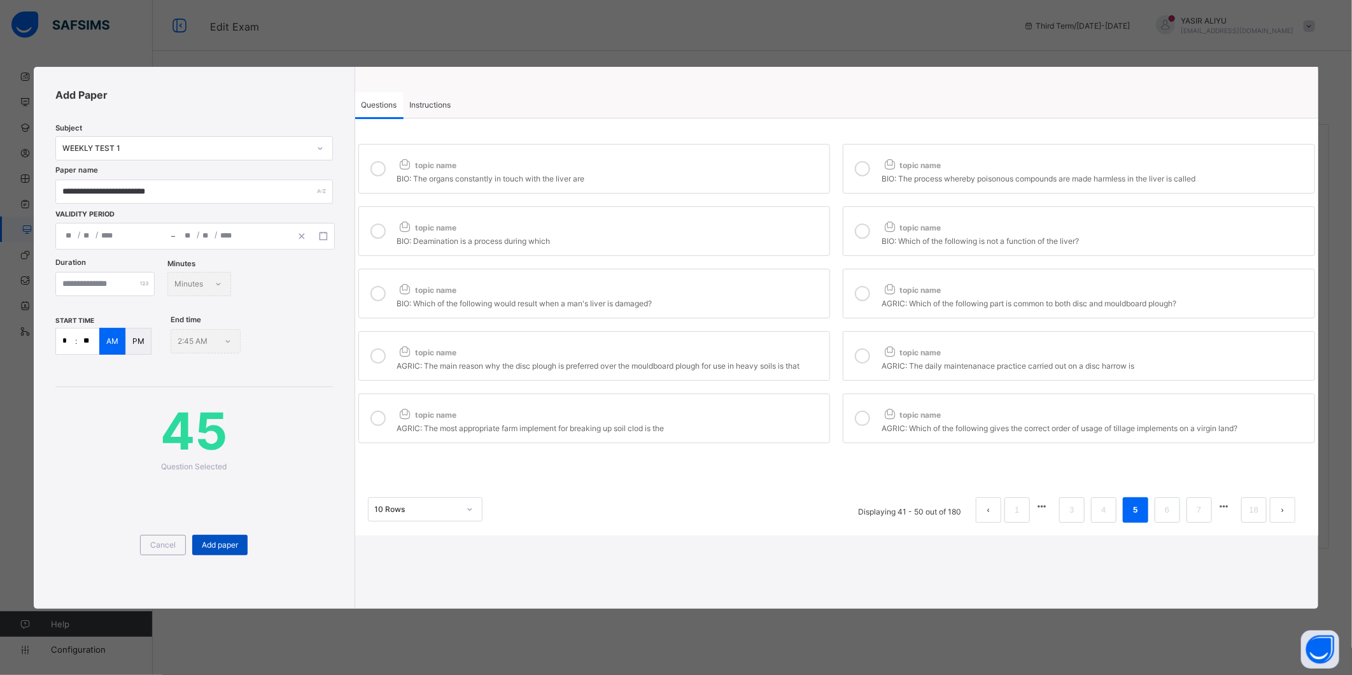
click at [234, 540] on span "Add paper" at bounding box center [220, 545] width 36 height 10
drag, startPoint x: 442, startPoint y: 104, endPoint x: 441, endPoint y: 112, distance: 7.7
click at [442, 105] on span "Instructions" at bounding box center [430, 105] width 41 height 10
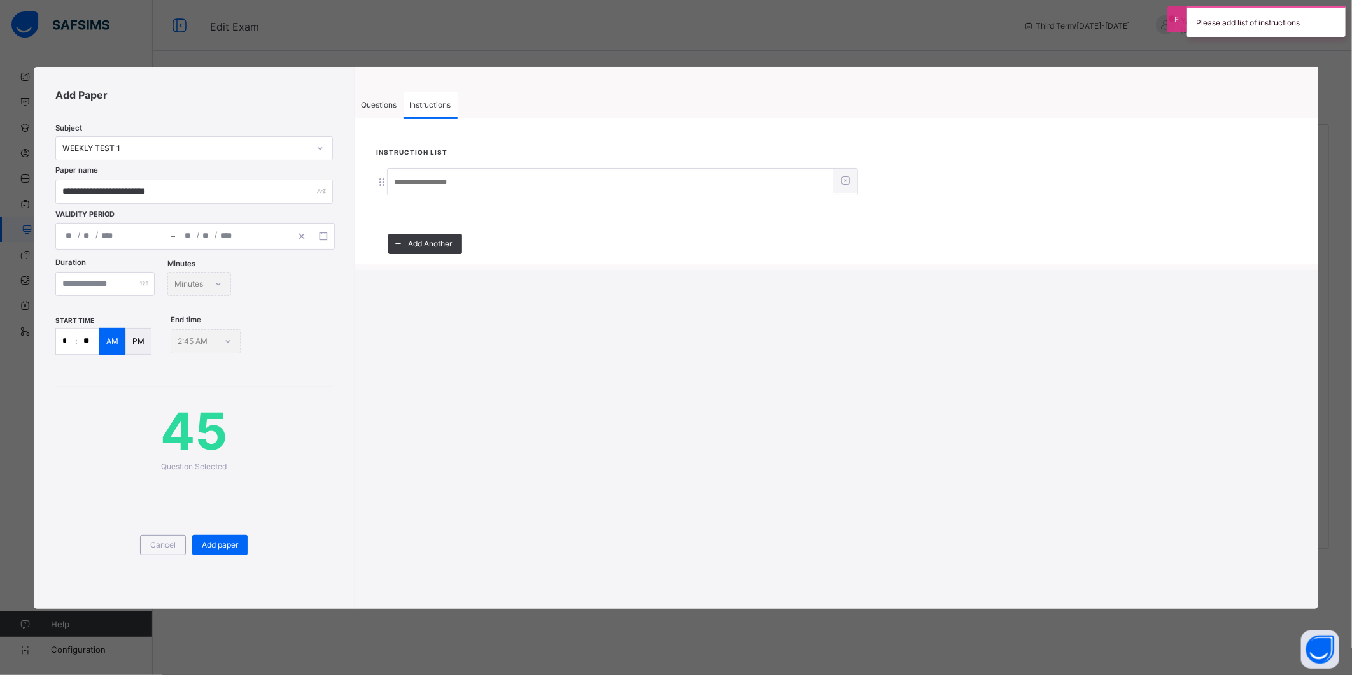
click at [424, 179] on input at bounding box center [611, 183] width 446 height 24
type input "*****"
click at [224, 541] on span "Add paper" at bounding box center [220, 545] width 36 height 10
click at [215, 544] on span "Add paper" at bounding box center [220, 545] width 36 height 10
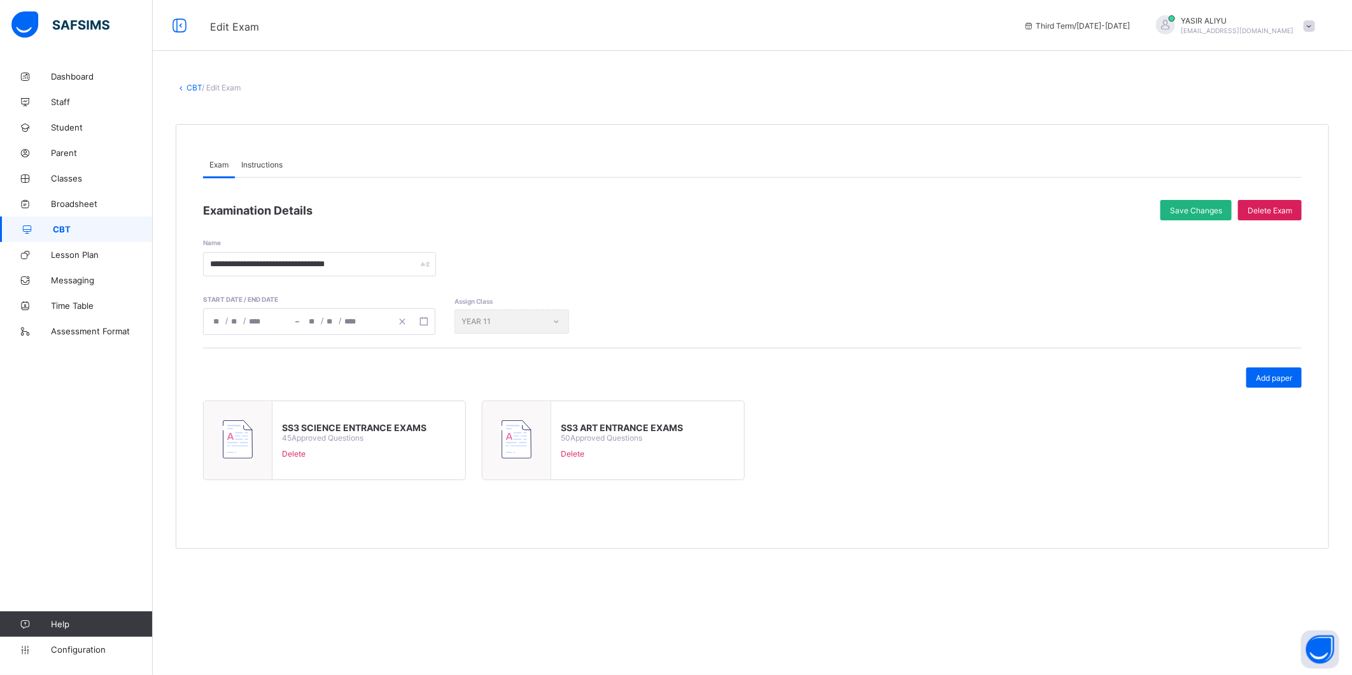
click at [1199, 208] on span "Save Changes" at bounding box center [1196, 211] width 52 height 10
click at [504, 446] on img at bounding box center [517, 439] width 30 height 38
type input "**********"
type input "*"
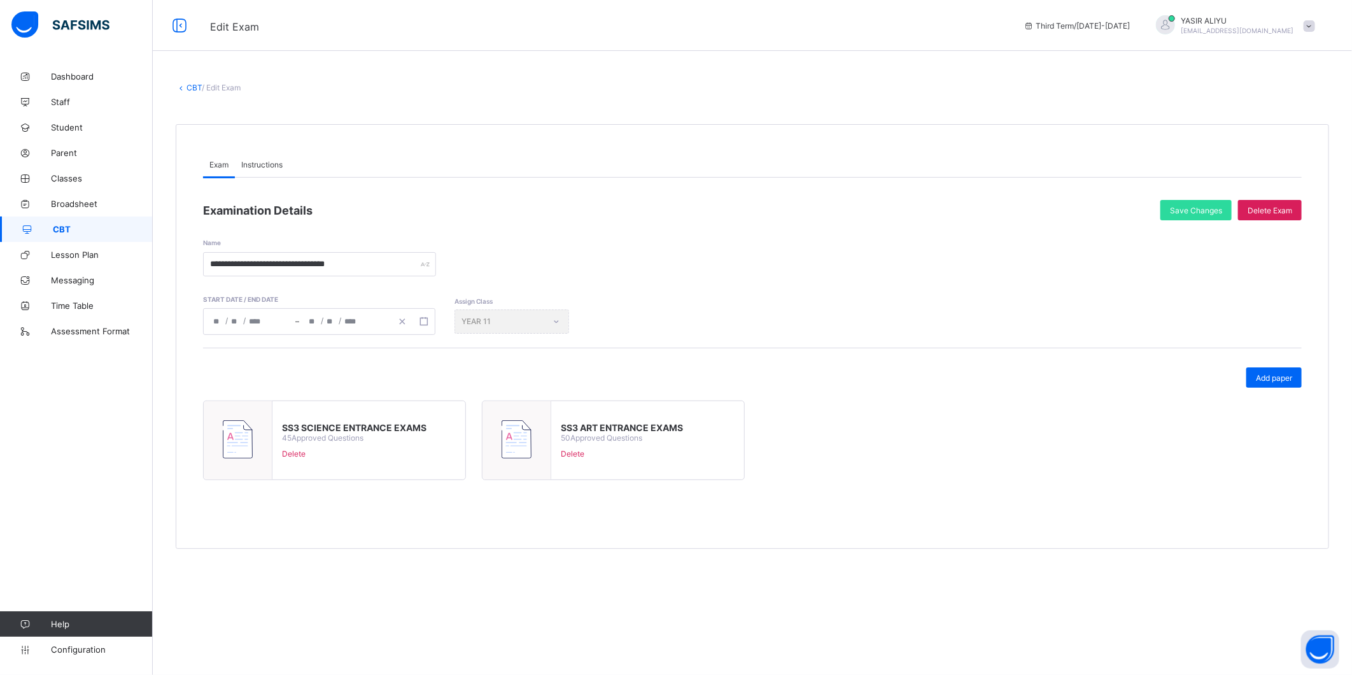
type input "*"
type input "****"
type input "**********"
type input "*"
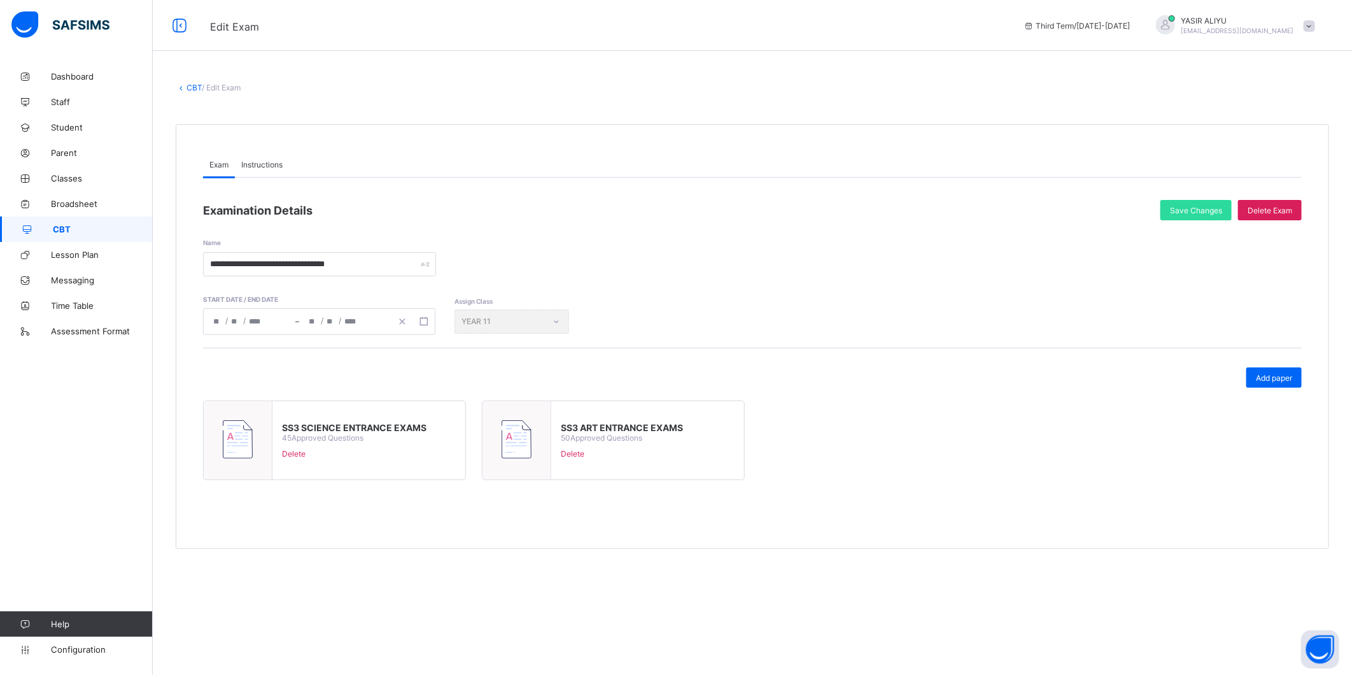
type input "****"
type input "**"
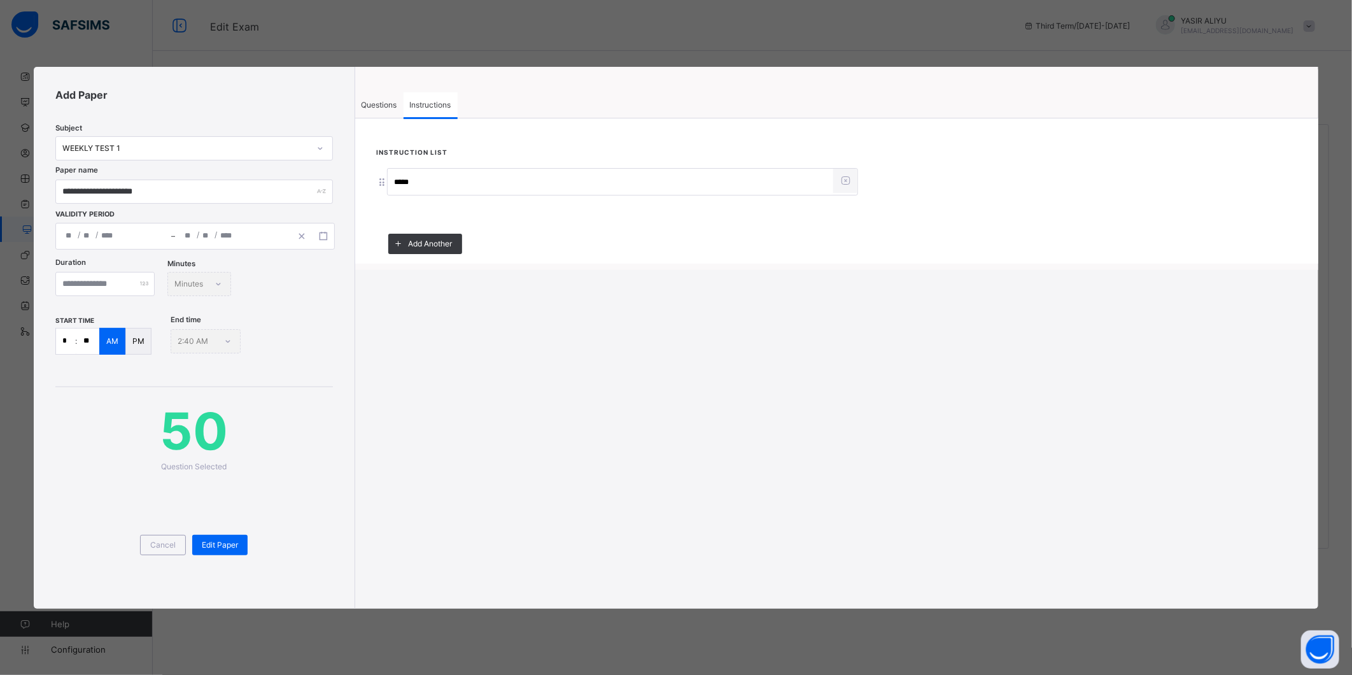
click at [504, 446] on div "**********" at bounding box center [676, 338] width 1285 height 542
click at [372, 105] on span "Questions" at bounding box center [380, 105] width 36 height 10
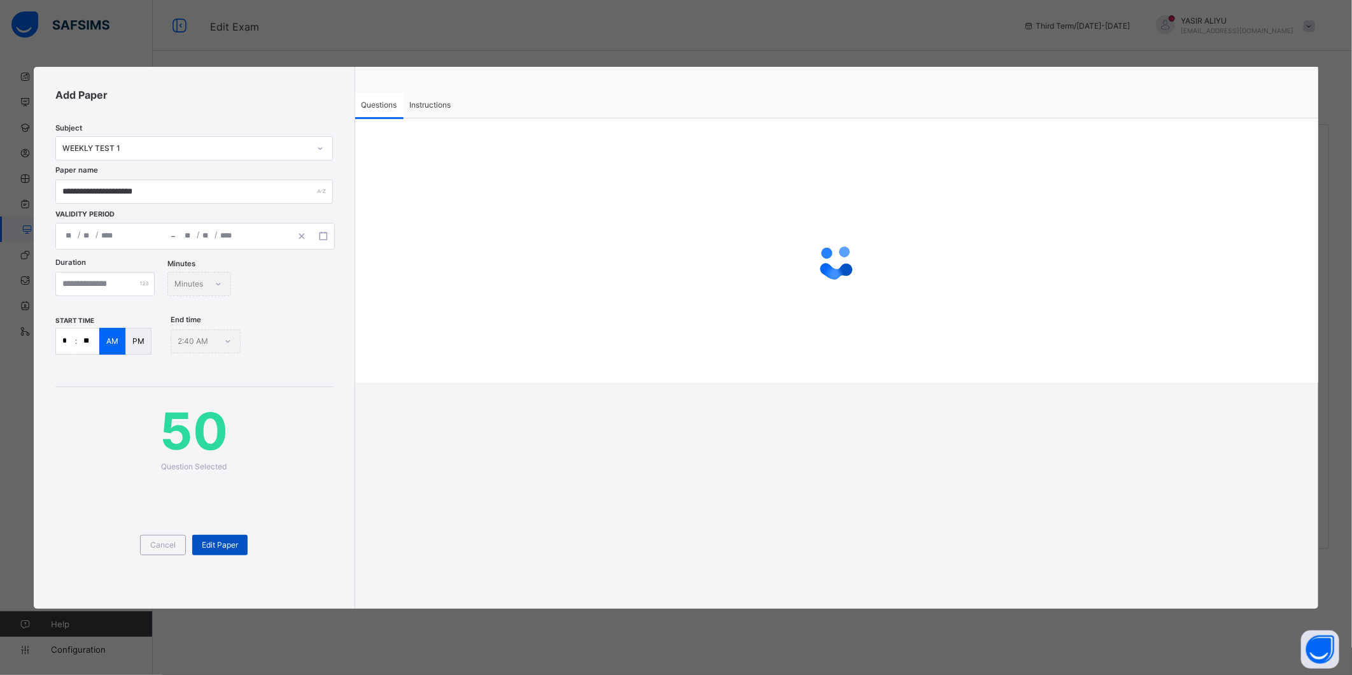
click at [223, 540] on span "Edit Paper" at bounding box center [220, 545] width 36 height 10
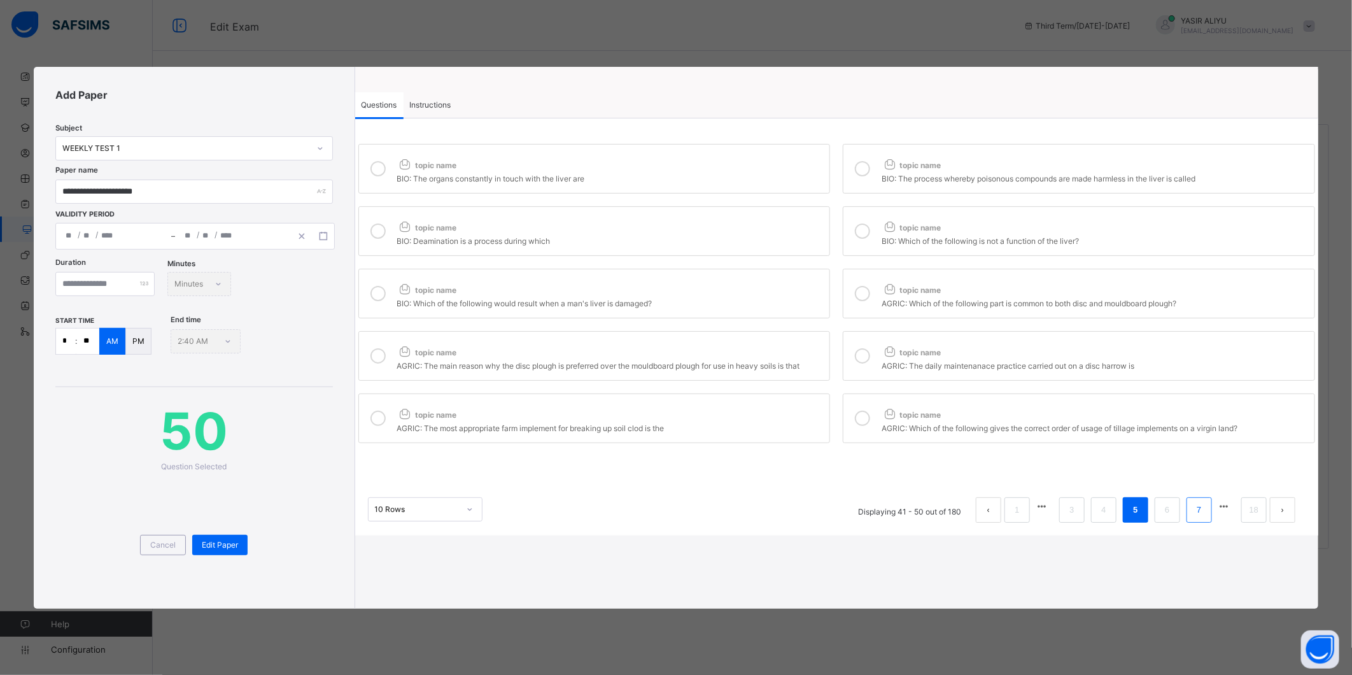
click at [1205, 513] on link "7" at bounding box center [1199, 510] width 12 height 17
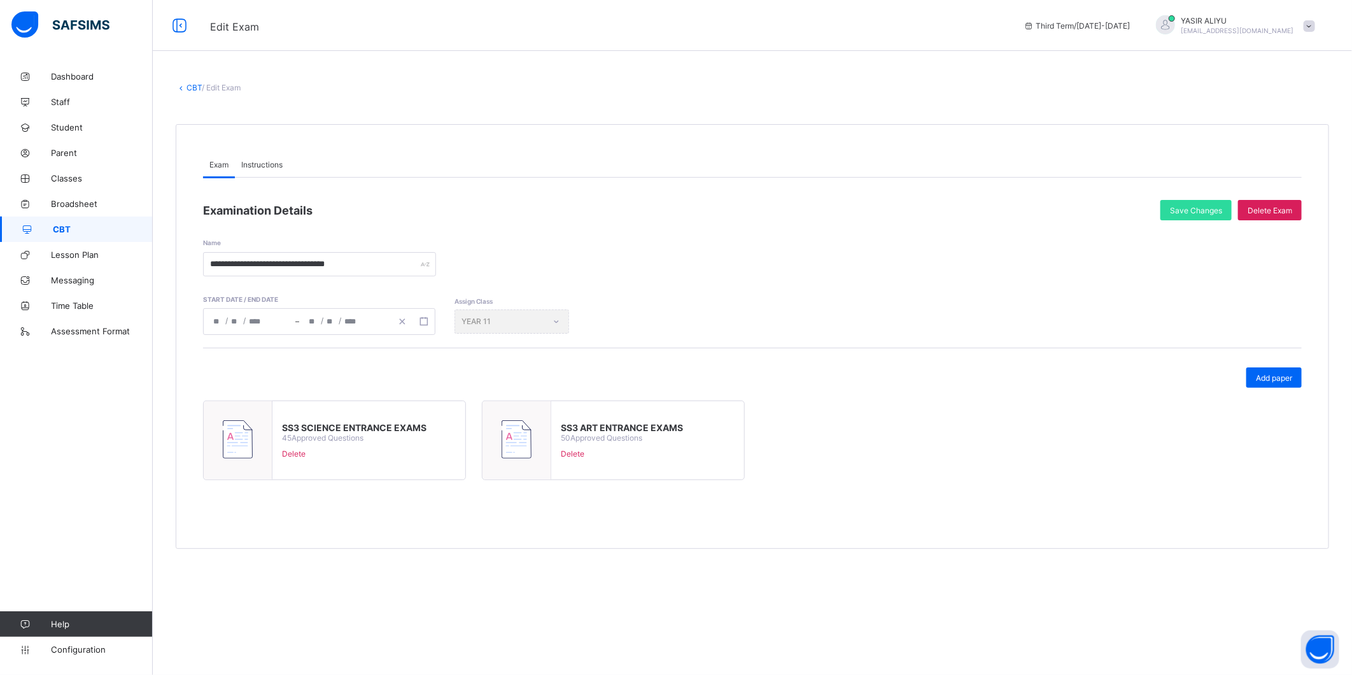
click at [520, 449] on img at bounding box center [517, 439] width 30 height 38
type input "**********"
type input "*"
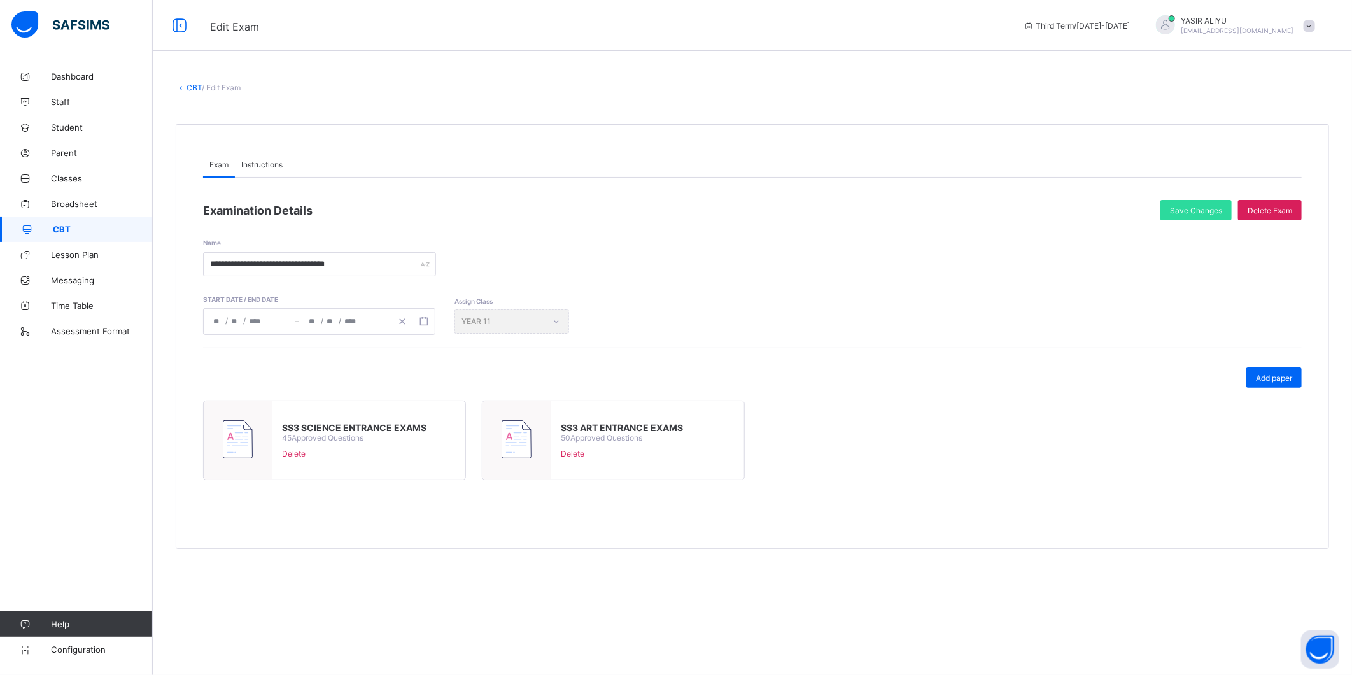
type input "****"
type input "**********"
type input "*"
type input "****"
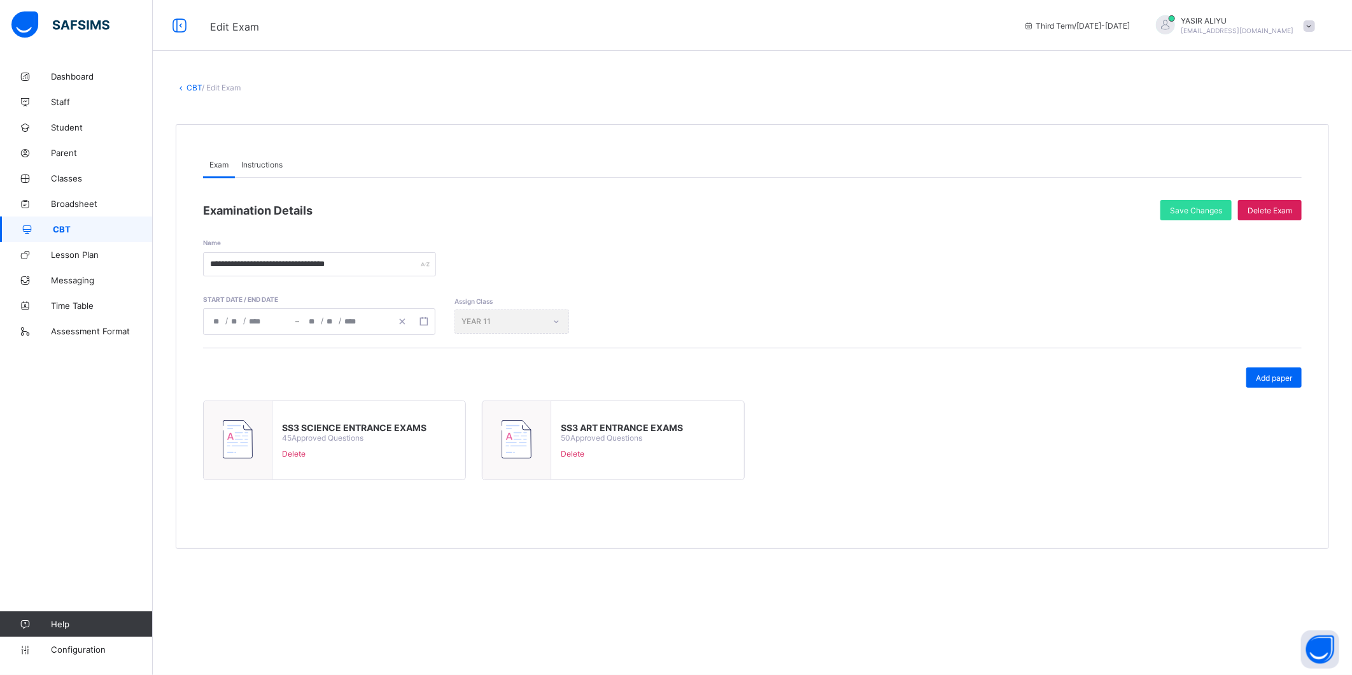
type input "**"
type input "*"
type input "**"
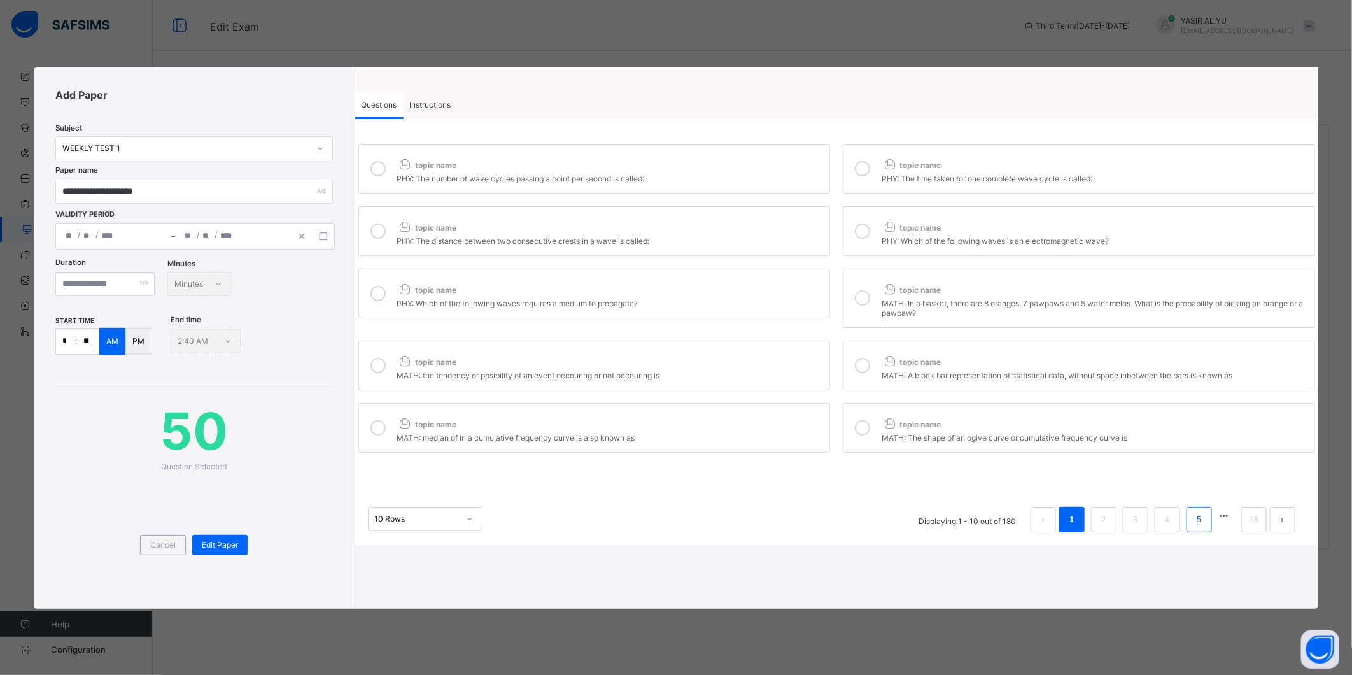
click at [1208, 526] on li "5" at bounding box center [1199, 519] width 25 height 25
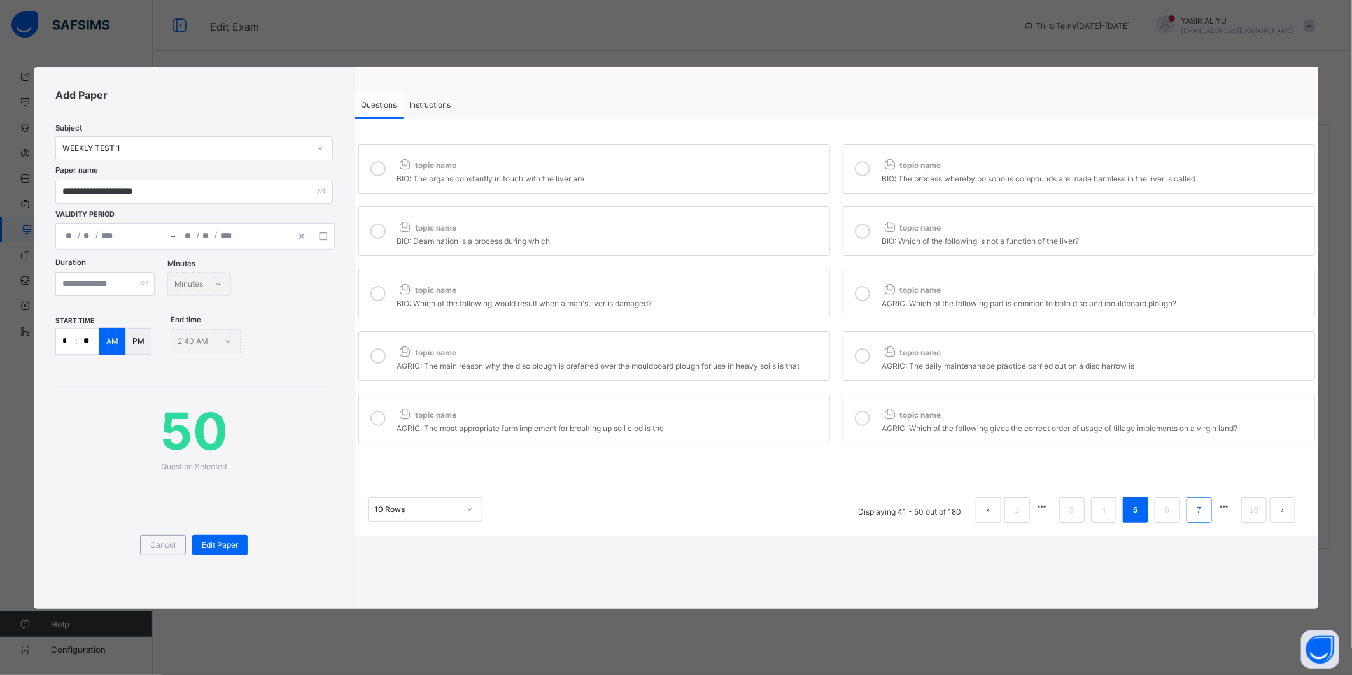
click at [1199, 507] on link "7" at bounding box center [1199, 510] width 12 height 17
click at [1198, 518] on link "9" at bounding box center [1199, 510] width 12 height 17
click at [1172, 511] on link "10" at bounding box center [1167, 510] width 17 height 17
click at [384, 173] on icon at bounding box center [378, 168] width 15 height 15
click at [391, 232] on label "topic name CRS: slaughter of all his own children" at bounding box center [594, 231] width 472 height 50
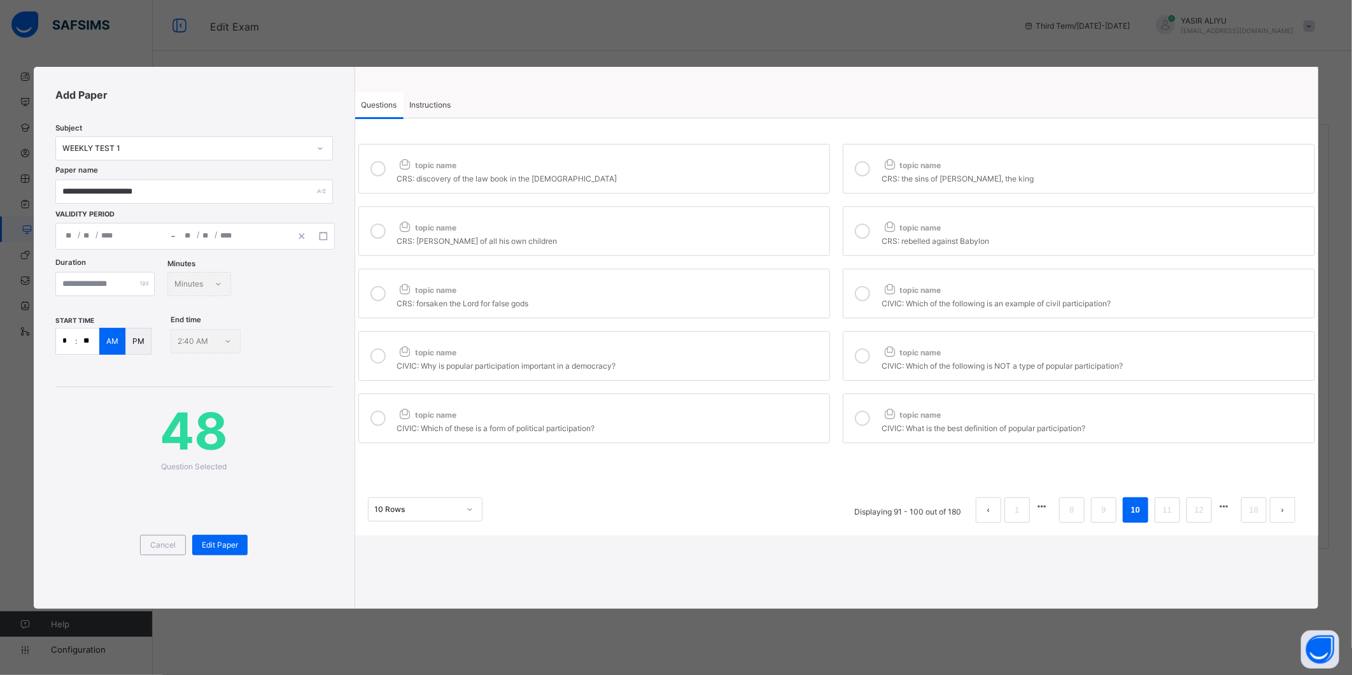
drag, startPoint x: 877, startPoint y: 166, endPoint x: 865, endPoint y: 200, distance: 35.8
click at [874, 171] on label "topic name CRS: the sins of Manasseh, the king" at bounding box center [1079, 169] width 472 height 50
click at [866, 225] on icon at bounding box center [862, 230] width 15 height 15
click at [573, 281] on div "topic name" at bounding box center [610, 287] width 427 height 17
click at [230, 542] on span "Edit Paper" at bounding box center [220, 545] width 36 height 10
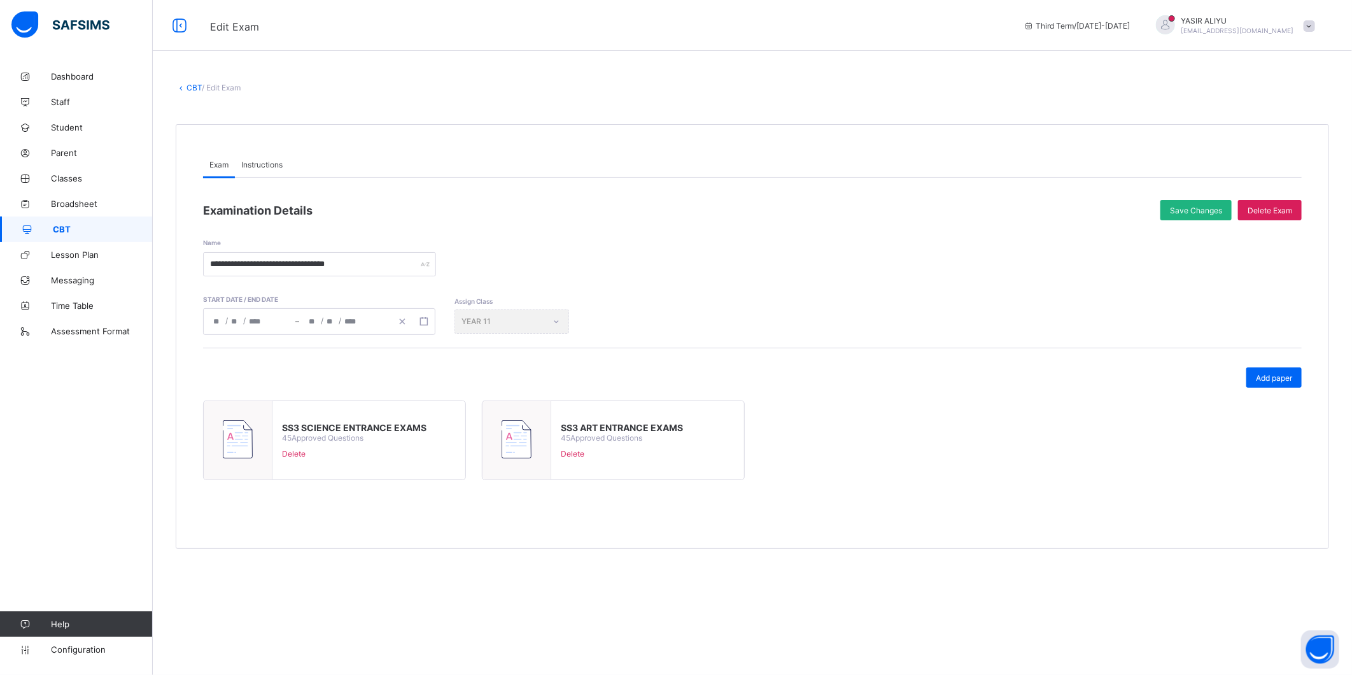
click at [1170, 206] on span "Save Changes" at bounding box center [1196, 211] width 52 height 10
click at [187, 92] on div "**********" at bounding box center [752, 316] width 1199 height 504
click at [188, 85] on link "CBT" at bounding box center [194, 88] width 15 height 10
